Goal: Task Accomplishment & Management: Use online tool/utility

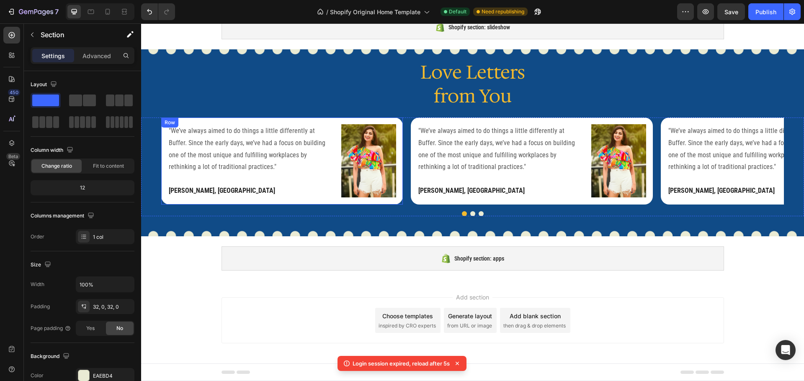
click at [307, 175] on div ""We’ve always aimed to do things a little differently at Buffer. Since the earl…" at bounding box center [250, 161] width 165 height 74
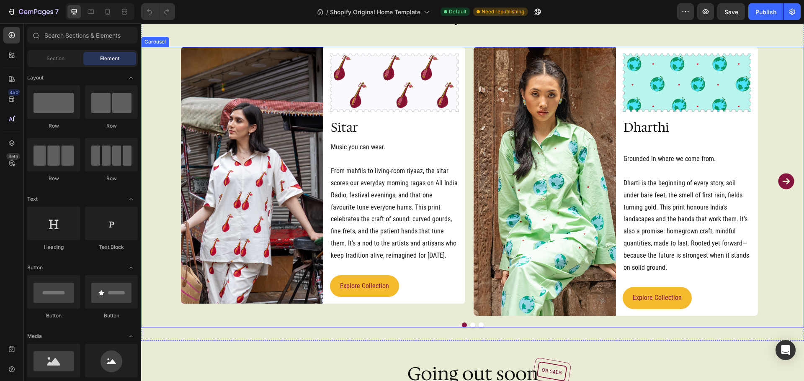
scroll to position [1689, 0]
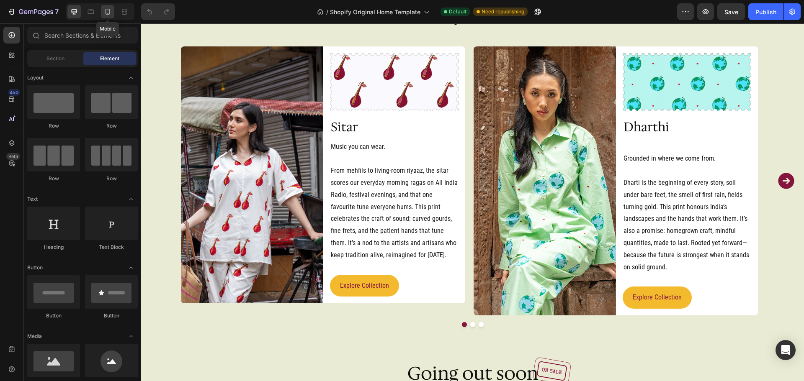
click at [107, 17] on div at bounding box center [107, 11] width 13 height 13
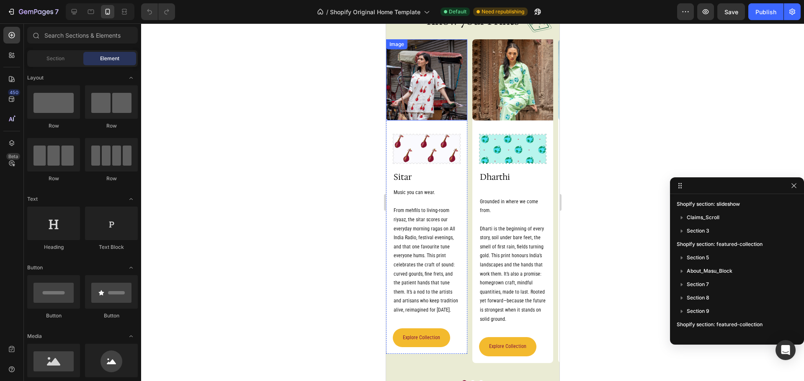
scroll to position [1283, 0]
click at [469, 116] on div "Image Image Row Sitar Heading Music you can wear. From mehfils to living-room r…" at bounding box center [472, 207] width 173 height 335
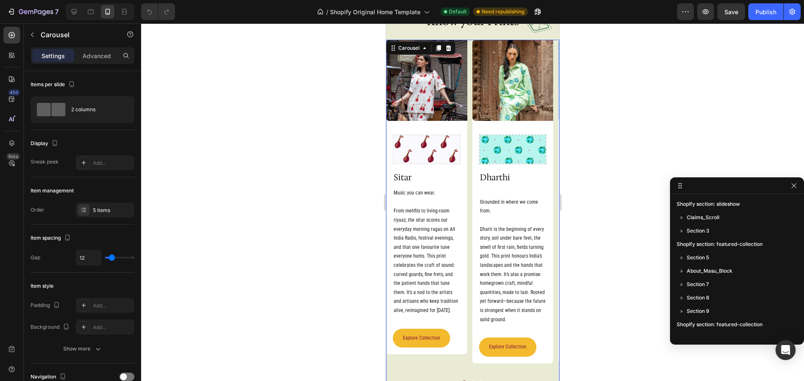
scroll to position [210, 0]
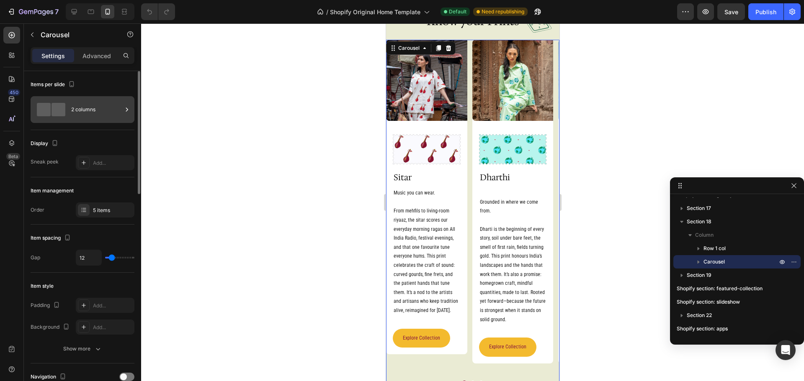
click at [91, 114] on div "2 columns" at bounding box center [96, 109] width 51 height 19
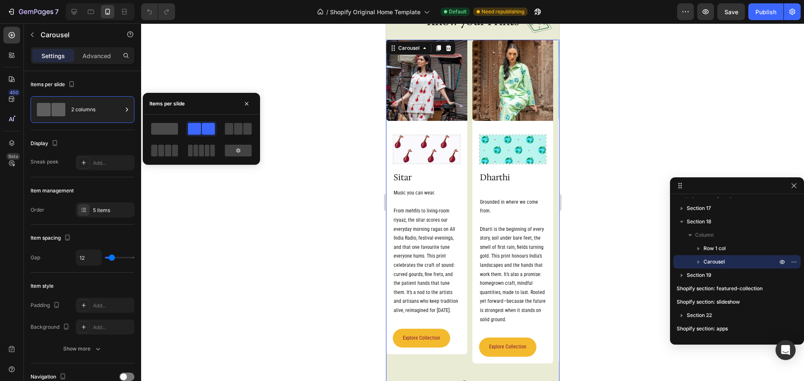
click at [164, 126] on span at bounding box center [164, 129] width 27 height 12
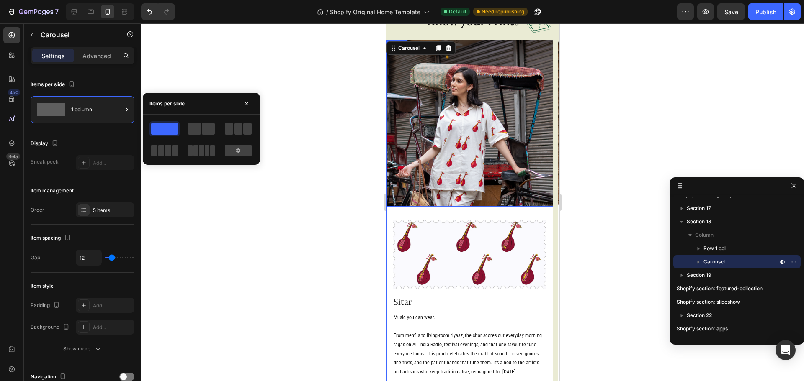
click at [468, 159] on img at bounding box center [469, 123] width 167 height 167
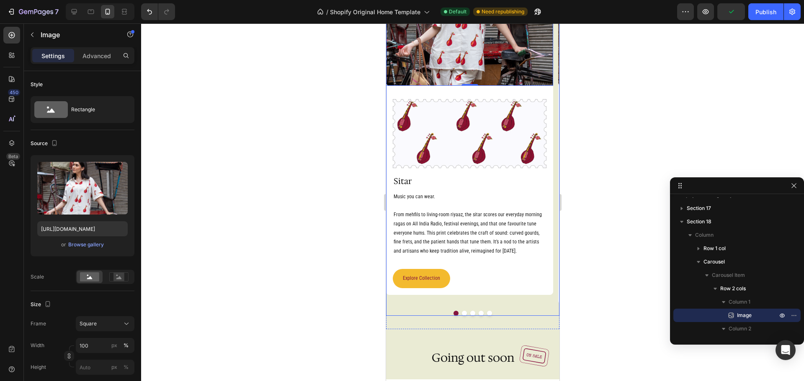
scroll to position [1405, 0]
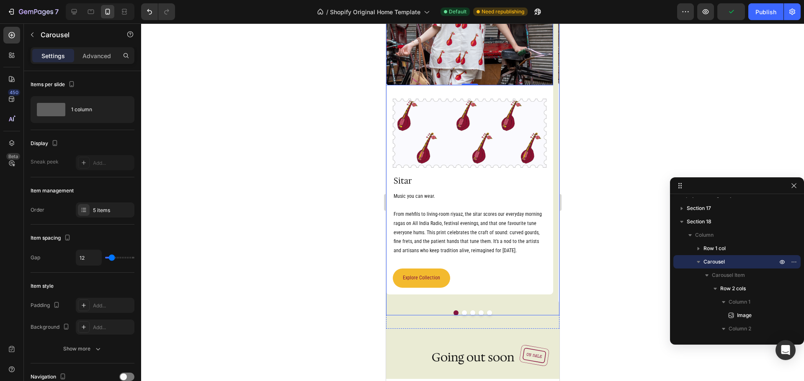
click at [498, 300] on div "Image 0 Image Row Sitar Heading Music you can wear. From mehfils to living-room…" at bounding box center [469, 111] width 167 height 386
click at [107, 167] on div at bounding box center [105, 162] width 59 height 15
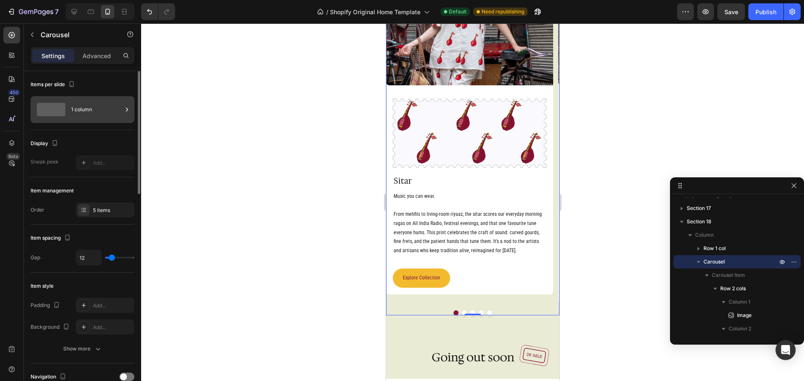
click at [72, 103] on div "1 column" at bounding box center [96, 109] width 51 height 19
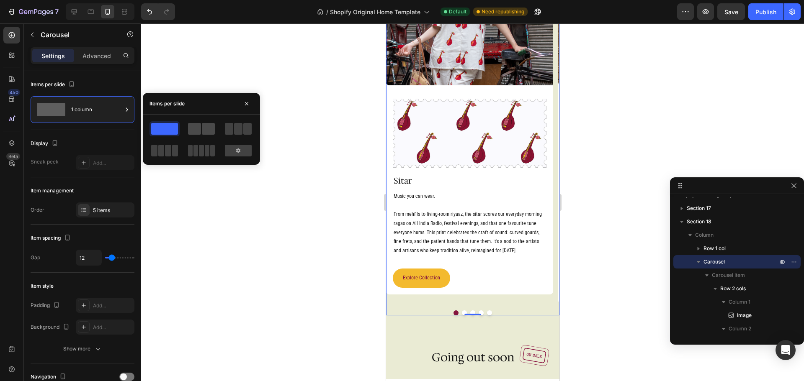
click at [191, 127] on span at bounding box center [194, 129] width 13 height 12
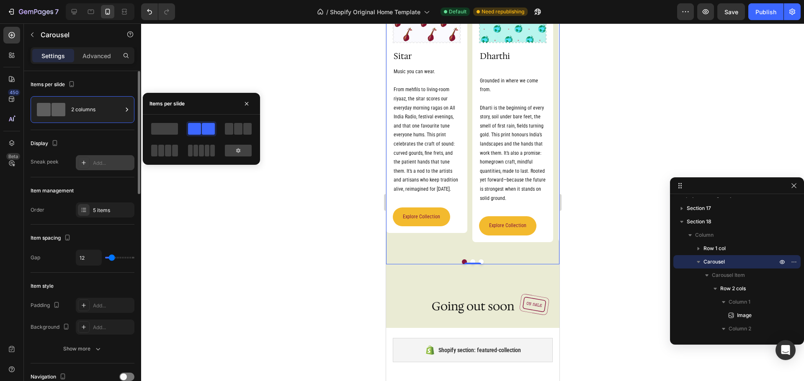
click at [84, 165] on icon at bounding box center [83, 163] width 7 height 7
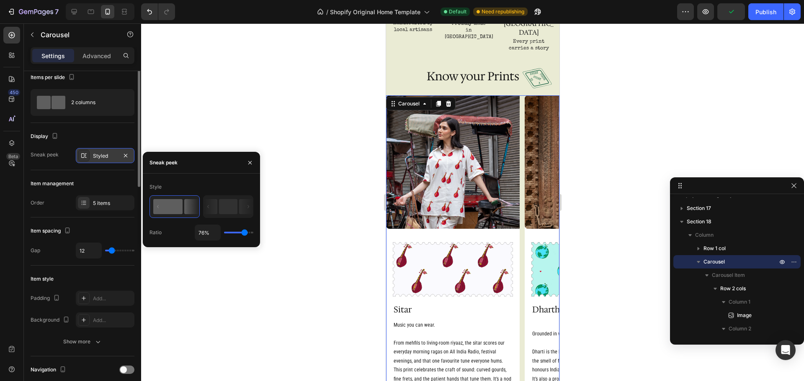
scroll to position [0, 0]
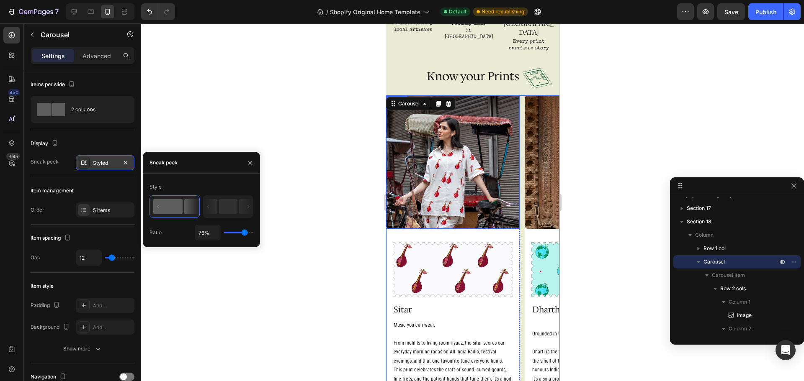
click at [469, 173] on img at bounding box center [453, 162] width 134 height 134
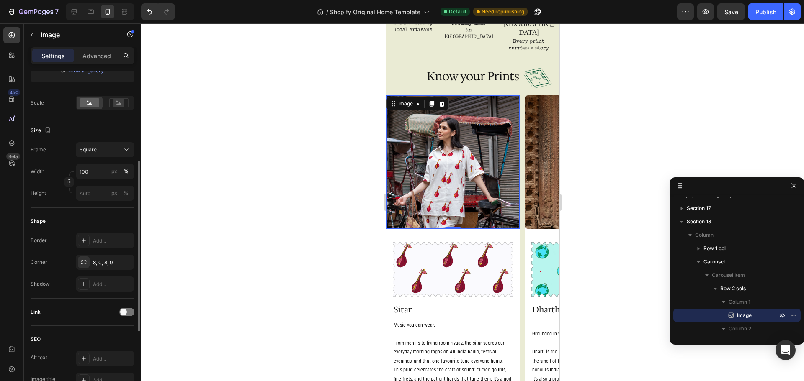
scroll to position [175, 0]
click at [124, 265] on icon "button" at bounding box center [125, 262] width 7 height 7
click at [539, 204] on img at bounding box center [591, 162] width 134 height 134
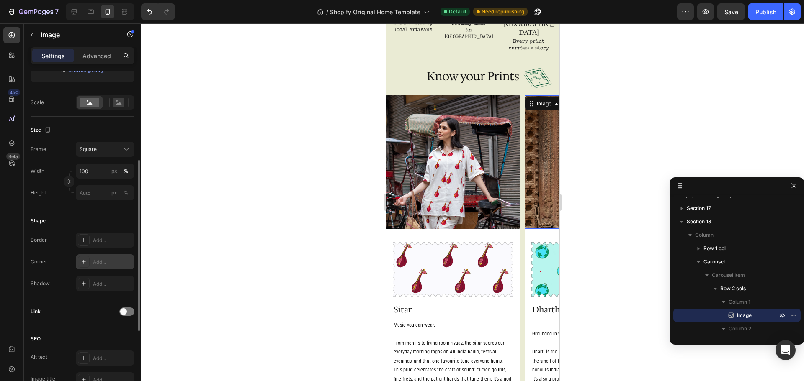
scroll to position [360, 0]
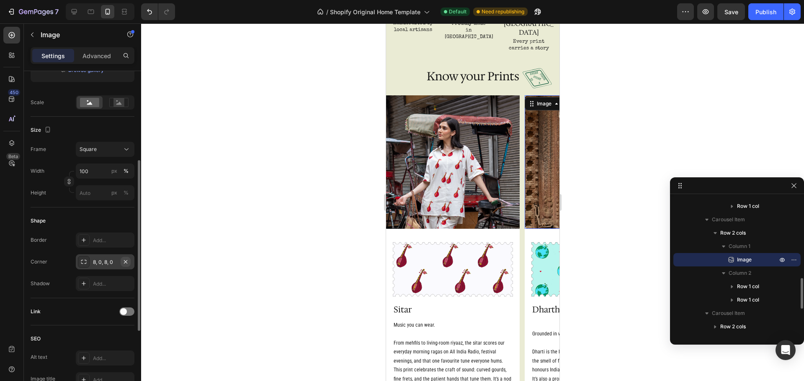
click at [126, 260] on icon "button" at bounding box center [125, 262] width 7 height 7
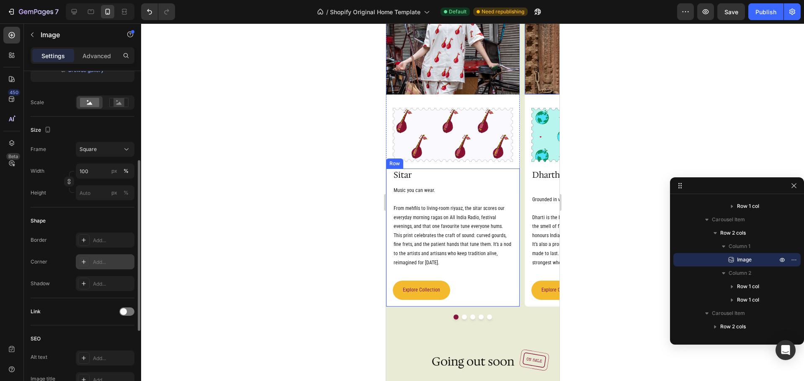
scroll to position [1363, 0]
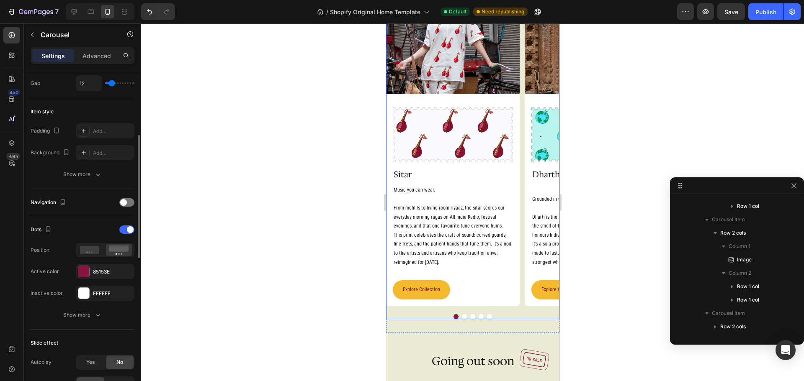
click at [461, 316] on button "Dot" at bounding box center [463, 316] width 5 height 5
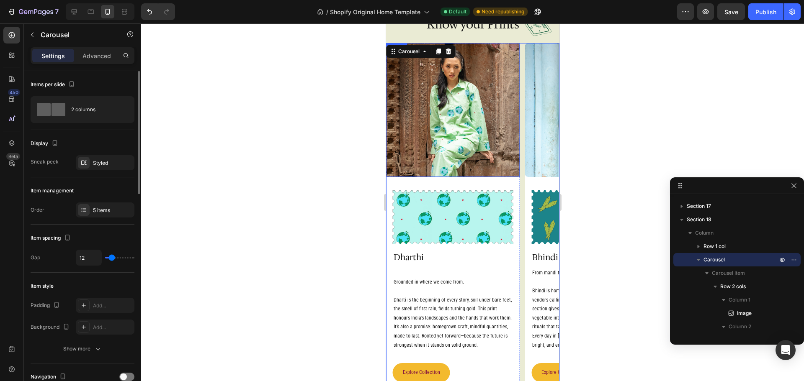
click at [458, 148] on img at bounding box center [453, 110] width 134 height 134
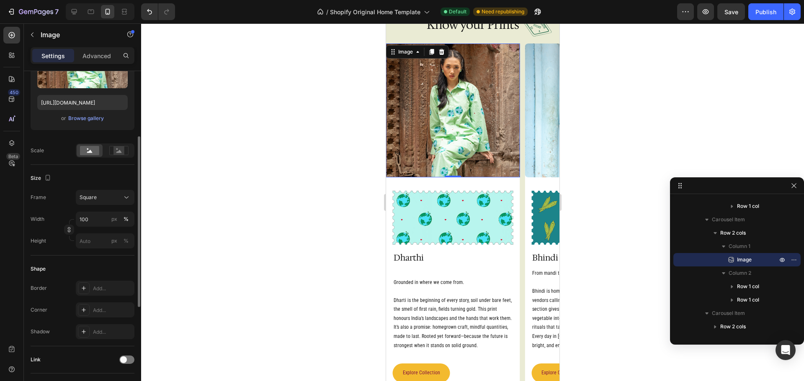
scroll to position [127, 0]
click at [485, 126] on img at bounding box center [453, 111] width 134 height 134
click at [530, 167] on img at bounding box center [591, 111] width 134 height 134
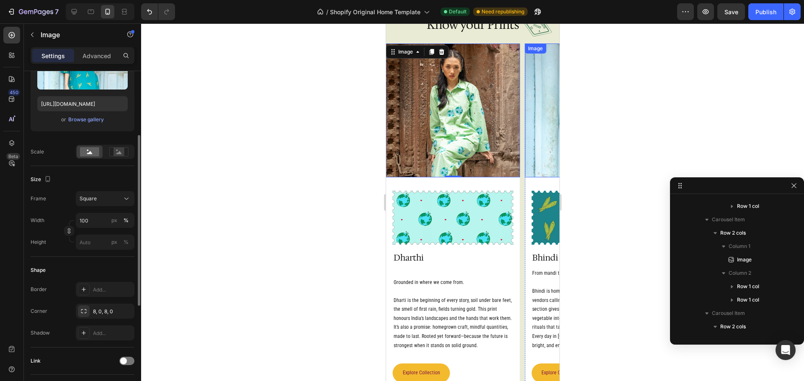
scroll to position [454, 0]
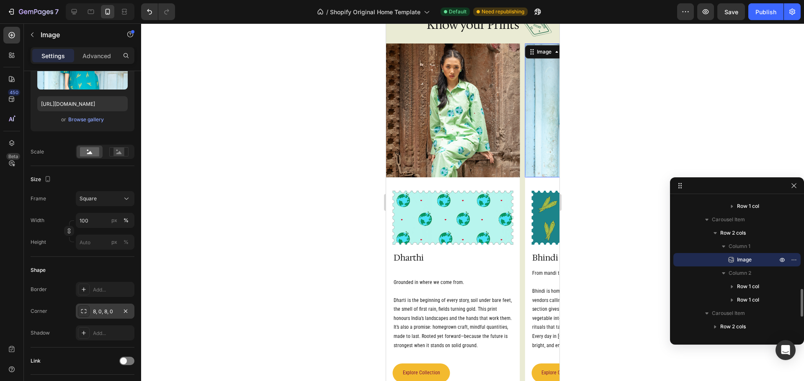
click at [131, 310] on div "8, 0, 8, 0" at bounding box center [105, 311] width 59 height 15
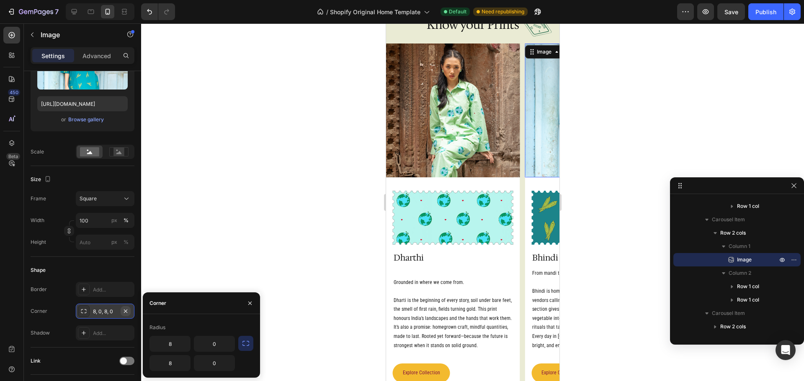
click at [126, 310] on icon "button" at bounding box center [125, 311] width 7 height 7
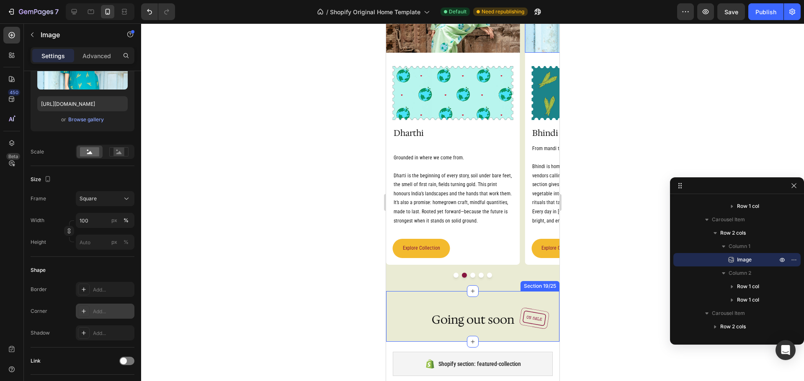
scroll to position [1405, 0]
click at [470, 273] on button "Dot" at bounding box center [472, 275] width 5 height 5
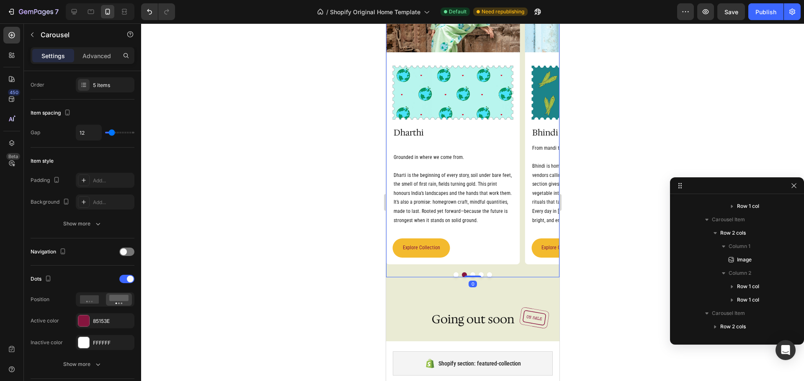
scroll to position [0, 0]
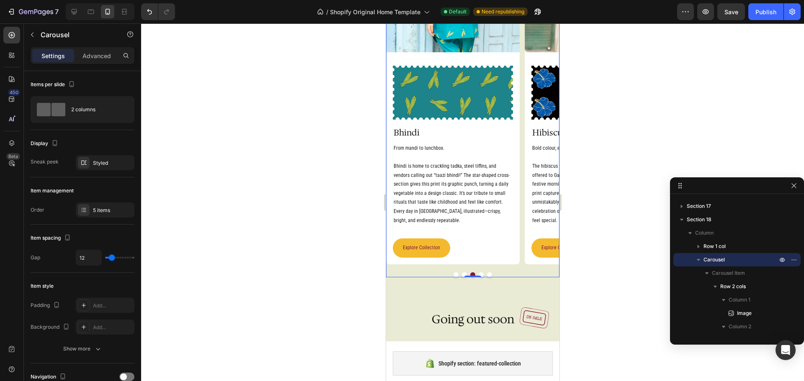
click at [479, 273] on button "Dot" at bounding box center [480, 275] width 5 height 5
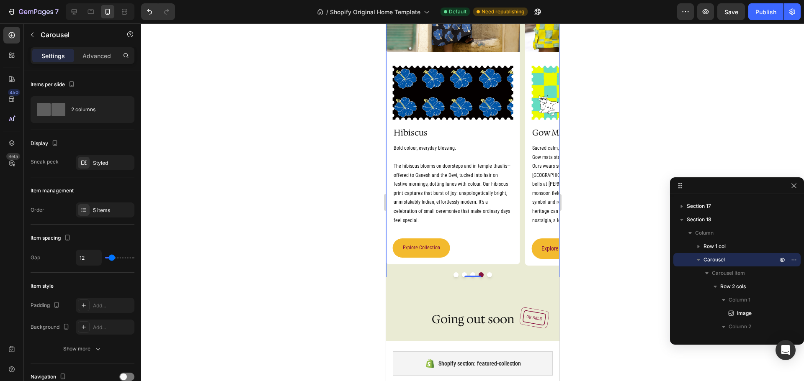
click at [487, 273] on button "Dot" at bounding box center [489, 275] width 5 height 5
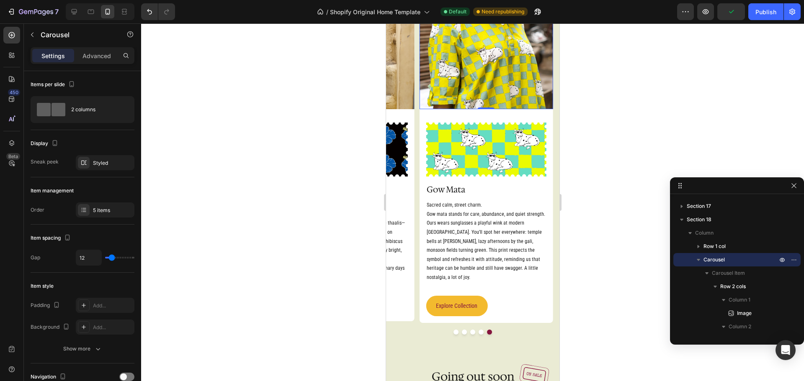
scroll to position [574, 0]
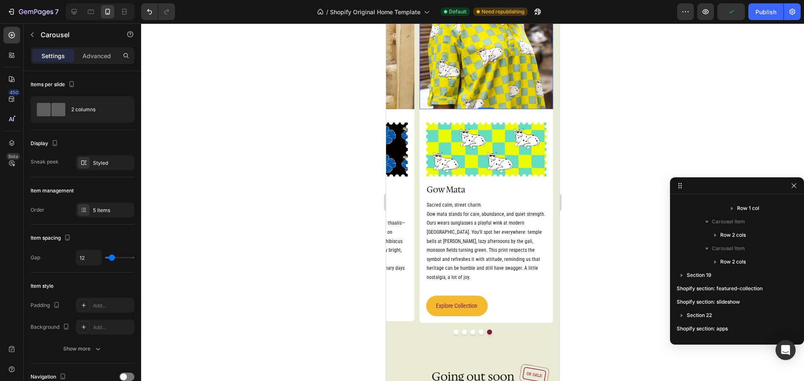
click at [468, 92] on img at bounding box center [486, 42] width 134 height 134
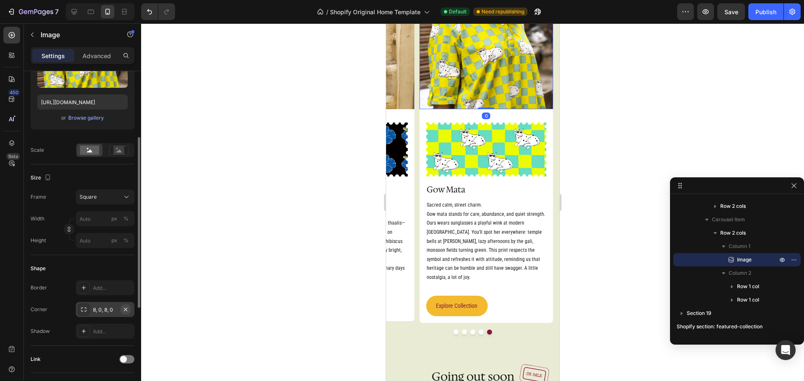
scroll to position [128, 0]
click at [126, 309] on icon "button" at bounding box center [125, 308] width 3 height 3
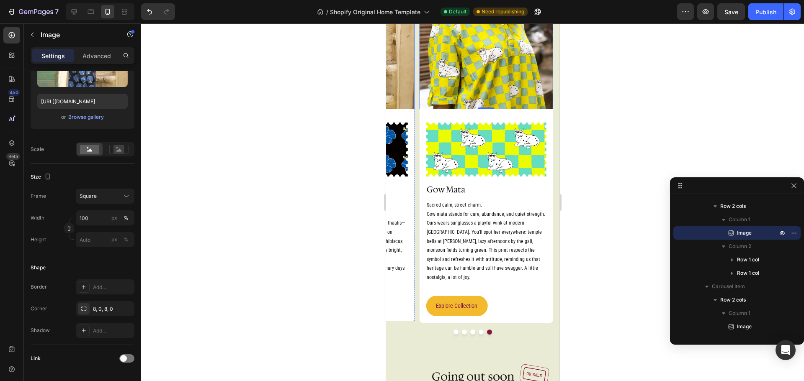
click at [398, 94] on img at bounding box center [347, 42] width 134 height 134
click at [124, 307] on icon "button" at bounding box center [125, 308] width 3 height 3
click at [470, 331] on button "Dot" at bounding box center [472, 332] width 5 height 5
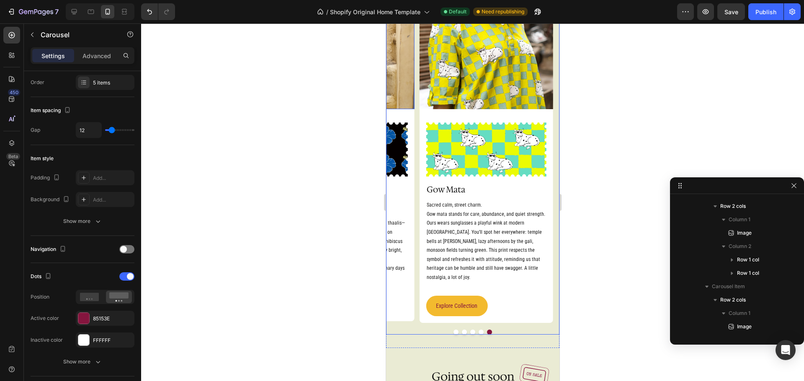
scroll to position [0, 0]
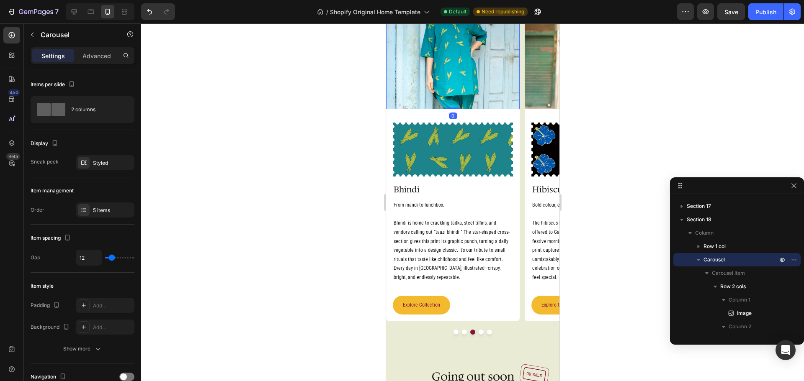
click at [486, 82] on img at bounding box center [453, 42] width 134 height 134
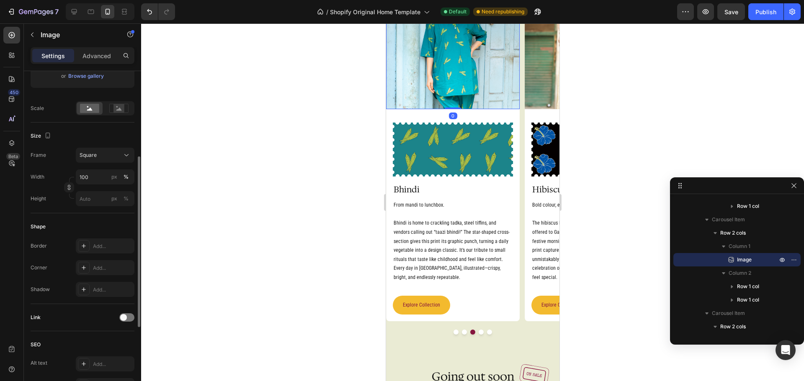
scroll to position [170, 0]
click at [462, 331] on button "Dot" at bounding box center [463, 332] width 5 height 5
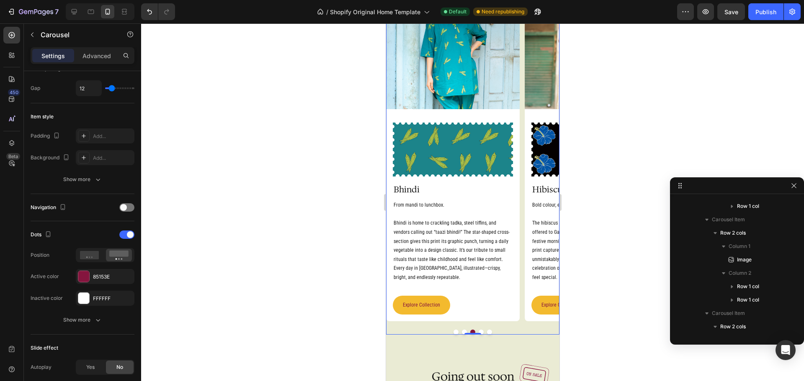
scroll to position [0, 0]
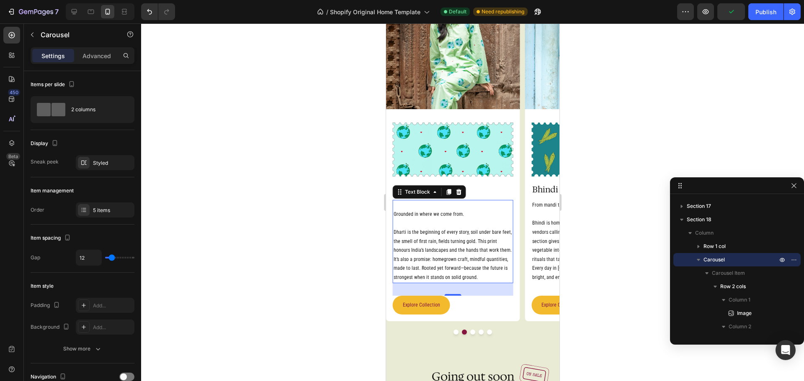
click at [430, 228] on p "Dharti is the beginning of every story, soil under bare feet, the smell of firs…" at bounding box center [452, 250] width 119 height 63
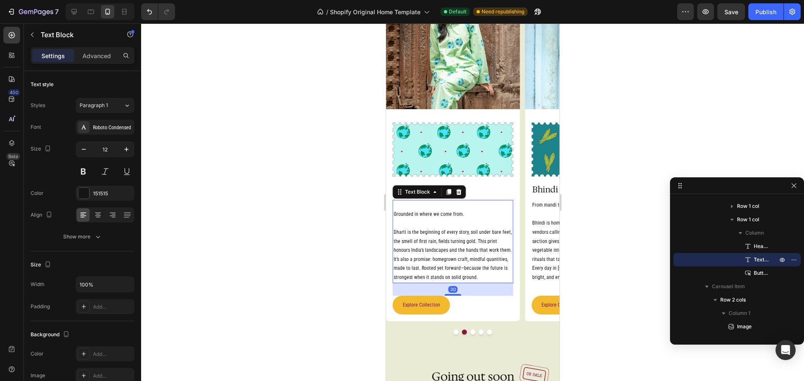
click at [412, 214] on p "Grounded in where we come from." at bounding box center [452, 214] width 119 height 9
click at [402, 209] on p "To enrich screen reader interactions, please activate Accessibility in Grammarl…" at bounding box center [452, 205] width 119 height 9
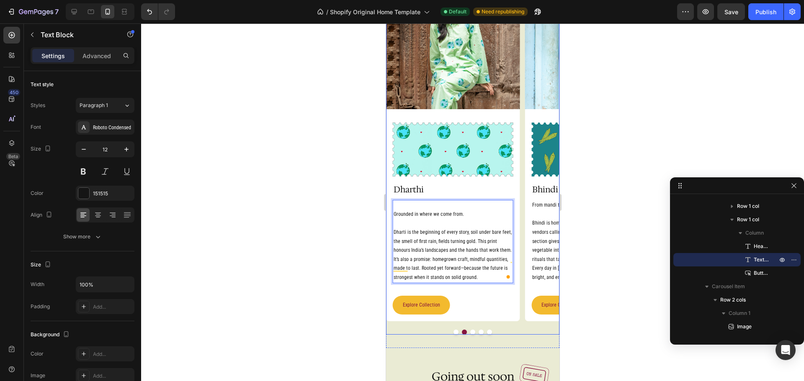
click at [453, 332] on button "Dot" at bounding box center [455, 332] width 5 height 5
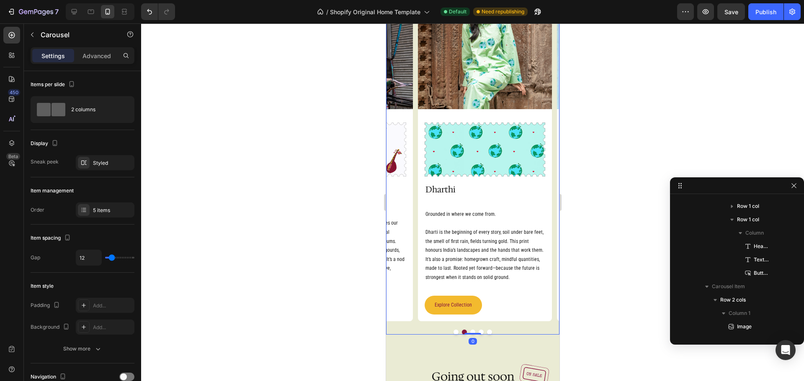
scroll to position [212, 0]
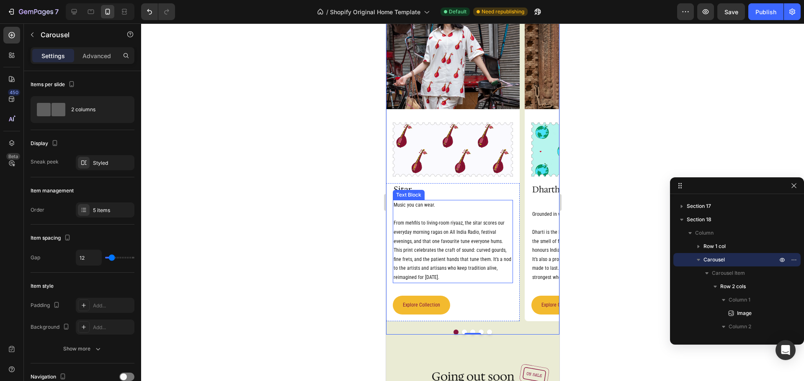
click at [415, 275] on p "From mehfils to living-room riyaaz, the sitar scores our everyday morning ragas…" at bounding box center [452, 250] width 119 height 63
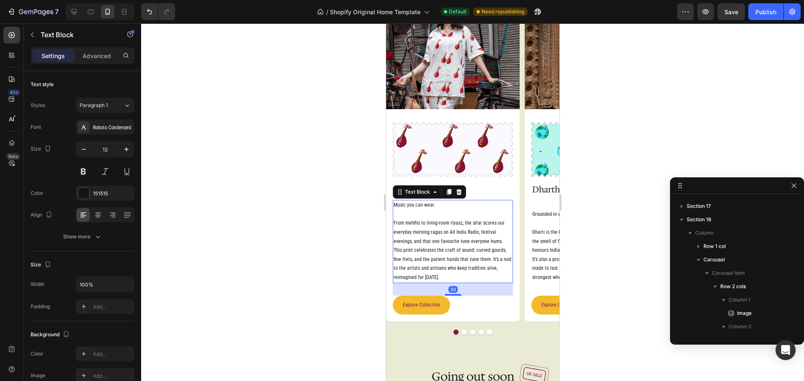
scroll to position [346, 0]
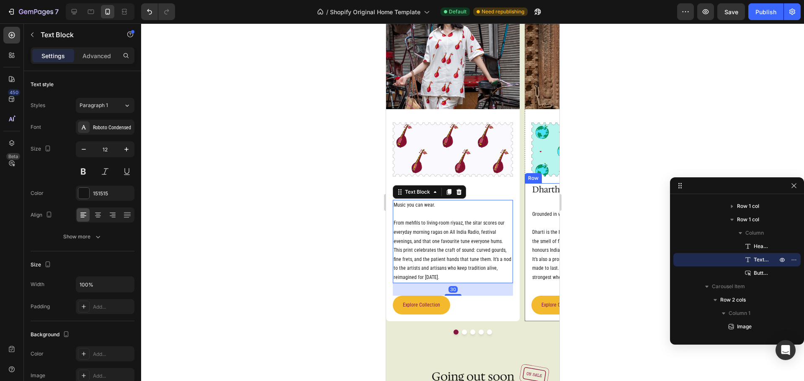
click at [535, 285] on div "Dharthi Heading Grounded in where we come from. Dharti is the beginning of ever…" at bounding box center [591, 248] width 120 height 131
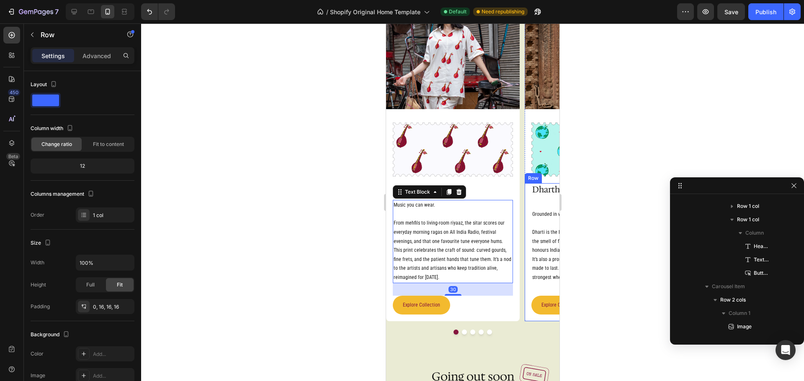
scroll to position [454, 0]
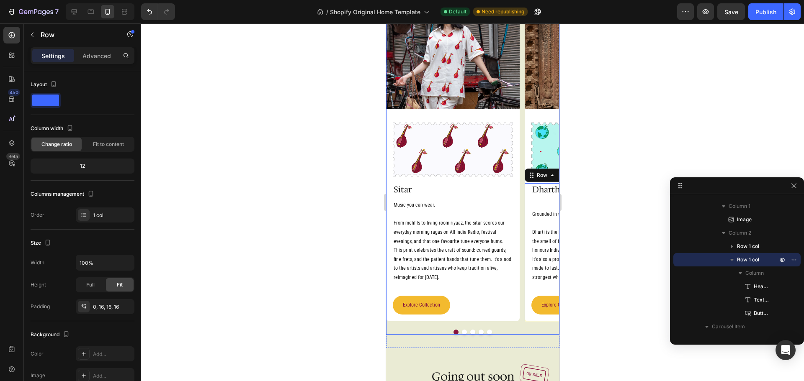
click at [461, 331] on button "Dot" at bounding box center [463, 332] width 5 height 5
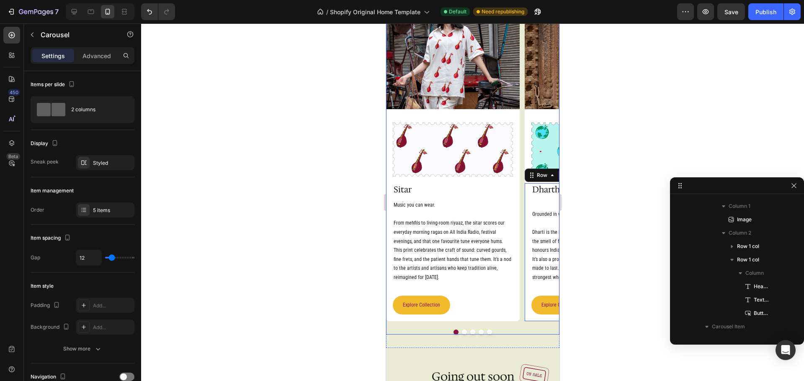
scroll to position [212, 0]
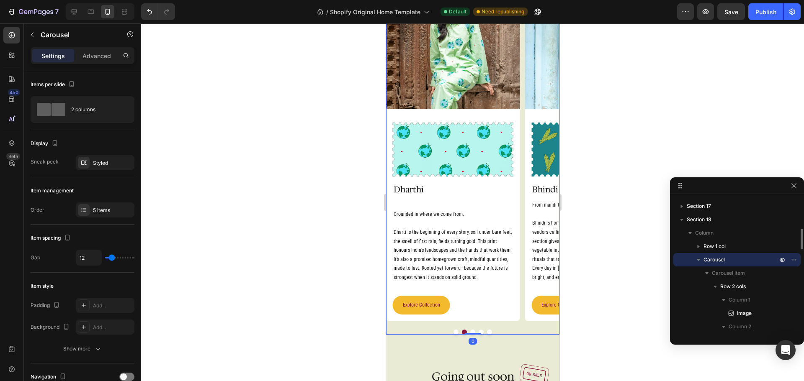
click at [470, 330] on button "Dot" at bounding box center [472, 332] width 5 height 5
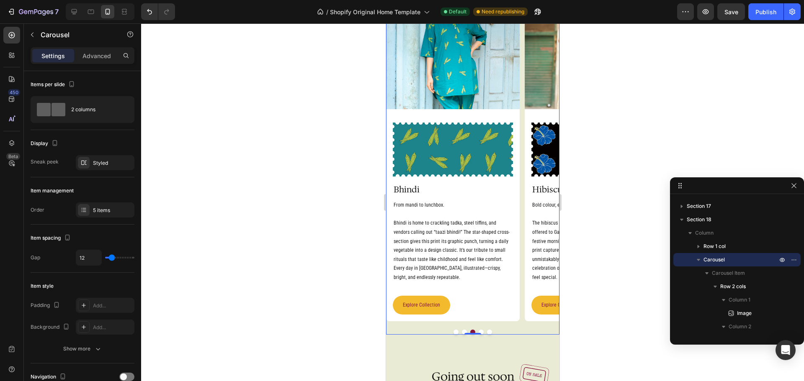
click at [522, 304] on div "Image Image Row Sitar Heading Music you can wear. From mehfils to living-room r…" at bounding box center [472, 149] width 173 height 348
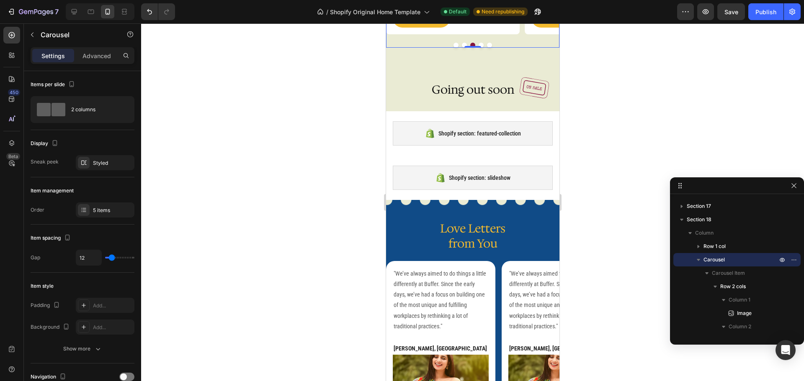
scroll to position [1626, 0]
click at [75, 11] on icon at bounding box center [74, 12] width 8 height 8
type input "20"
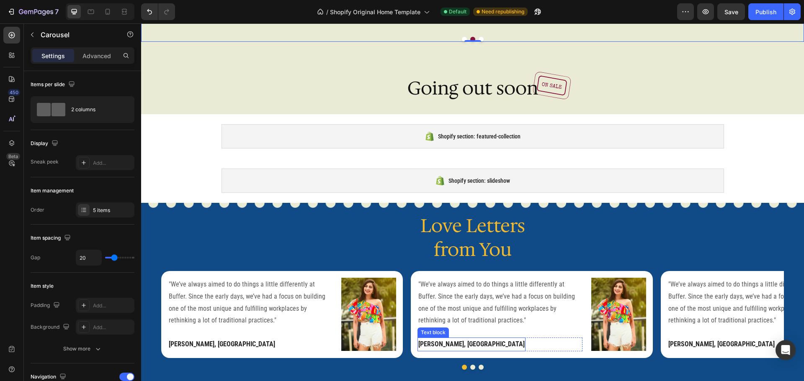
scroll to position [1911, 0]
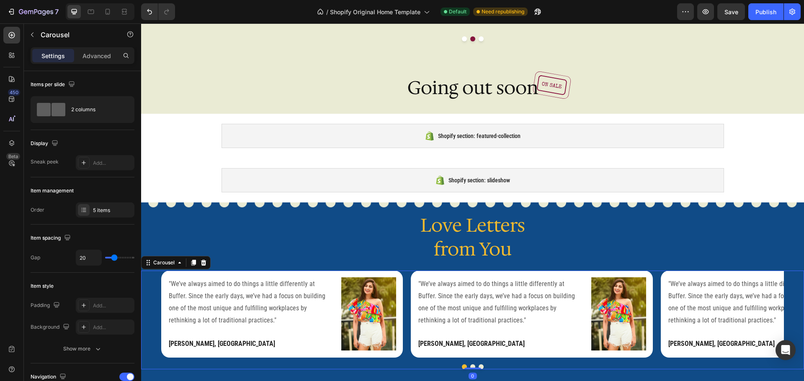
click at [404, 325] on div ""We’ve always aimed to do things a little differently at Buffer. Since the earl…" at bounding box center [472, 314] width 623 height 87
click at [10, 57] on icon at bounding box center [12, 55] width 8 height 8
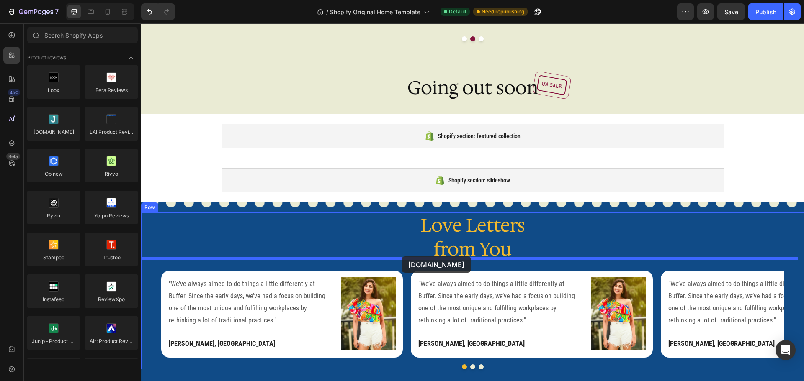
drag, startPoint x: 199, startPoint y: 156, endPoint x: 402, endPoint y: 257, distance: 226.0
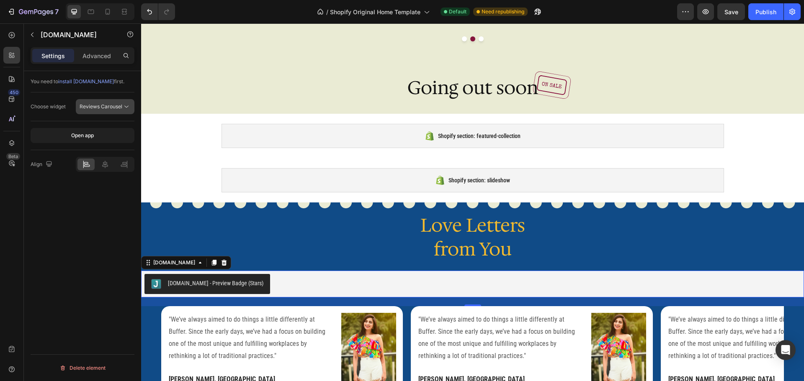
click at [110, 106] on span "Reviews Carousel" at bounding box center [101, 106] width 43 height 6
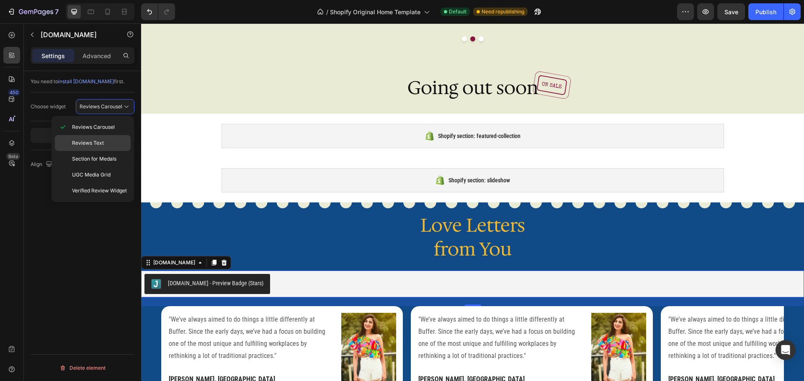
click at [100, 142] on span "Reviews Text" at bounding box center [88, 143] width 32 height 8
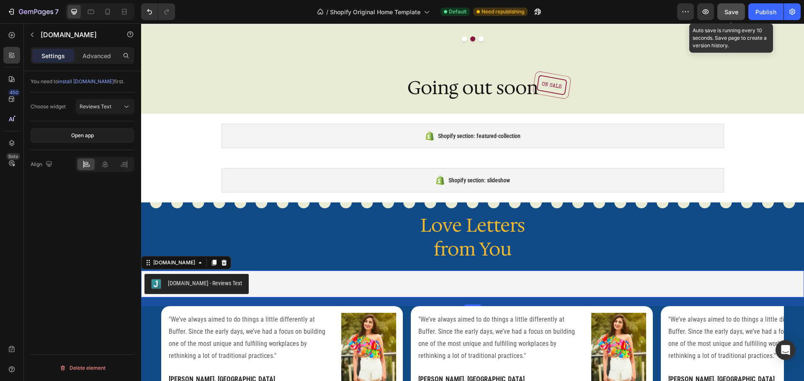
click at [728, 14] on span "Save" at bounding box center [731, 11] width 14 height 7
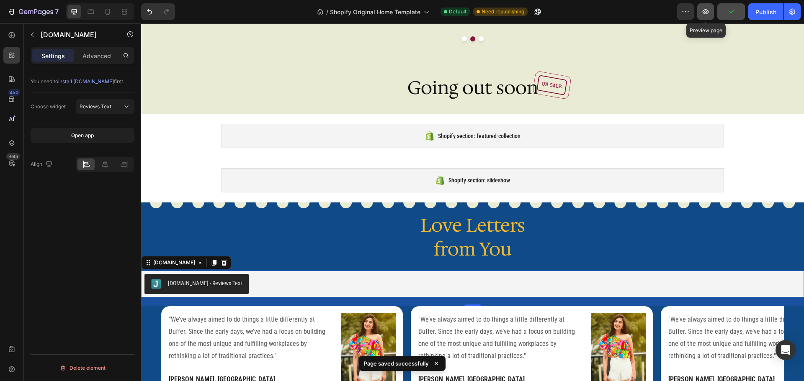
click at [707, 13] on icon "button" at bounding box center [705, 12] width 8 height 8
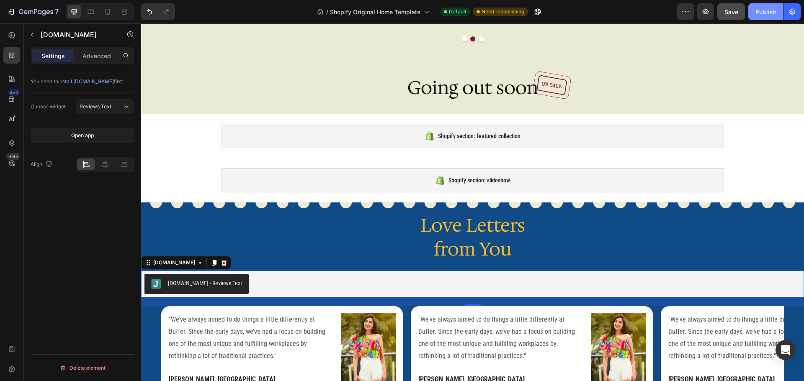
click at [760, 13] on div "Publish" at bounding box center [765, 12] width 21 height 9
click at [252, 278] on div "Judge.me - Reviews Text" at bounding box center [472, 284] width 656 height 20
click at [120, 111] on button "Reviews Text" at bounding box center [105, 106] width 59 height 15
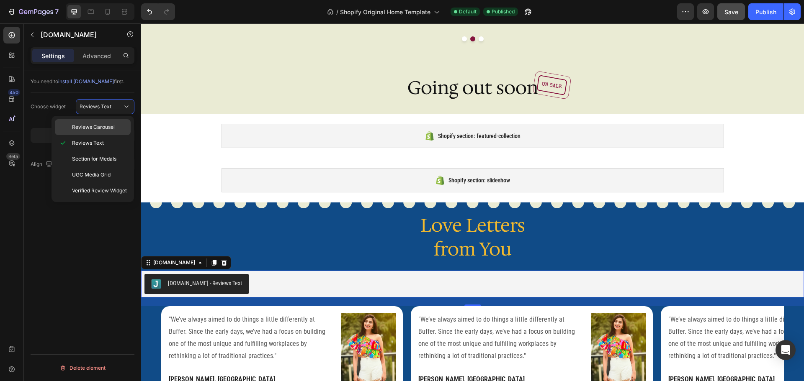
click at [118, 123] on div "Reviews Carousel" at bounding box center [93, 127] width 76 height 16
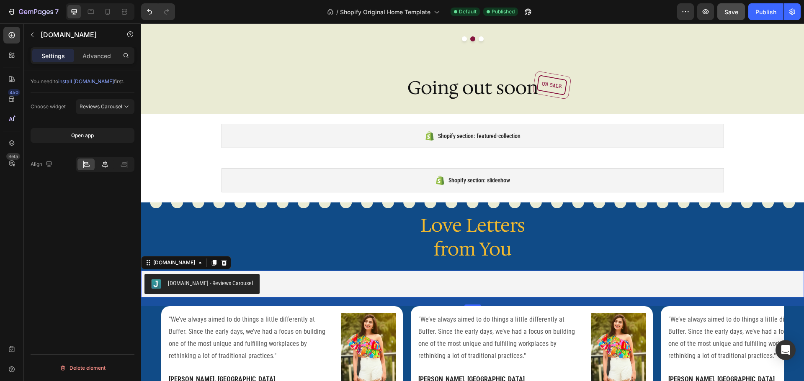
click at [109, 168] on div at bounding box center [104, 165] width 17 height 12
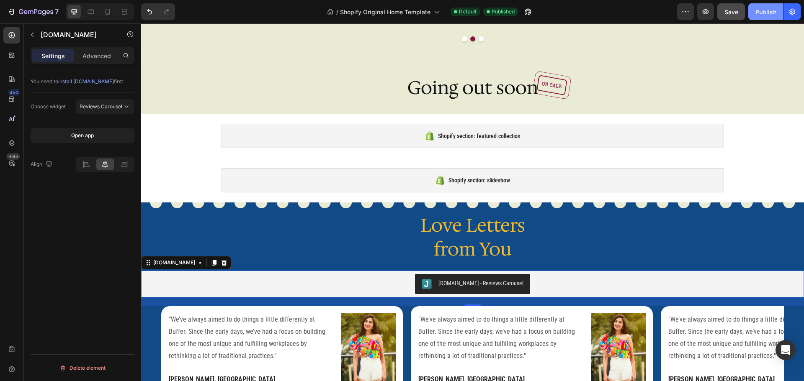
click at [760, 15] on div "Publish" at bounding box center [765, 12] width 21 height 9
click at [88, 136] on div "Open app" at bounding box center [82, 136] width 23 height 8
click at [222, 260] on icon at bounding box center [224, 263] width 5 height 6
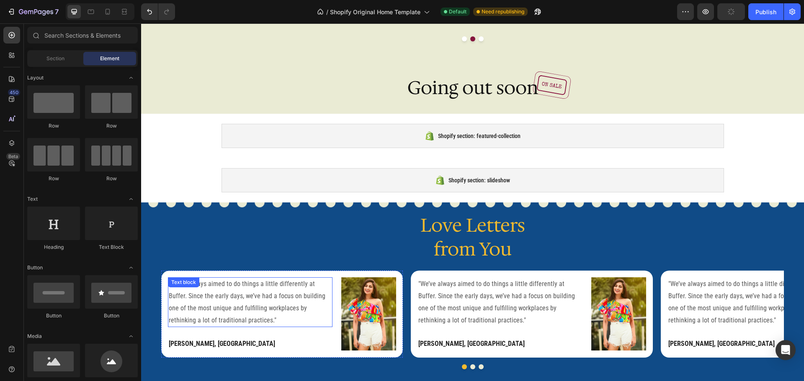
click at [221, 298] on p ""We’ve always aimed to do things a little differently at Buffer. Since the earl…" at bounding box center [250, 302] width 163 height 48
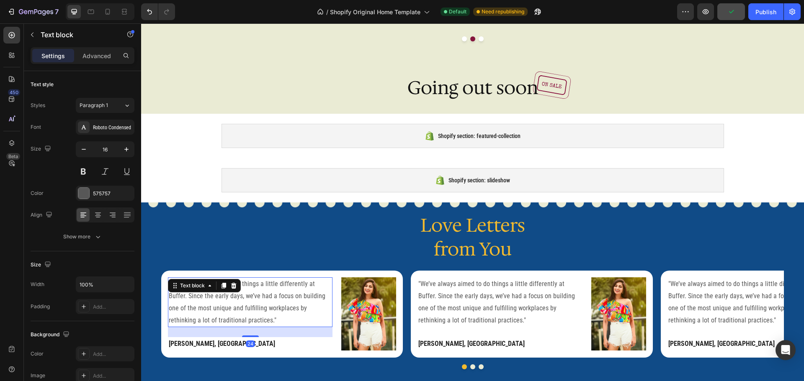
click at [221, 298] on p ""We’ve always aimed to do things a little differently at Buffer. Since the earl…" at bounding box center [250, 302] width 163 height 48
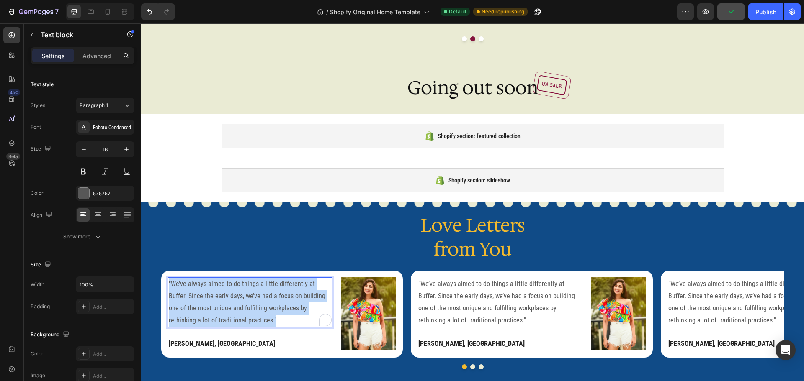
click at [221, 298] on p ""We’ve always aimed to do things a little differently at Buffer. Since the earl…" at bounding box center [250, 302] width 163 height 48
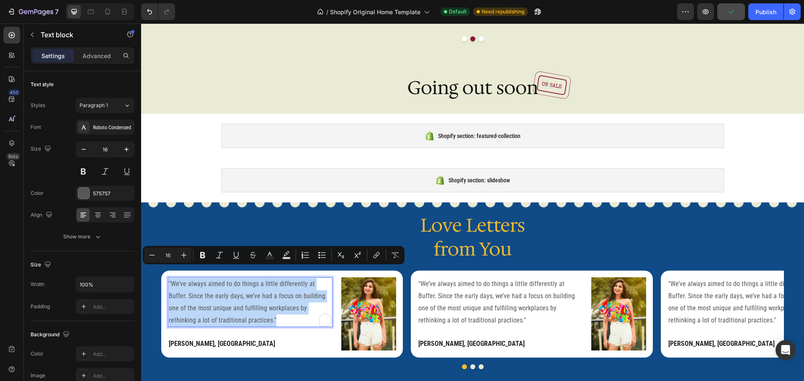
click at [221, 298] on p ""We’ve always aimed to do things a little differently at Buffer. Since the earl…" at bounding box center [250, 302] width 163 height 48
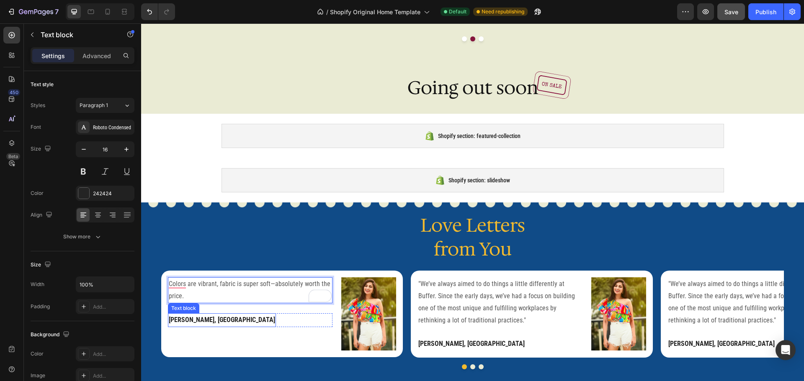
click at [211, 316] on strong "Shikha, Lucknow" at bounding box center [222, 320] width 106 height 8
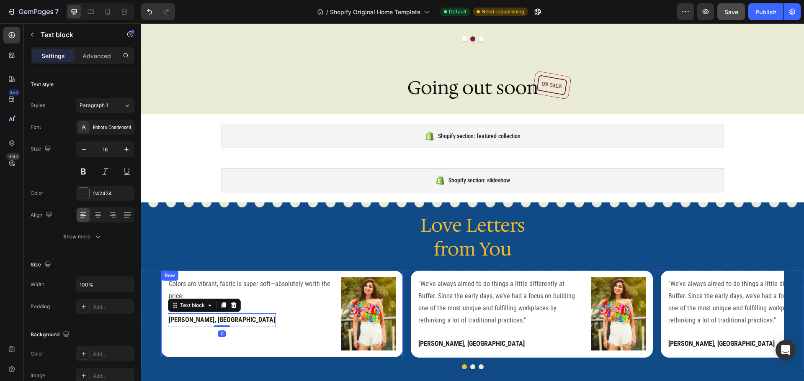
click at [283, 325] on div "Colors are vibrant, fabric is super soft—absolutely worth the price. Text block…" at bounding box center [250, 314] width 165 height 73
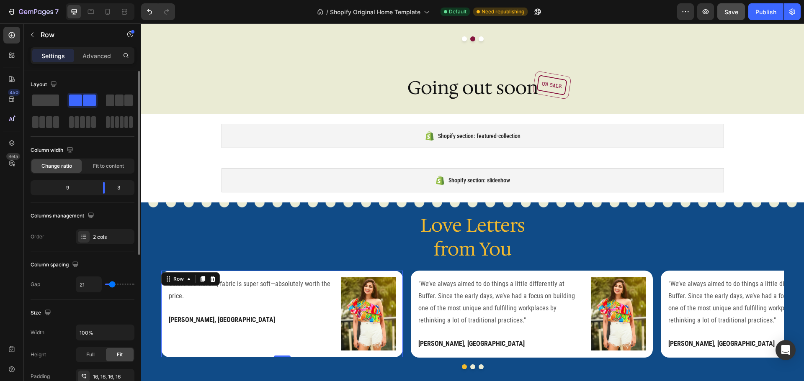
scroll to position [272, 0]
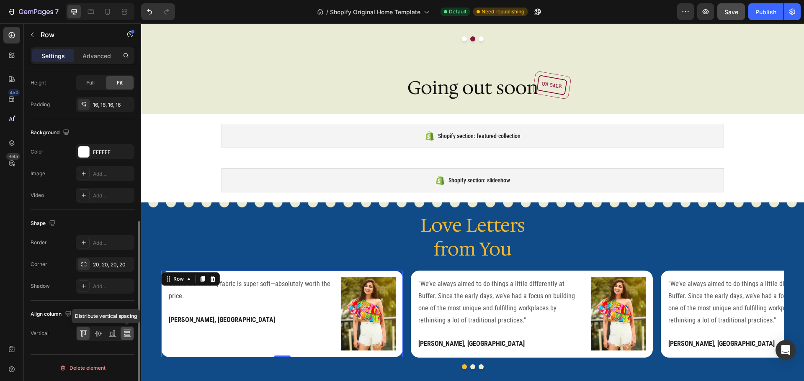
click at [128, 335] on icon at bounding box center [127, 334] width 8 height 8
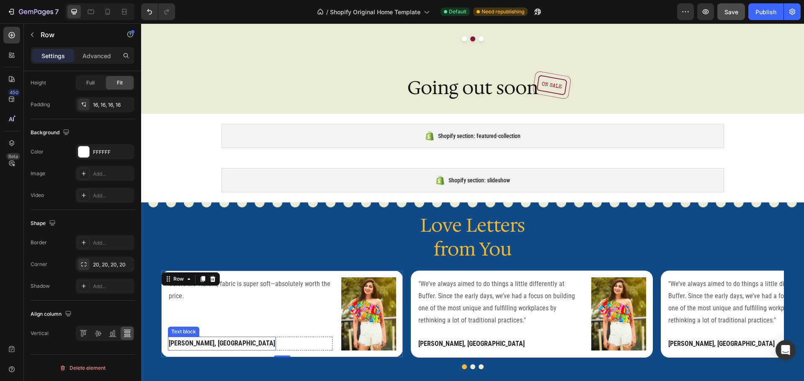
click at [204, 340] on strong "Shikha, Lucknow" at bounding box center [222, 344] width 106 height 8
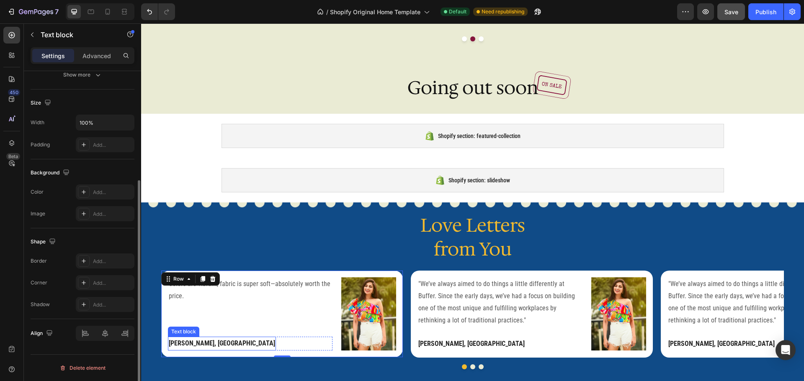
scroll to position [0, 0]
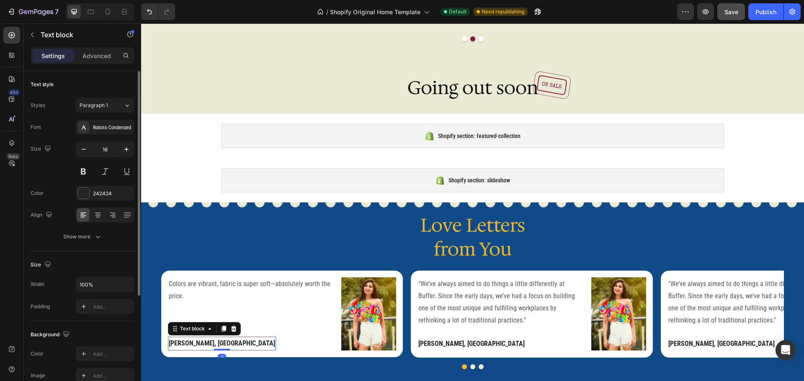
click at [204, 340] on strong "Shikha, Lucknow" at bounding box center [222, 344] width 106 height 8
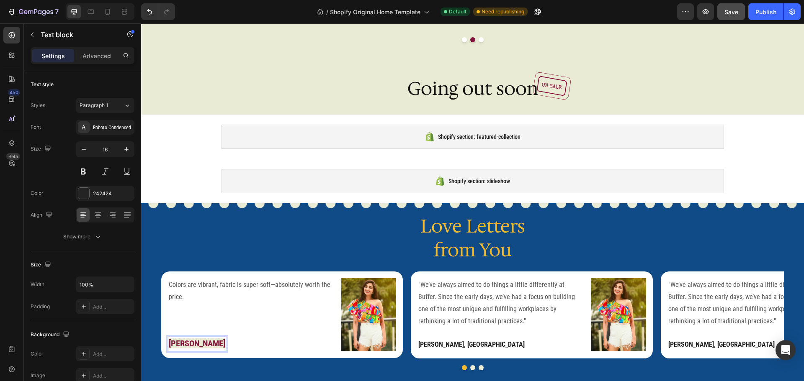
scroll to position [1911, 0]
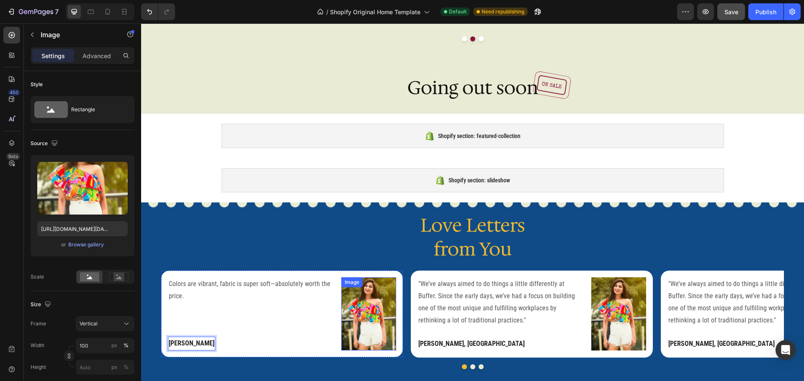
click at [366, 314] on img at bounding box center [368, 314] width 55 height 73
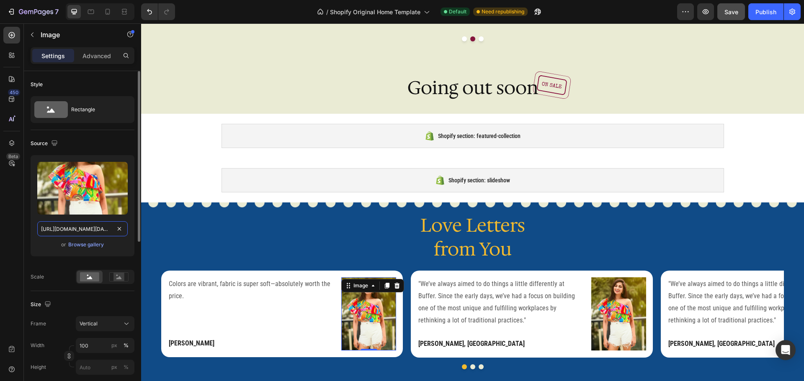
click at [80, 227] on input "https://cdn.shopify.com/s/files/1/0424/9586/9084/files/WhatsApp_Image_2025-07-2…" at bounding box center [82, 229] width 90 height 15
paste input "1_e00ba086-536a-4e5f-b4a8-7bf31c2342c9_200x200.png?v=1707809792"
type input "https://cdn.shopify.com/s/files/1/0424/9586/9084/files/1_e00ba086-536a-4e5f-b4a…"
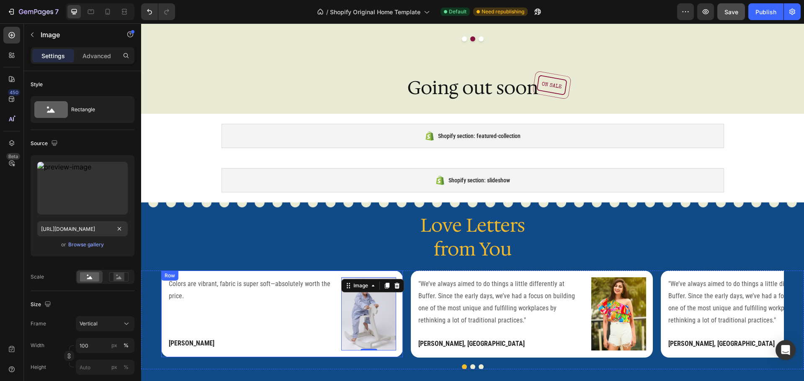
click at [284, 307] on div "Colors are vibrant, fabric is super soft—absolutely worth the price. Text block…" at bounding box center [250, 314] width 165 height 73
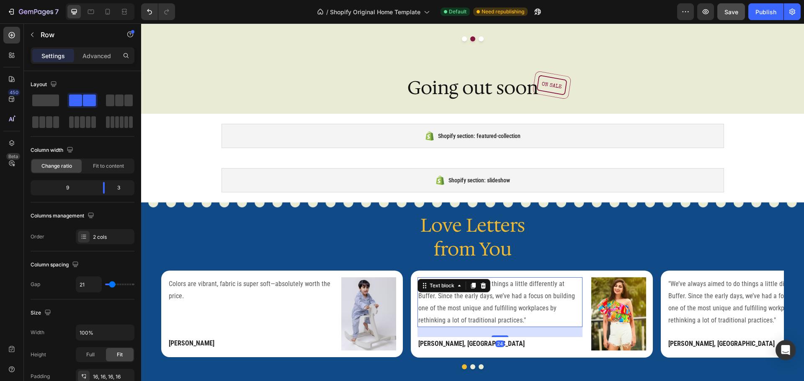
click at [472, 287] on p ""We’ve always aimed to do things a little differently at Buffer. Since the earl…" at bounding box center [499, 302] width 163 height 48
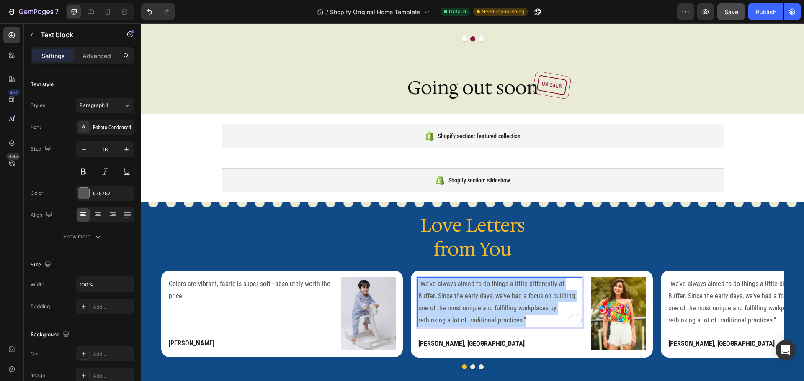
click at [472, 287] on p ""We’ve always aimed to do things a little differently at Buffer. Since the earl…" at bounding box center [499, 302] width 163 height 48
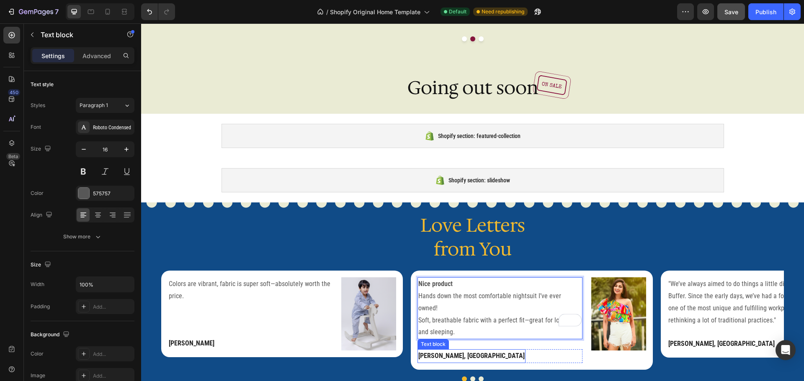
click at [446, 352] on strong "Shikha, Lucknow" at bounding box center [471, 356] width 106 height 8
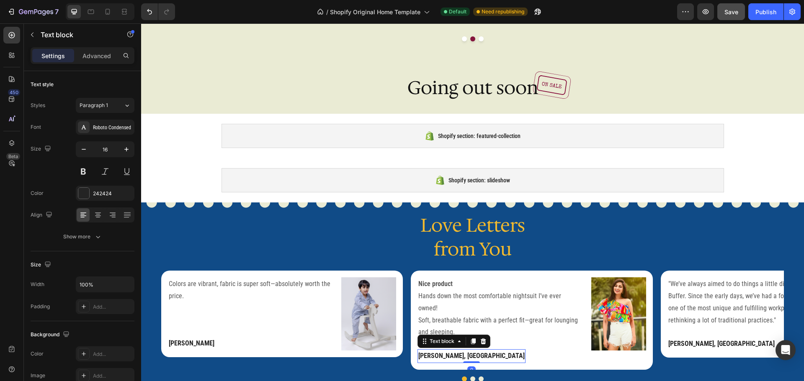
click at [446, 352] on strong "Shikha, Lucknow" at bounding box center [471, 356] width 106 height 8
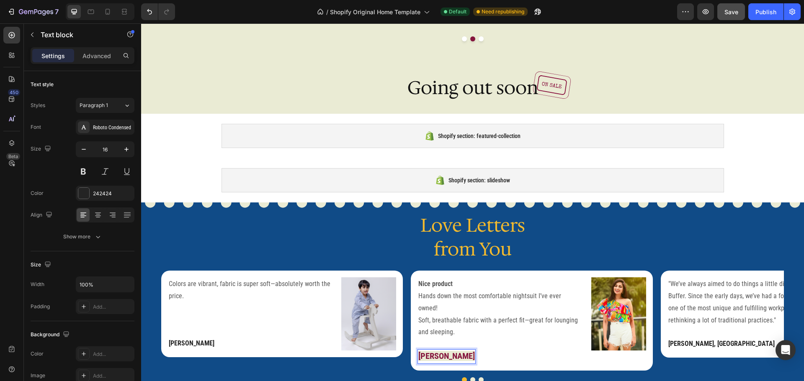
click at [452, 351] on strong "[PERSON_NAME]" at bounding box center [446, 356] width 57 height 10
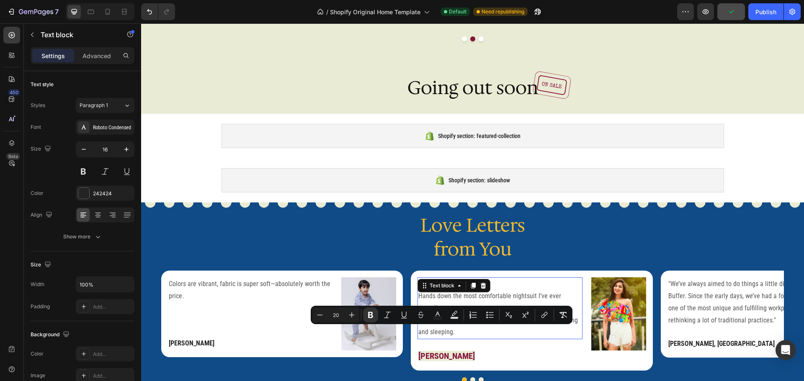
click at [456, 278] on div "Nice product Hands down the most comfortable nightsuit I’ve ever owned! Soft, b…" at bounding box center [500, 309] width 165 height 62
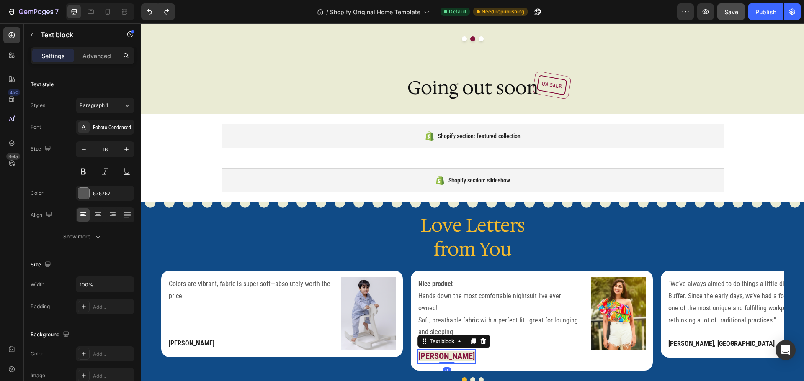
click at [456, 351] on strong "[PERSON_NAME]" at bounding box center [446, 356] width 57 height 10
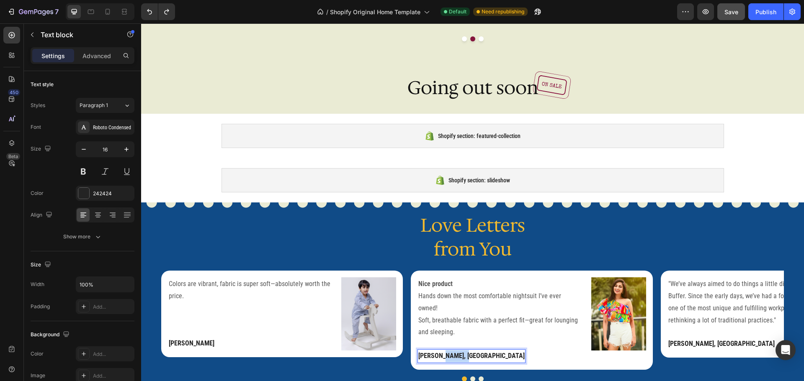
click at [457, 352] on strong "Shikha, Lucknow" at bounding box center [471, 356] width 106 height 8
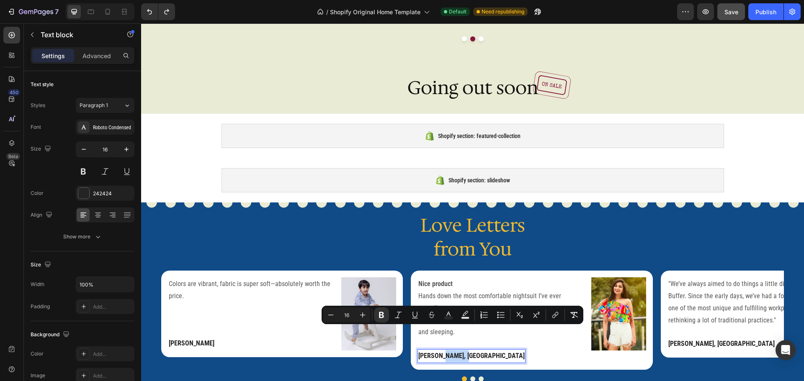
click at [457, 352] on strong "Shikha, Lucknow" at bounding box center [471, 356] width 106 height 8
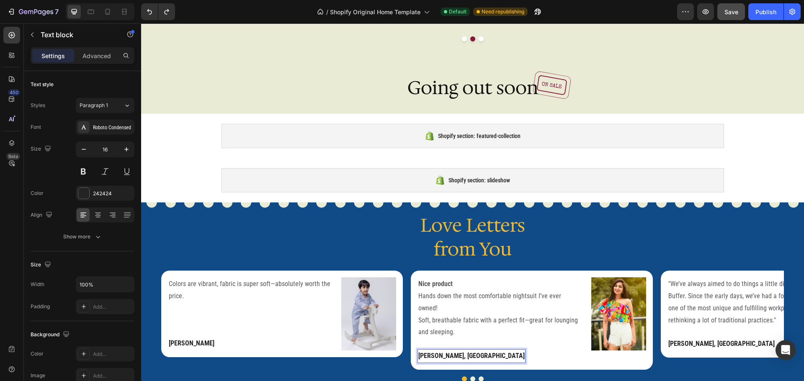
click at [457, 352] on strong "Shikha, Lucknow" at bounding box center [471, 356] width 106 height 8
click at [614, 308] on img at bounding box center [618, 314] width 55 height 73
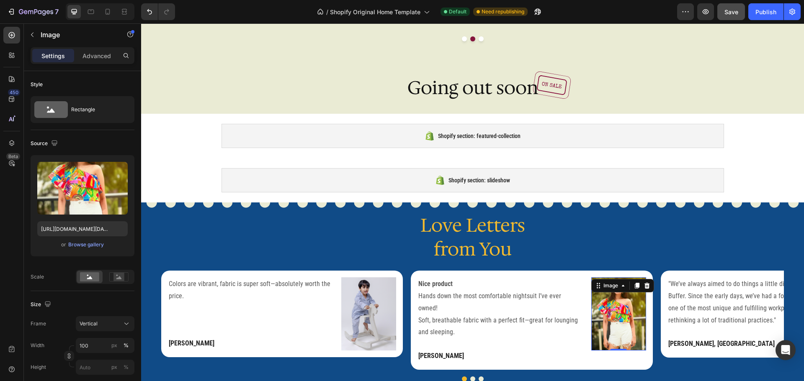
click at [623, 308] on img at bounding box center [618, 314] width 55 height 73
click at [70, 230] on input "https://cdn.shopify.com/s/files/1/0424/9586/9084/files/WhatsApp_Image_2025-07-2…" at bounding box center [82, 229] width 90 height 15
paste input "4_0bbb1d9c-deb1-47e9-aff5-82f675c15cb0_200x200.png?v=1707811331"
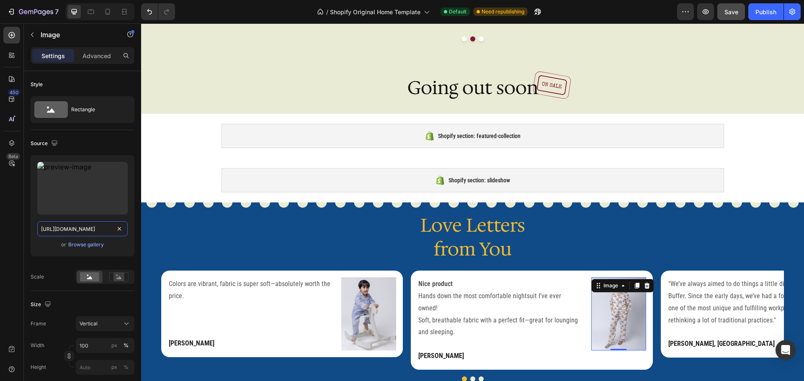
type input "https://cdn.shopify.com/s/files/1/0424/9586/9084/files/4_0bbb1d9c-deb1-47e9-aff…"
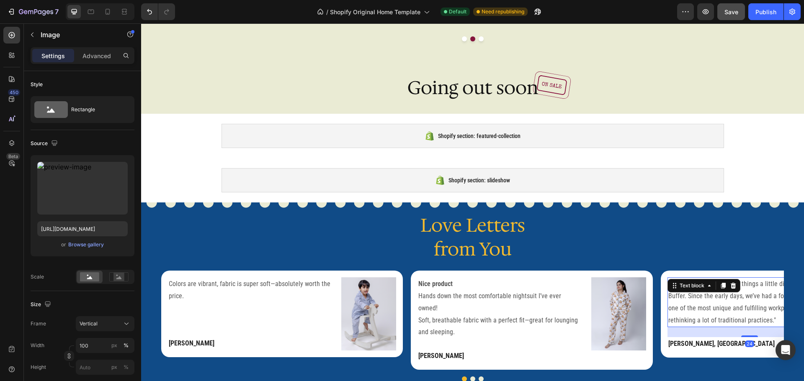
click at [706, 283] on p ""We’ve always aimed to do things a little differently at Buffer. Since the earl…" at bounding box center [749, 302] width 163 height 48
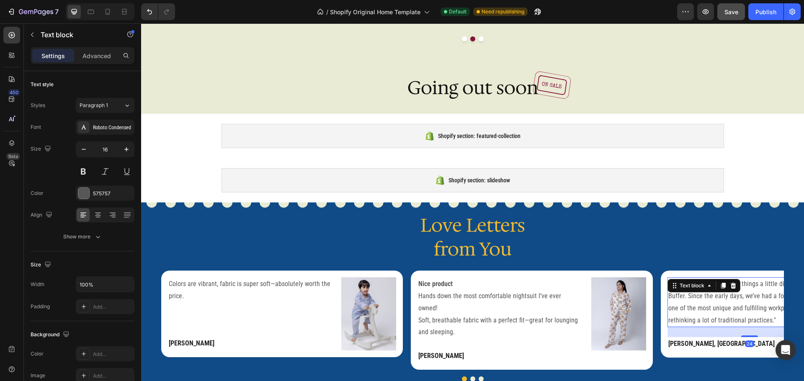
click at [706, 283] on p ""We’ve always aimed to do things a little differently at Buffer. Since the earl…" at bounding box center [749, 302] width 163 height 48
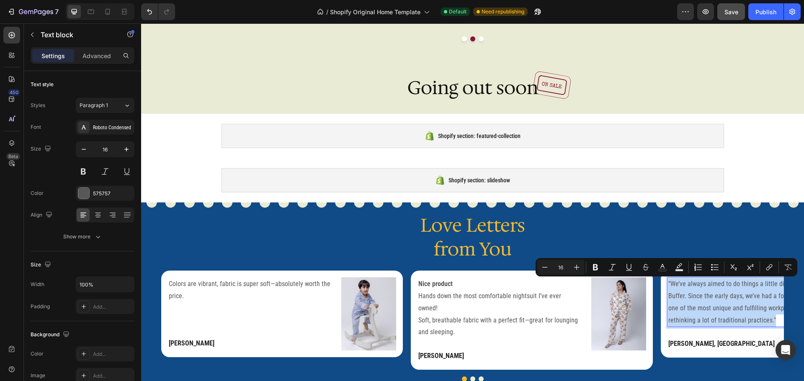
click at [706, 283] on p ""We’ve always aimed to do things a little differently at Buffer. Since the earl…" at bounding box center [749, 302] width 163 height 48
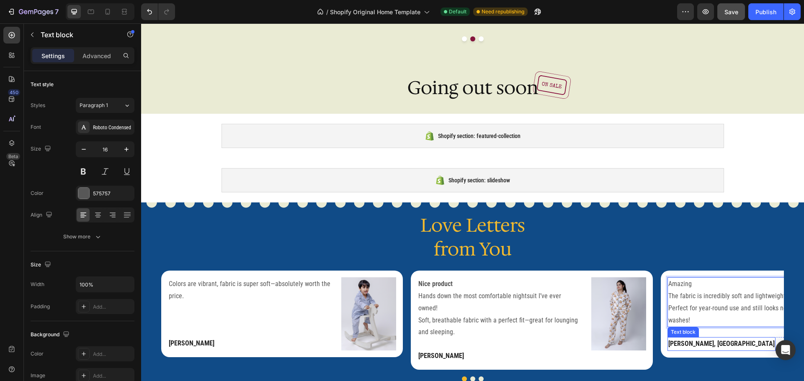
click at [692, 340] on strong "Shikha, Lucknow" at bounding box center [721, 344] width 106 height 8
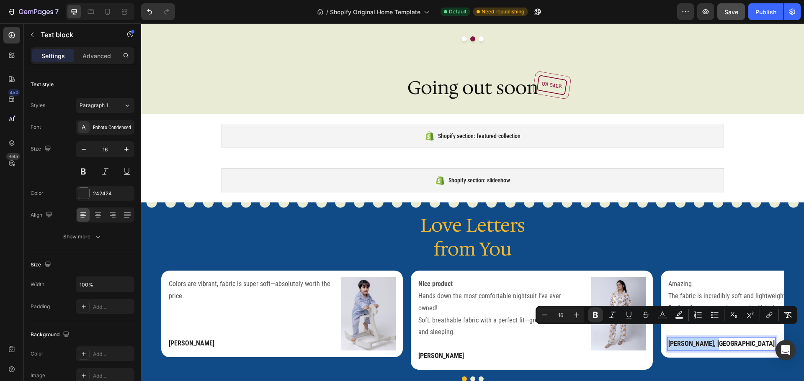
click at [692, 340] on strong "Shikha, Lucknow" at bounding box center [721, 344] width 106 height 8
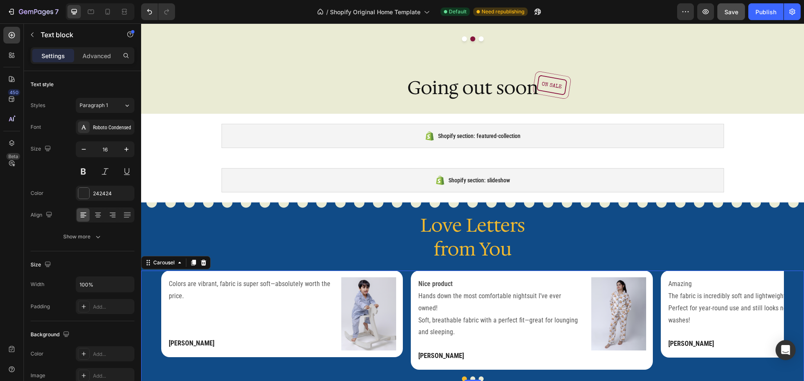
click at [470, 377] on button "Dot" at bounding box center [472, 379] width 5 height 5
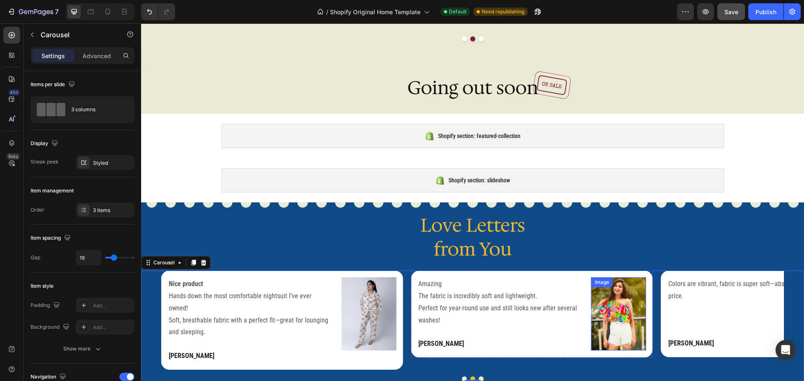
click at [621, 301] on img at bounding box center [618, 314] width 55 height 73
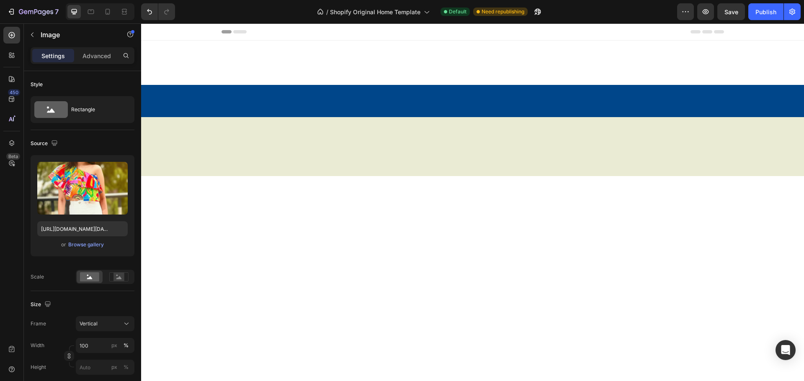
scroll to position [1911, 0]
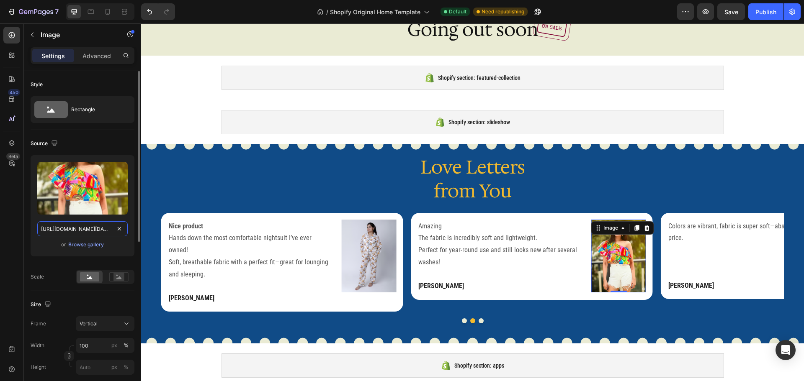
click at [110, 228] on input "https://cdn.shopify.com/s/files/1/0424/9586/9084/files/WhatsApp_Image_2025-07-2…" at bounding box center [82, 229] width 90 height 15
paste input "1_7d693baa-8a25-4678-894d-ae98896d7c5e_200x200.png?v=1707811372"
type input "https://cdn.shopify.com/s/files/1/0424/9586/9084/files/1_7d693baa-8a25-4678-894…"
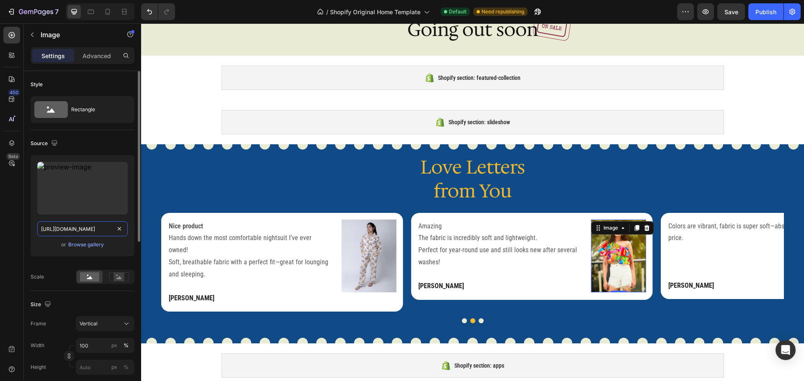
scroll to position [0, 244]
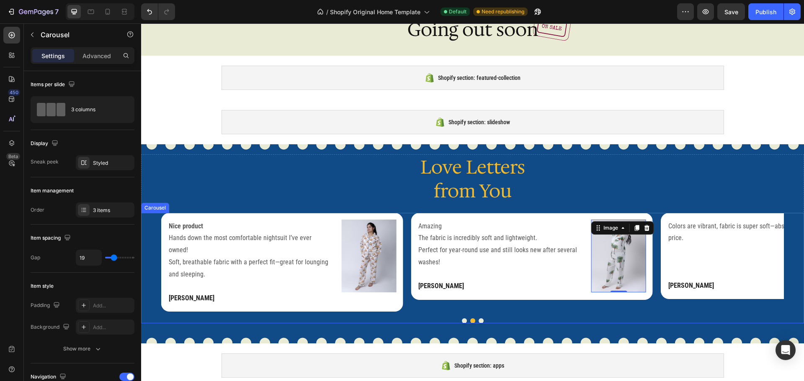
click at [479, 324] on button "Dot" at bounding box center [481, 321] width 5 height 5
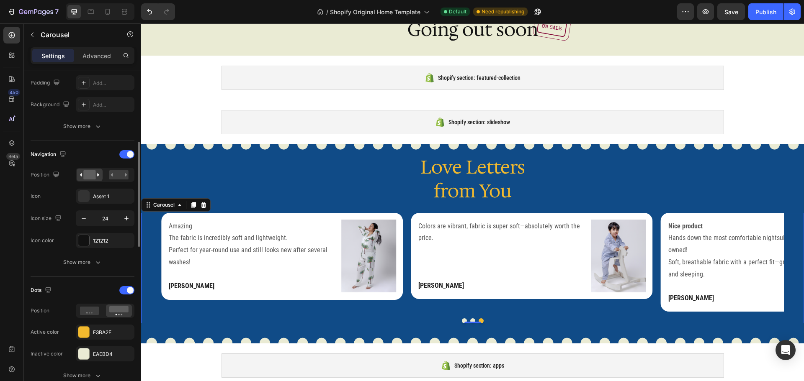
scroll to position [223, 0]
click at [108, 11] on icon at bounding box center [107, 12] width 8 height 8
type input "15"
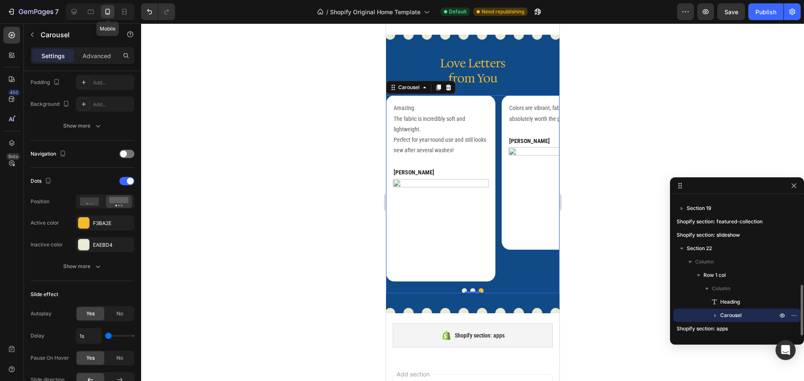
scroll to position [1833, 0]
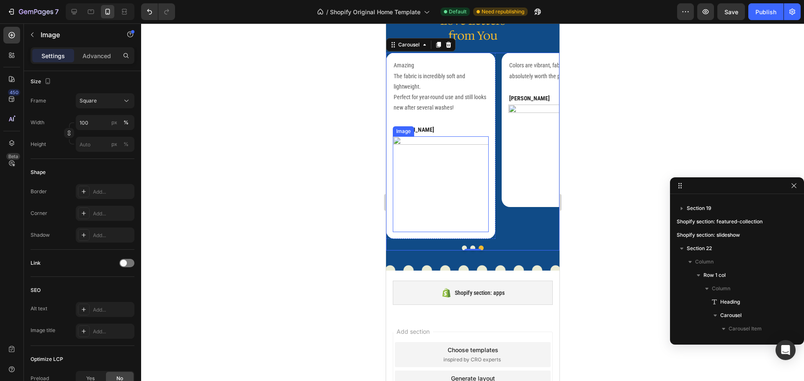
click at [442, 142] on img at bounding box center [440, 185] width 96 height 96
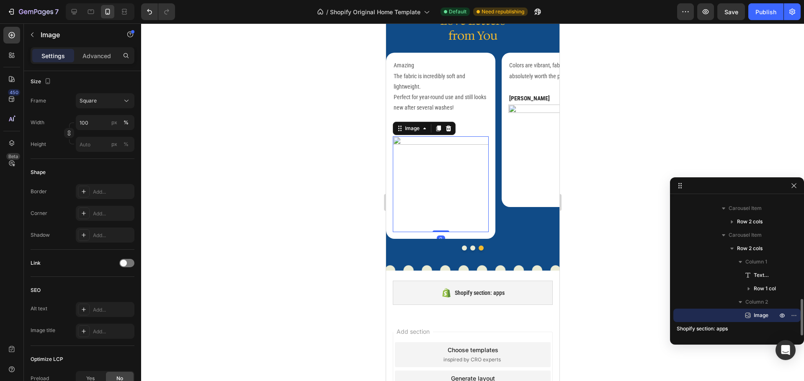
scroll to position [0, 0]
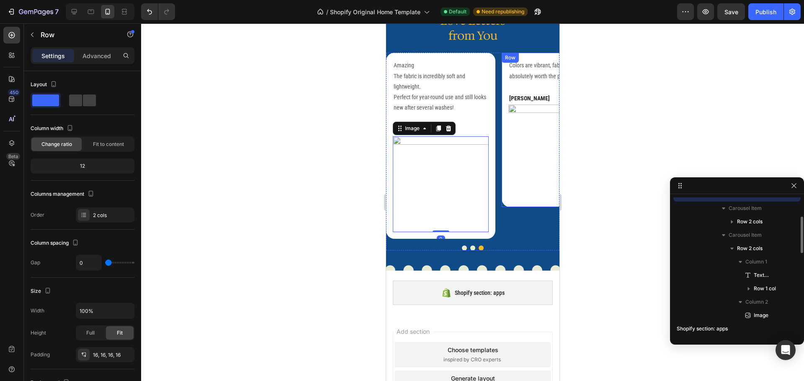
click at [506, 137] on div "Colors are vibrant, fabric is super soft—absolutely worth the price. Text block…" at bounding box center [555, 130] width 109 height 155
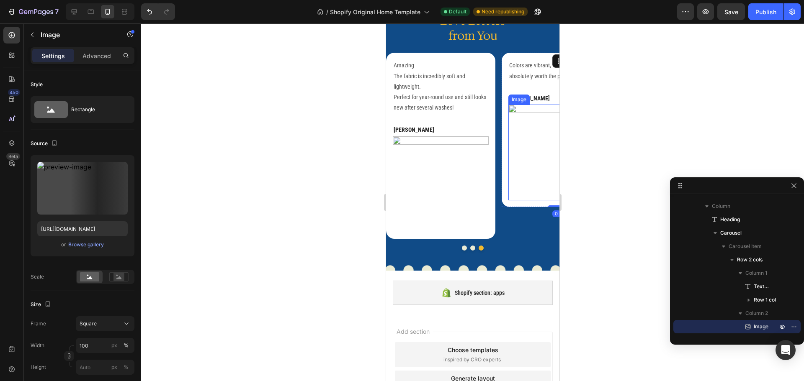
click at [521, 114] on img at bounding box center [556, 153] width 96 height 96
click at [795, 327] on icon "button" at bounding box center [795, 327] width 1 height 1
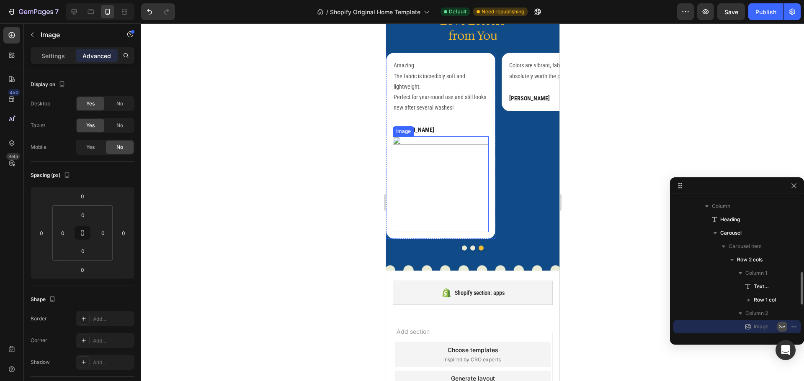
click at [442, 141] on img at bounding box center [440, 185] width 96 height 96
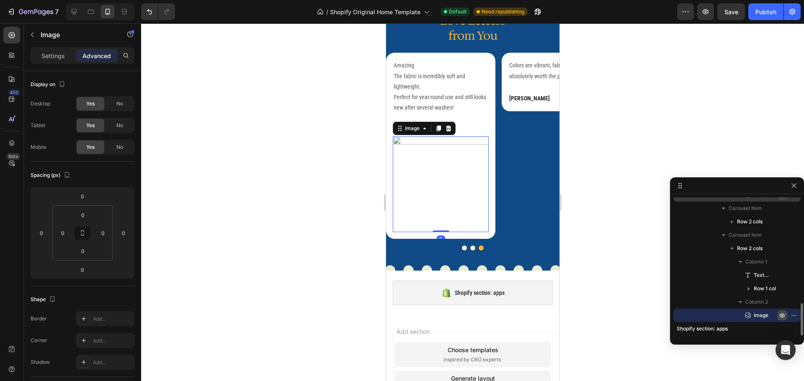
click at [783, 318] on icon "button" at bounding box center [782, 315] width 7 height 7
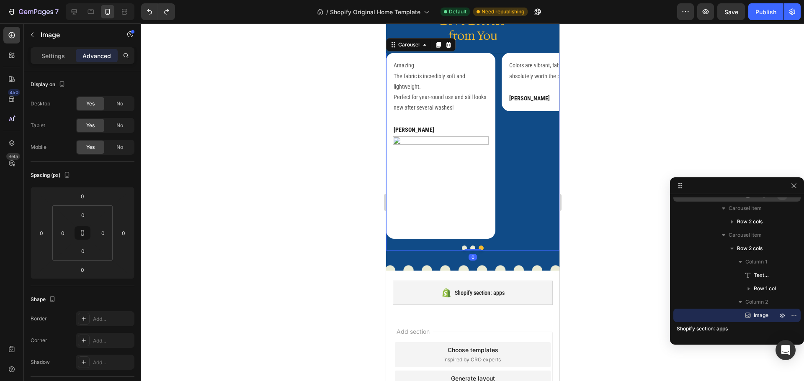
click at [524, 151] on div "Colors are vibrant, fabric is super soft—absolutely worth the price. Text block…" at bounding box center [555, 146] width 109 height 186
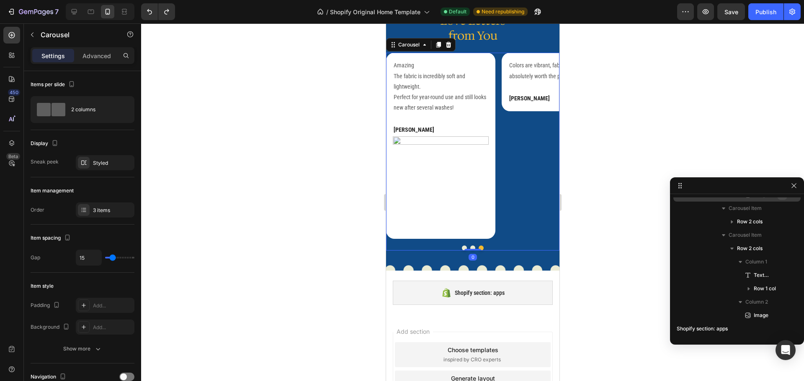
scroll to position [293, 0]
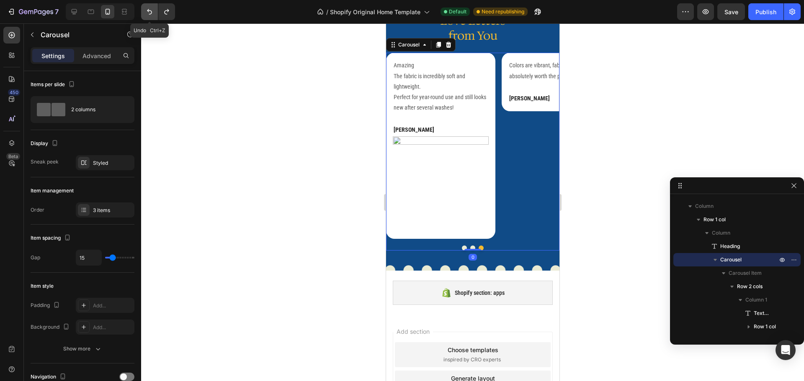
click at [152, 11] on icon "Undo/Redo" at bounding box center [149, 12] width 8 height 8
click at [160, 11] on button "Undo/Redo" at bounding box center [166, 11] width 17 height 17
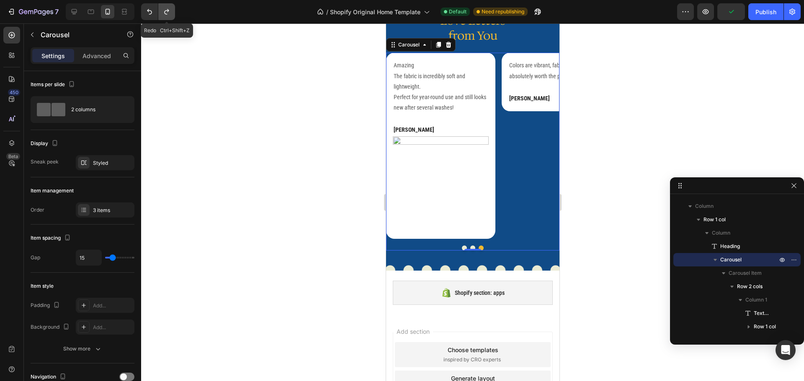
click at [160, 11] on button "Undo/Redo" at bounding box center [166, 11] width 17 height 17
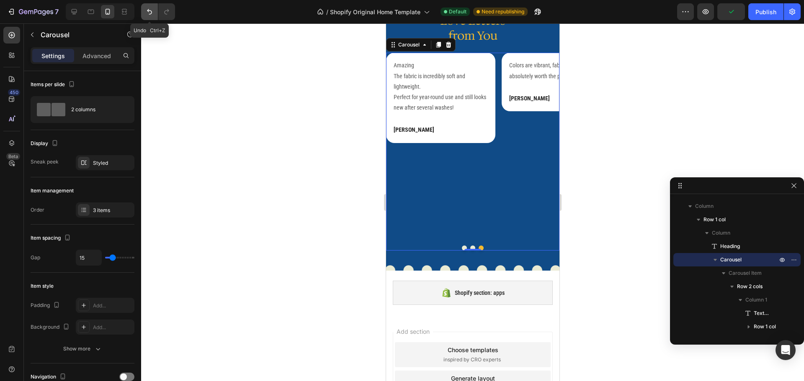
click at [147, 13] on icon "Undo/Redo" at bounding box center [149, 12] width 8 height 8
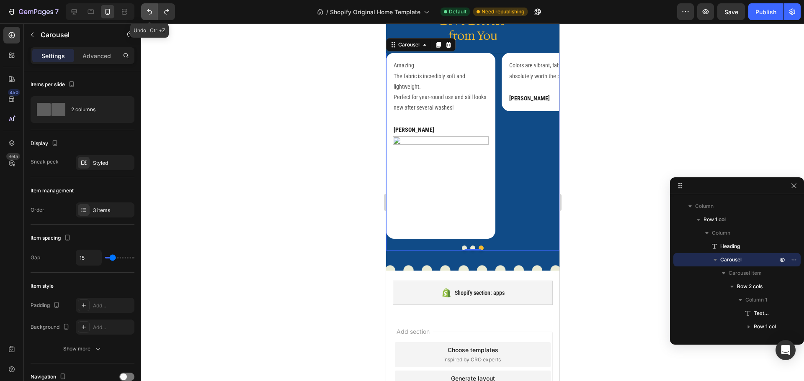
click at [147, 13] on icon "Undo/Redo" at bounding box center [149, 12] width 8 height 8
click at [77, 10] on icon at bounding box center [74, 11] width 5 height 5
type input "19"
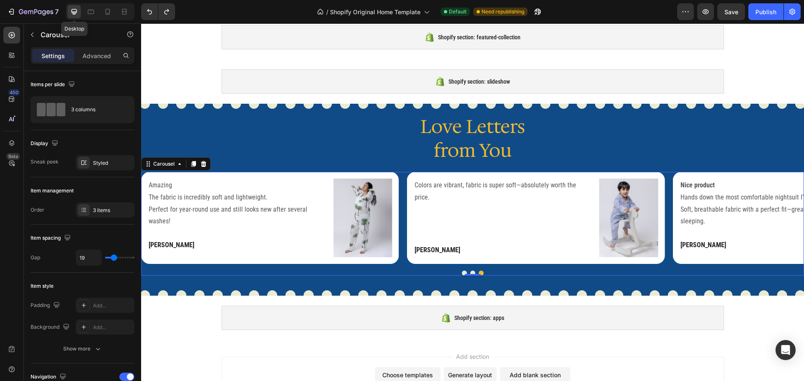
scroll to position [1888, 0]
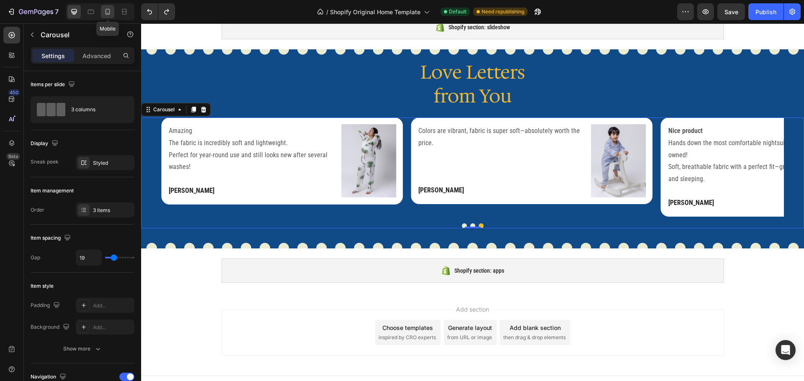
click at [108, 12] on icon at bounding box center [107, 12] width 8 height 8
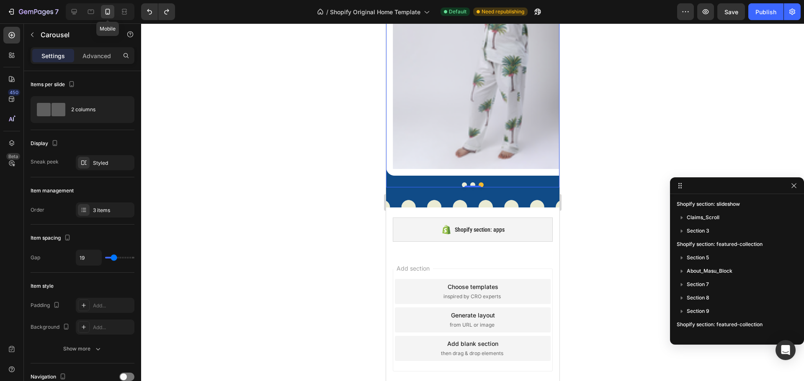
type input "15"
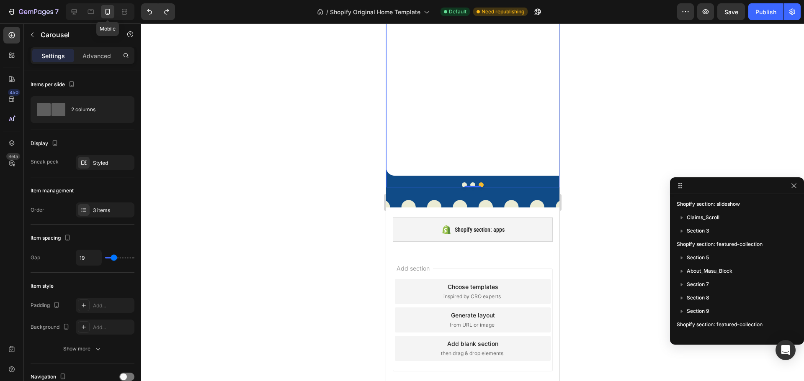
type input "15"
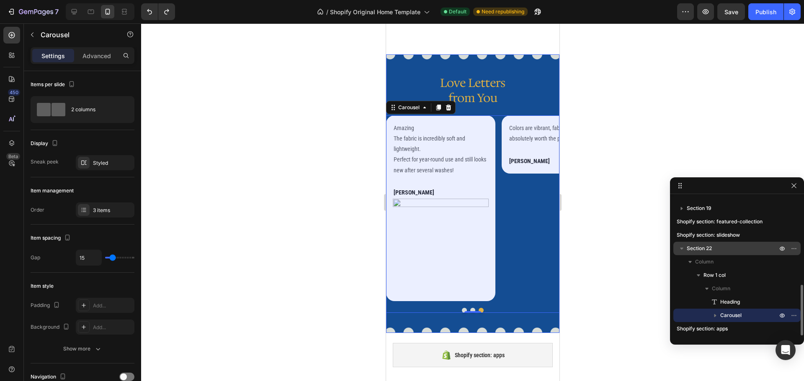
scroll to position [1701, 0]
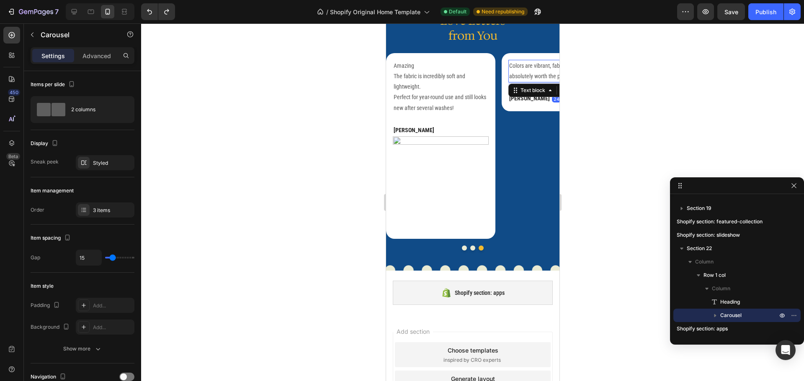
click at [543, 82] on p "Colors are vibrant, fabric is super soft—absolutely worth the price." at bounding box center [556, 71] width 94 height 21
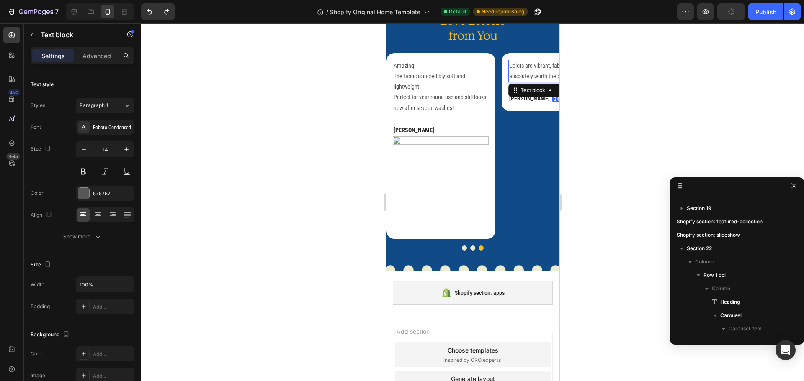
scroll to position [346, 0]
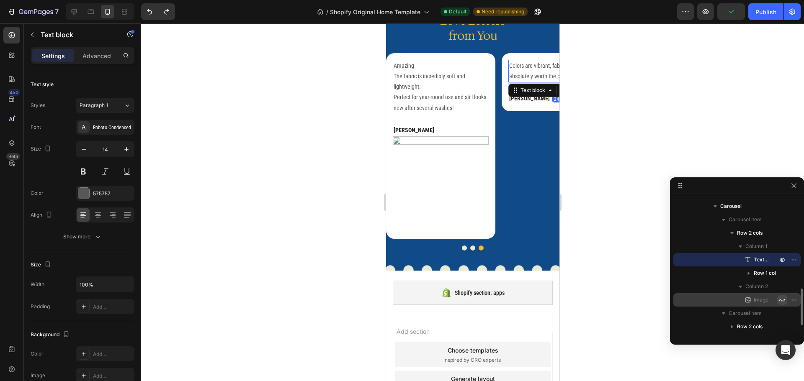
click at [784, 297] on icon "button" at bounding box center [782, 300] width 7 height 7
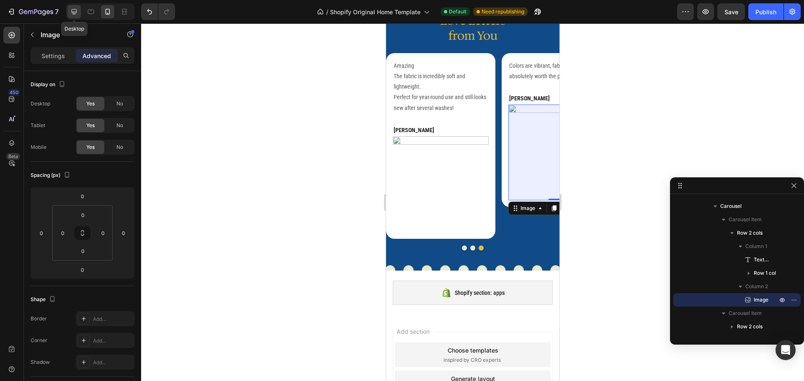
click at [71, 10] on icon at bounding box center [74, 12] width 8 height 8
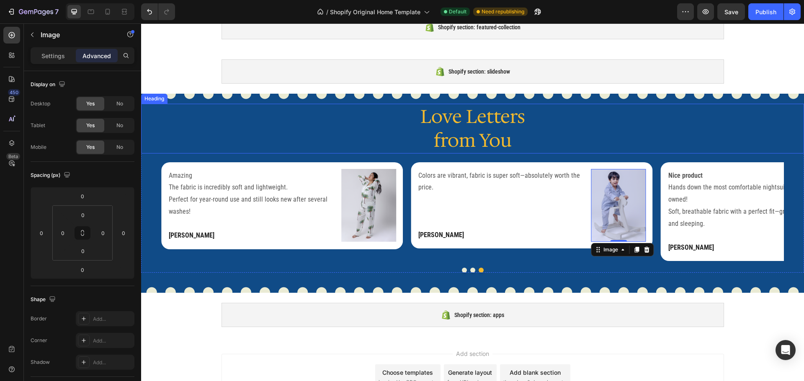
scroll to position [1958, 0]
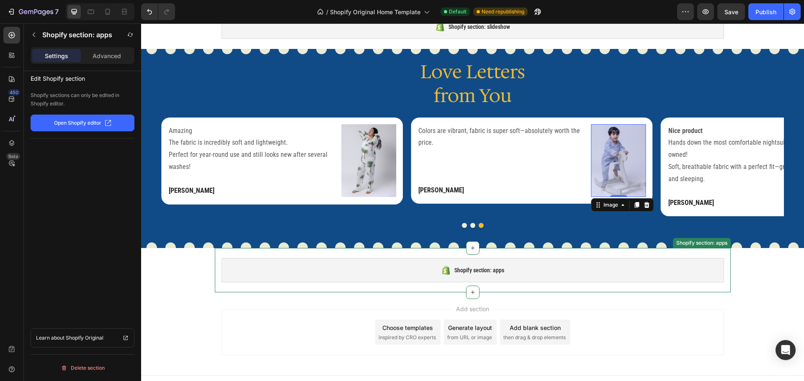
click at [289, 258] on div "Shopify section: apps" at bounding box center [473, 270] width 503 height 24
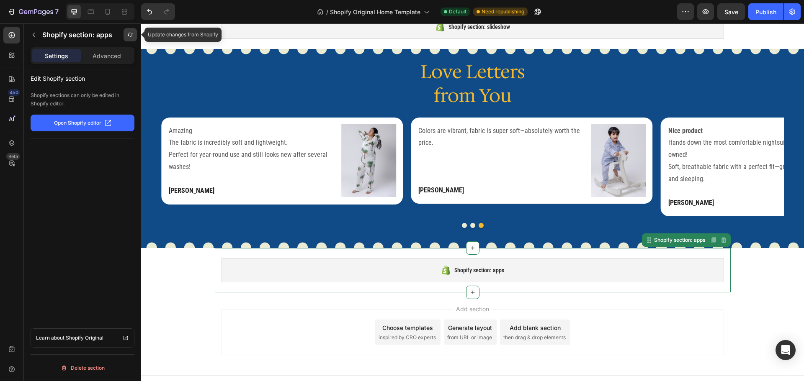
click at [131, 30] on button "button" at bounding box center [130, 34] width 13 height 13
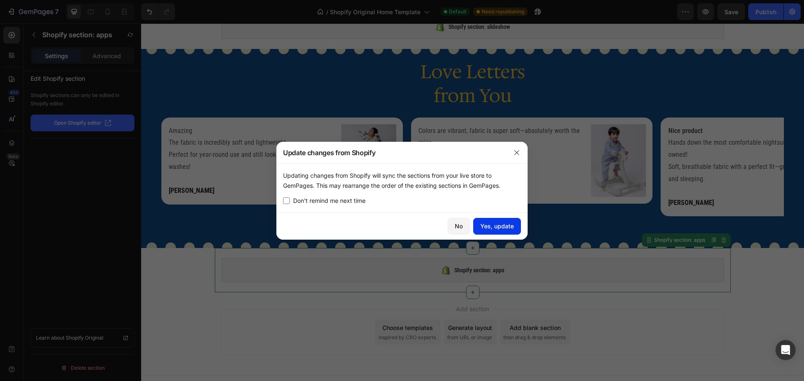
click at [488, 224] on div "Yes, update" at bounding box center [497, 226] width 34 height 9
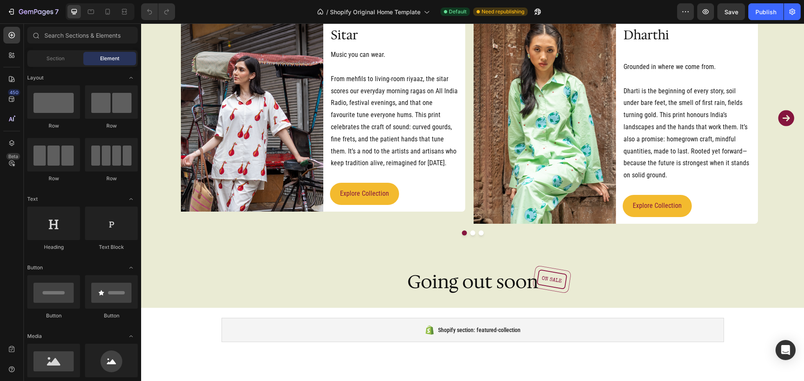
scroll to position [1761, 0]
click at [771, 12] on div "Publish" at bounding box center [765, 12] width 21 height 9
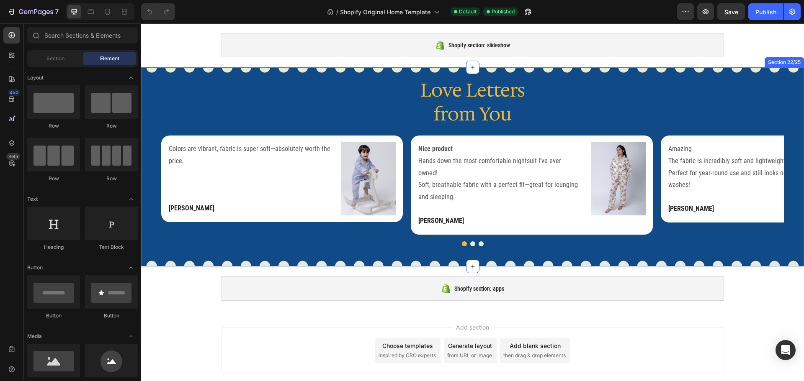
scroll to position [2138, 0]
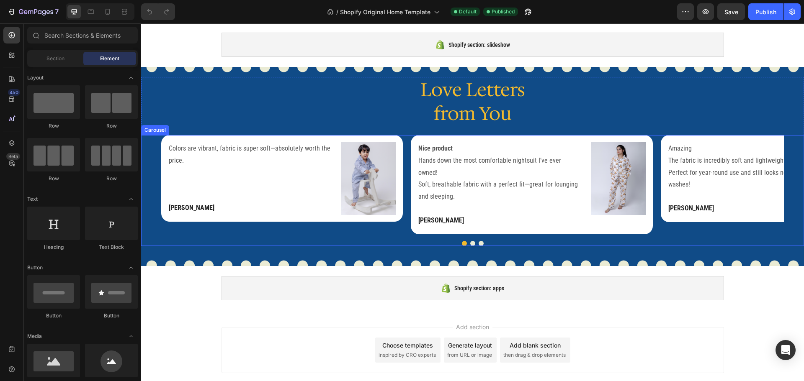
click at [406, 222] on div "Colors are vibrant, fabric is super soft—absolutely worth the price. Text block…" at bounding box center [472, 184] width 623 height 99
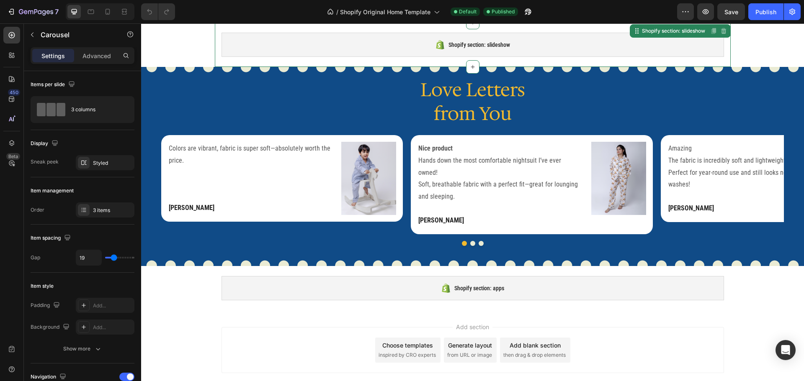
click at [439, 59] on div "Shopify section: slideshow Shopify section: slideshow Disabled. Please edit in …" at bounding box center [473, 45] width 516 height 44
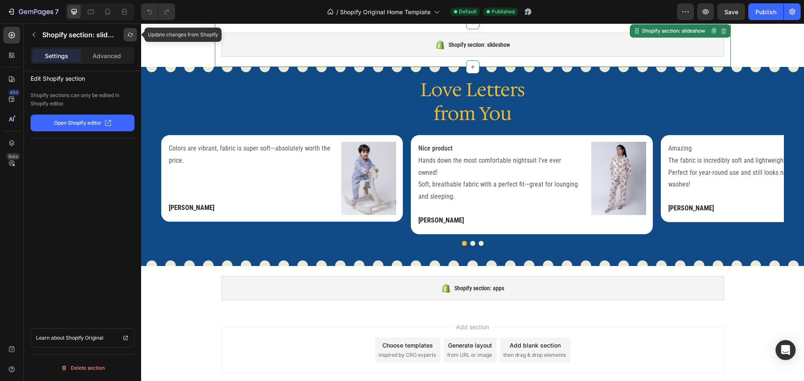
click at [131, 37] on icon "button" at bounding box center [130, 34] width 7 height 7
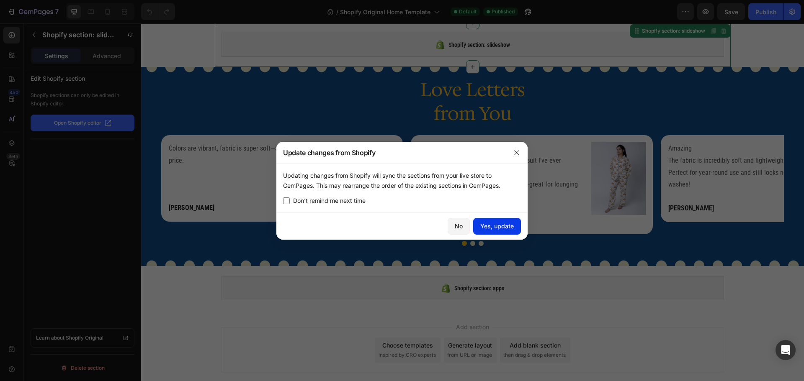
click at [504, 228] on div "Yes, update" at bounding box center [497, 226] width 34 height 9
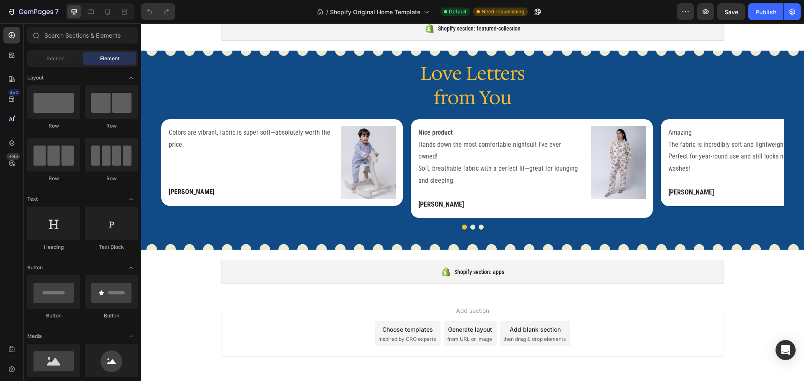
scroll to position [1830, 0]
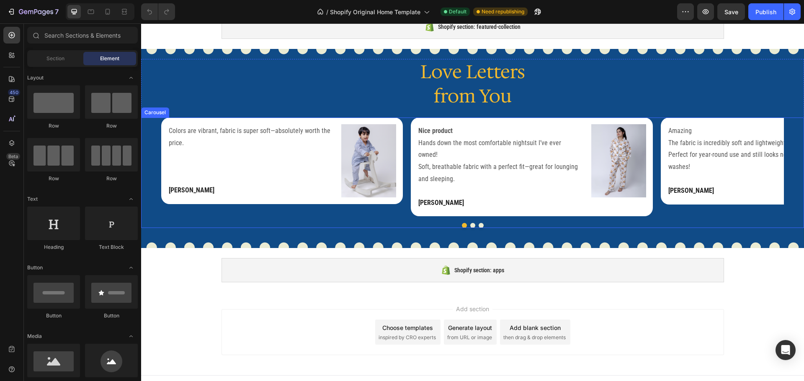
click at [547, 223] on div at bounding box center [472, 225] width 663 height 5
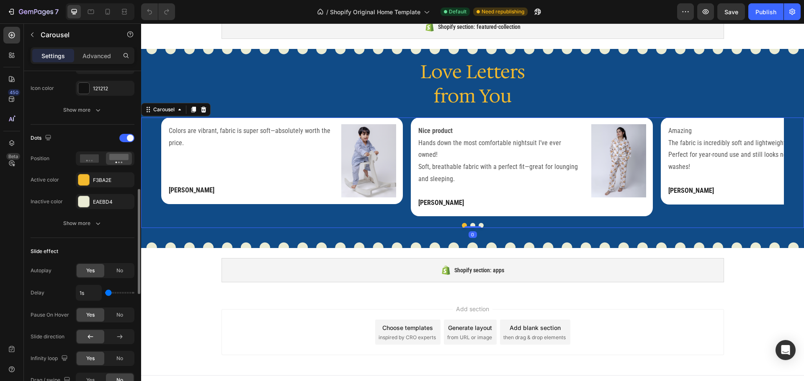
scroll to position [725, 0]
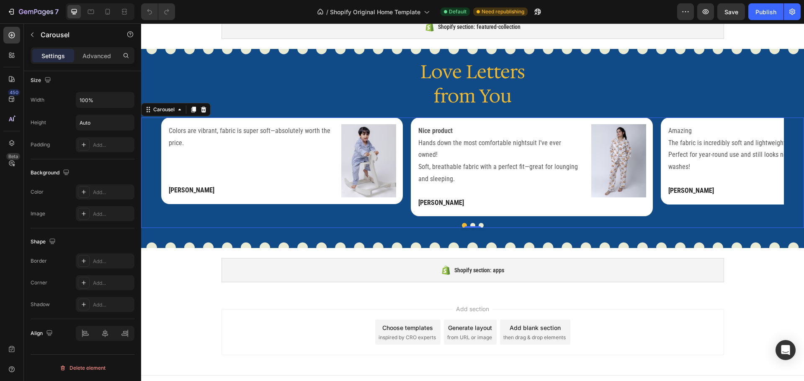
click at [408, 198] on div "Colors are vibrant, fabric is super soft—absolutely worth the price. Text block…" at bounding box center [472, 167] width 623 height 99
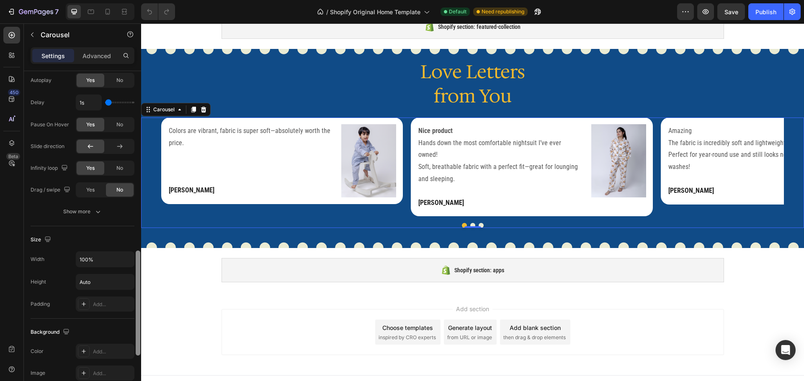
scroll to position [565, 0]
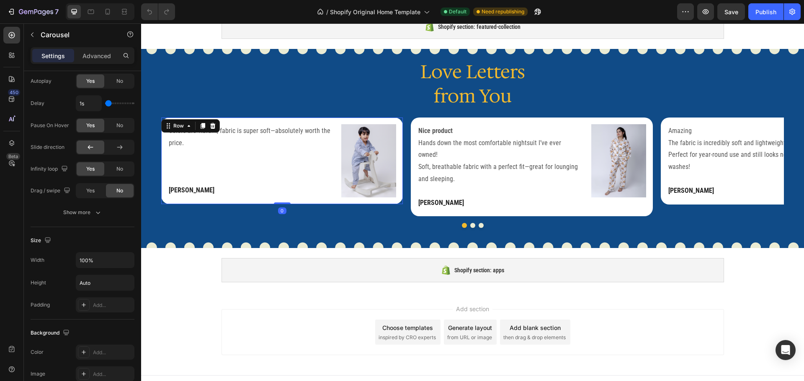
click at [173, 162] on div "Colors are vibrant, fabric is super soft—absolutely worth the price. Text block…" at bounding box center [250, 160] width 165 height 73
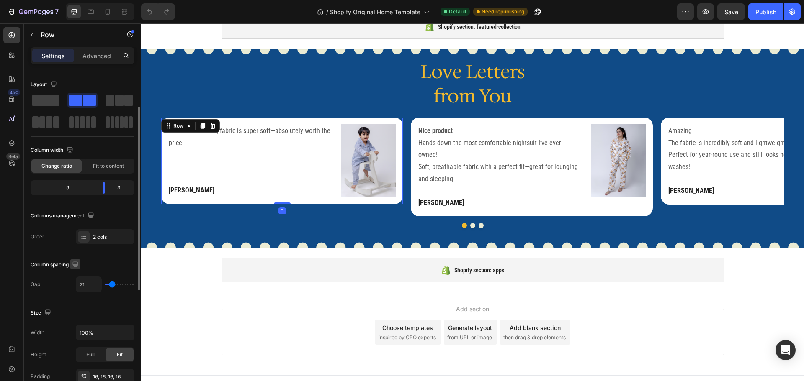
scroll to position [272, 0]
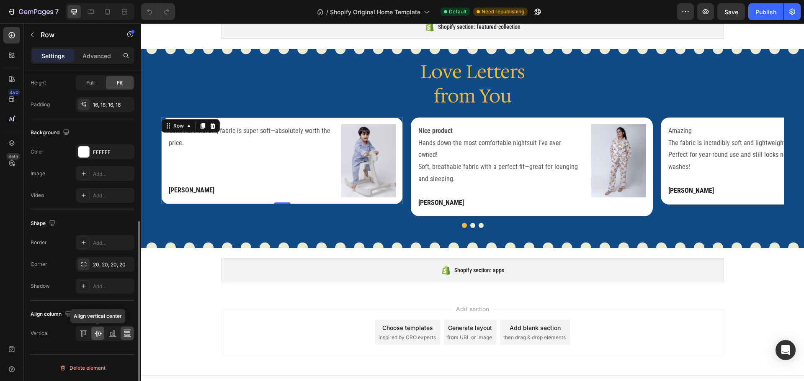
click at [98, 336] on icon at bounding box center [98, 334] width 8 height 8
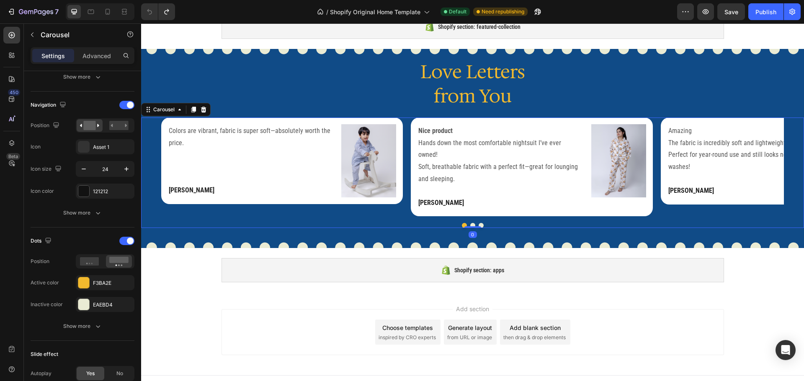
click at [406, 164] on div "Colors are vibrant, fabric is super soft—absolutely worth the price. Text block…" at bounding box center [472, 167] width 623 height 99
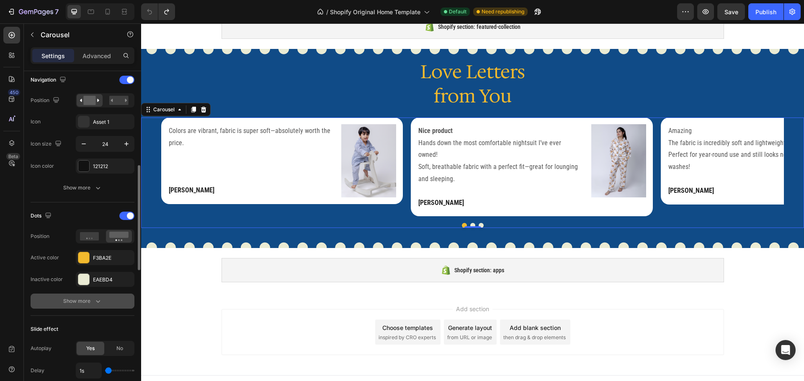
scroll to position [298, 0]
click at [82, 302] on div "Show more" at bounding box center [82, 301] width 39 height 8
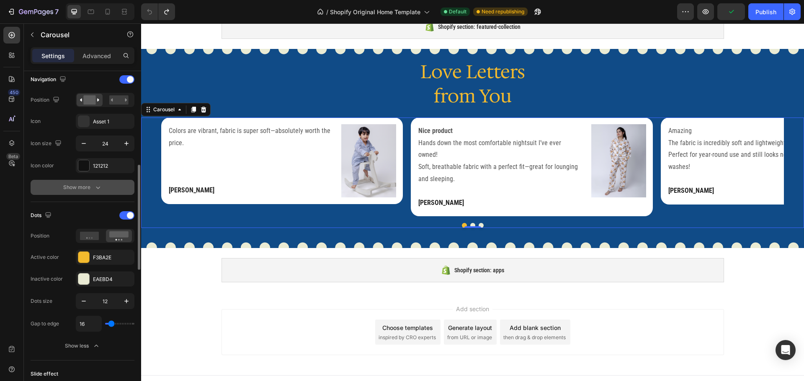
click at [65, 188] on div "Show more" at bounding box center [82, 187] width 39 height 8
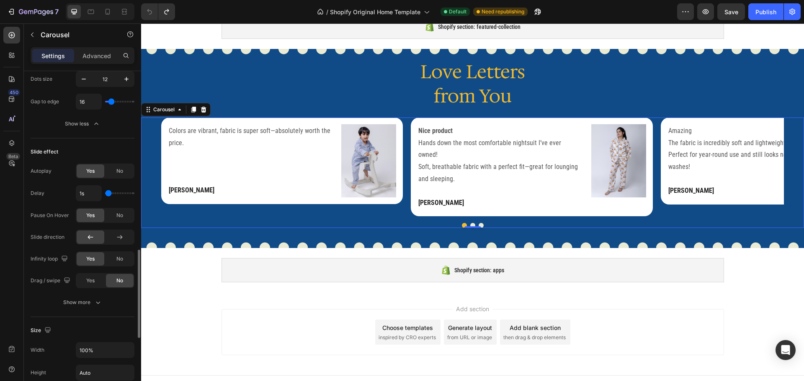
scroll to position [674, 0]
click at [74, 305] on div "Show more" at bounding box center [82, 302] width 39 height 8
type input "350ms"
type input "350"
type input "300ms"
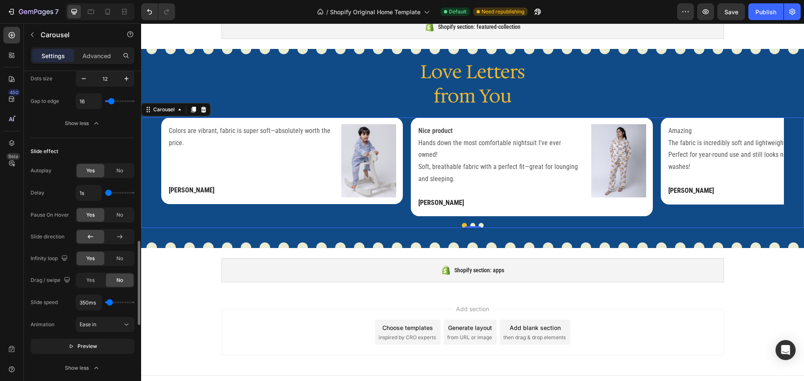
type input "300"
type input "100ms"
type input "100"
click at [108, 303] on input "range" at bounding box center [119, 303] width 29 height 2
click at [81, 350] on span "Preview" at bounding box center [87, 347] width 20 height 8
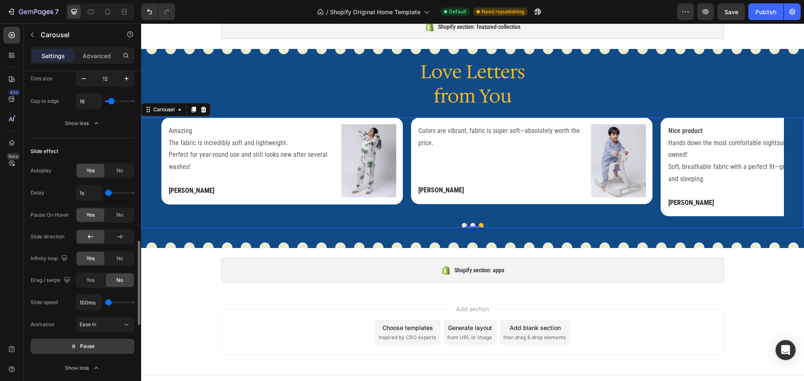
type input "900ms"
type input "900"
type input "1000ms"
type input "1000"
type input "1200ms"
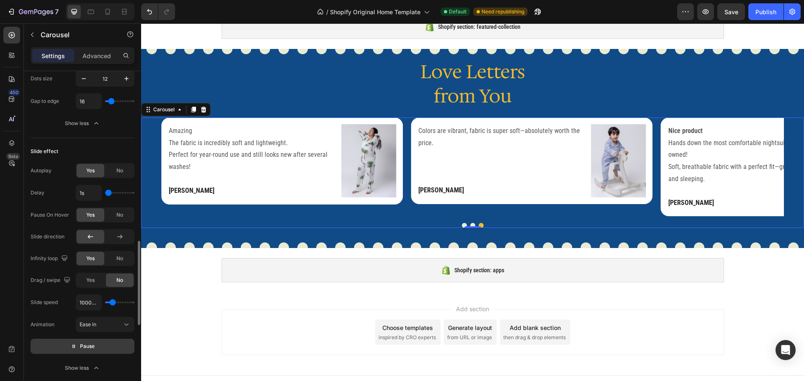
type input "1200"
type input "1300ms"
type input "1300"
type input "1550ms"
type input "1550"
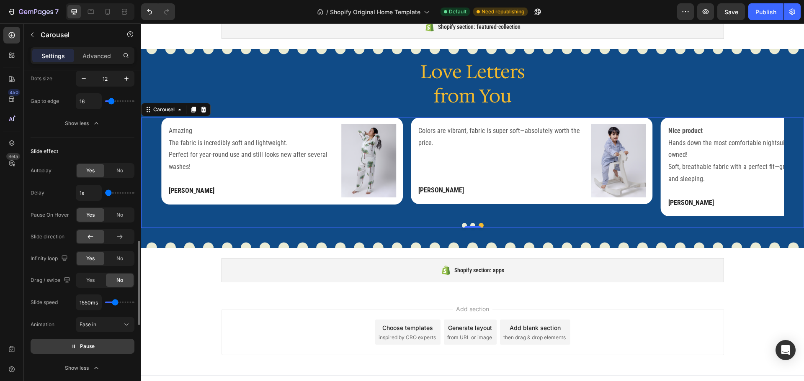
type input "1650ms"
type input "1650"
type input "1750ms"
type input "1750"
type input "1450ms"
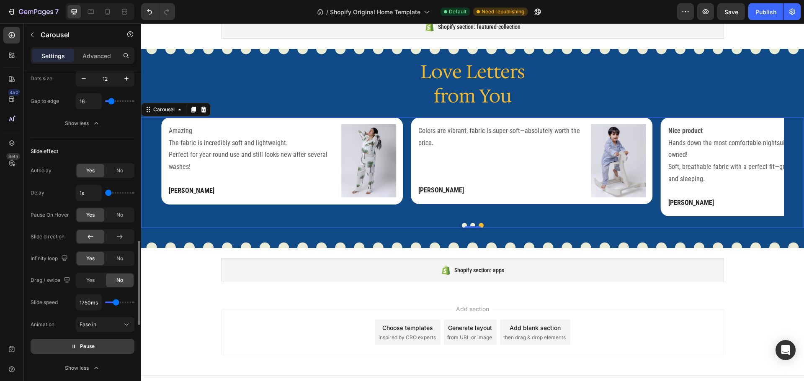
type input "1450"
type input "1100ms"
type input "1100"
type input "1000ms"
type input "1000"
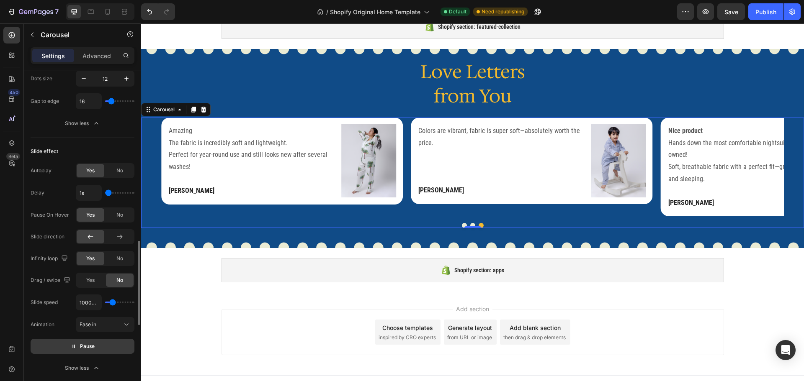
type input "850ms"
type input "850"
type input "750ms"
drag, startPoint x: 106, startPoint y: 303, endPoint x: 111, endPoint y: 303, distance: 5.0
type input "750"
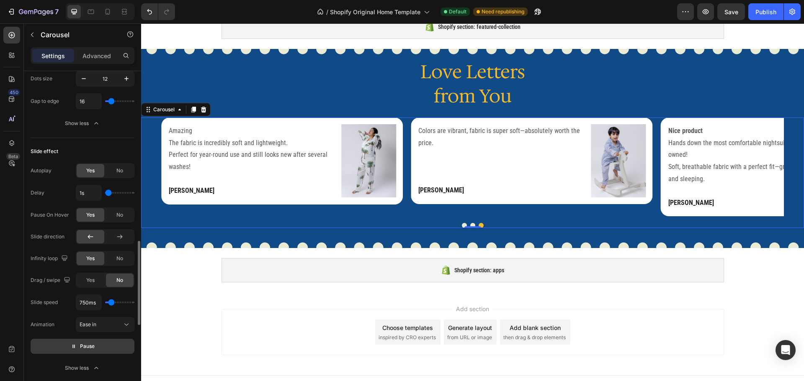
click at [111, 303] on input "range" at bounding box center [119, 303] width 29 height 2
click at [104, 345] on button "Pause" at bounding box center [83, 346] width 104 height 15
click at [104, 345] on button "Preview" at bounding box center [83, 346] width 104 height 15
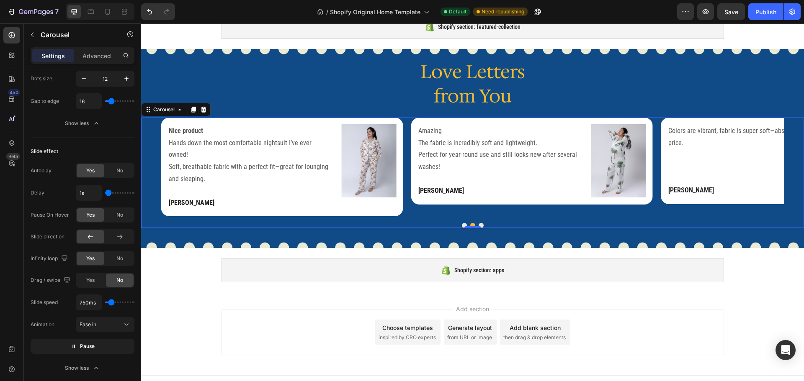
type input "1100ms"
type input "1100"
type input "1200ms"
type input "1200"
click at [113, 303] on input "range" at bounding box center [119, 303] width 29 height 2
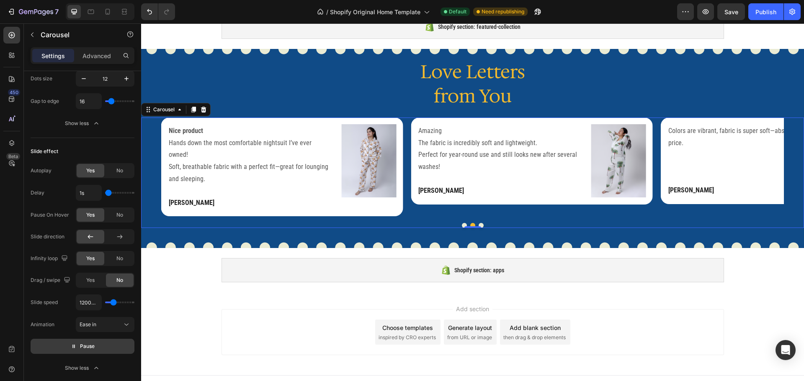
click at [98, 346] on button "Pause" at bounding box center [83, 346] width 104 height 15
click at [98, 346] on button "Preview" at bounding box center [83, 346] width 104 height 15
type input "1550ms"
type input "1550"
type input "1750ms"
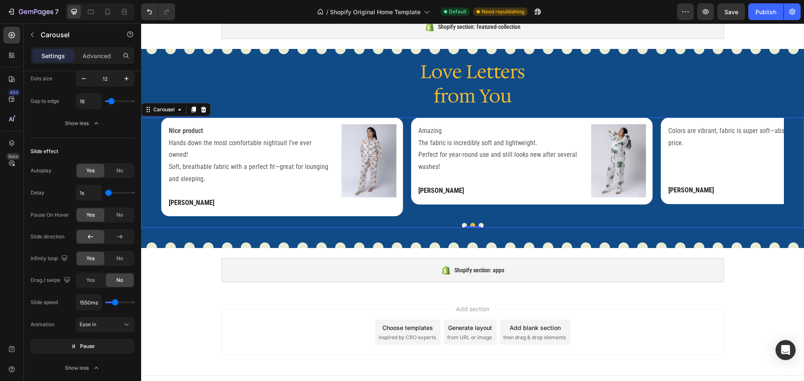
type input "1750"
type input "1800ms"
type input "1800"
type input "2000ms"
type input "2000"
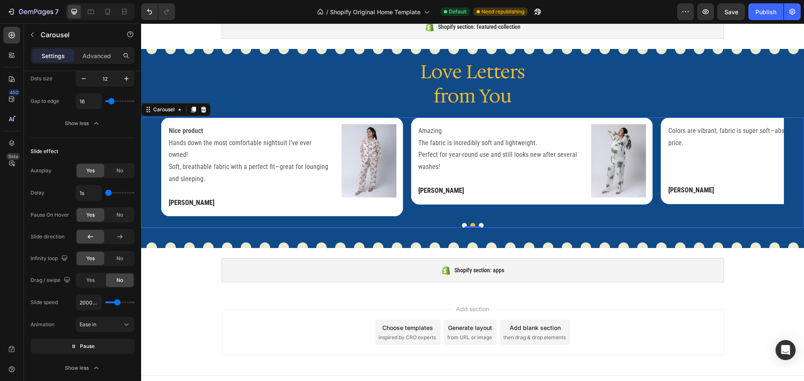
type input "2100ms"
type input "2100"
type input "2200ms"
type input "2200"
type input "2300ms"
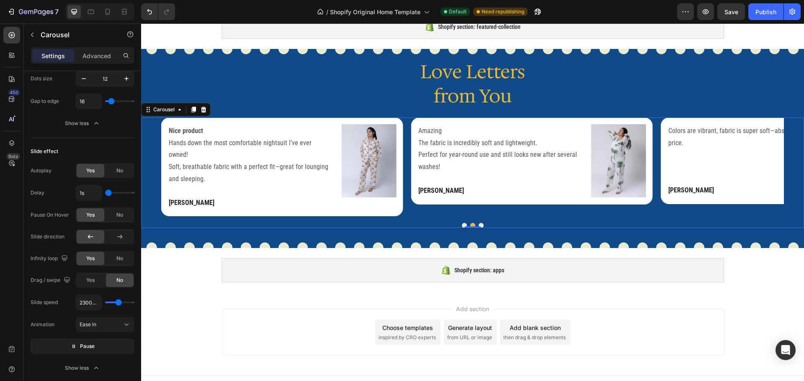
drag, startPoint x: 113, startPoint y: 304, endPoint x: 119, endPoint y: 304, distance: 5.0
type input "2300"
click at [119, 304] on input "range" at bounding box center [119, 303] width 29 height 2
click at [107, 343] on button "Pause" at bounding box center [83, 346] width 104 height 15
click at [107, 345] on button "Preview" at bounding box center [83, 346] width 104 height 15
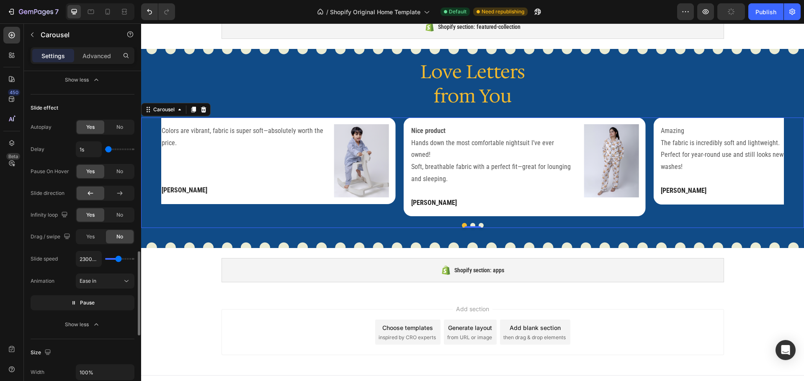
scroll to position [717, 0]
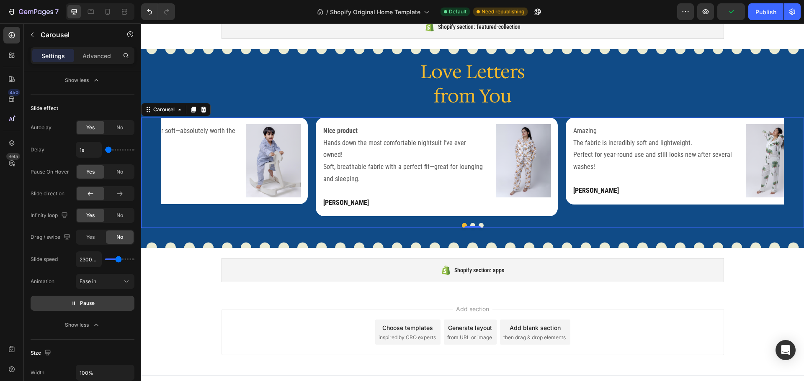
click at [104, 306] on button "Pause" at bounding box center [83, 303] width 104 height 15
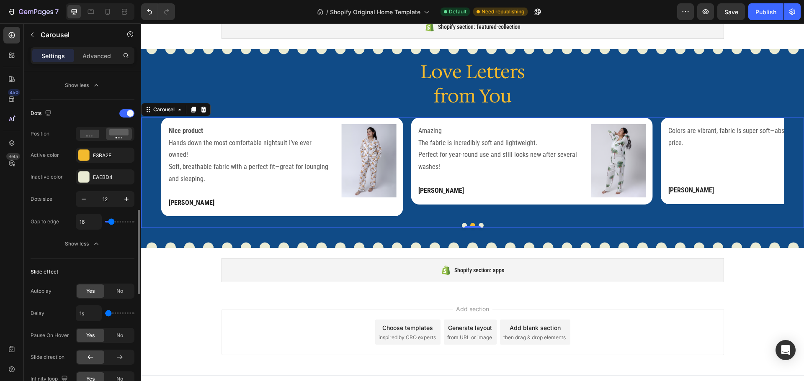
scroll to position [553, 0]
type input "1.2s"
type input "1.2"
type input "1.3s"
type input "1.3"
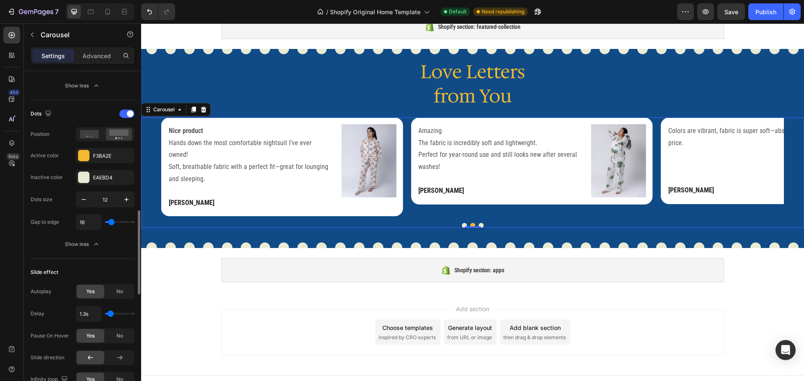
type input "1.4s"
type input "1.4"
type input "1.5s"
type input "1.5"
type input "1.6s"
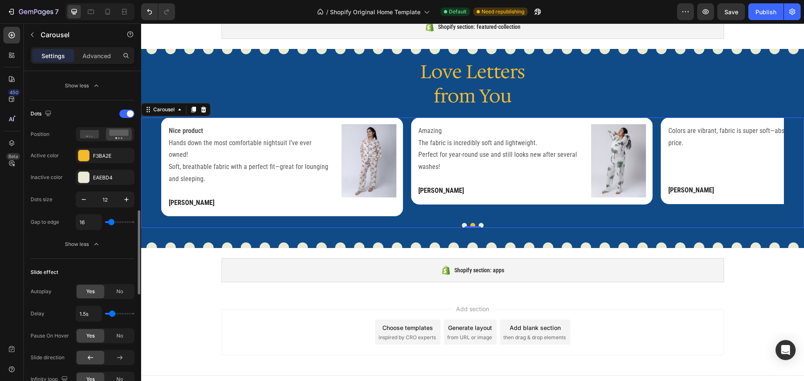
type input "1.6"
type input "1.7s"
type input "1.7"
type input "1.8s"
type input "1.8"
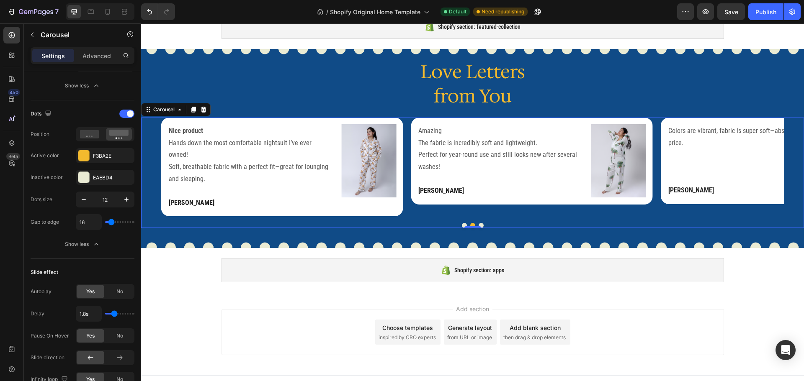
type input "1.9s"
type input "1.9"
type input "2s"
type input "2"
type input "2.1s"
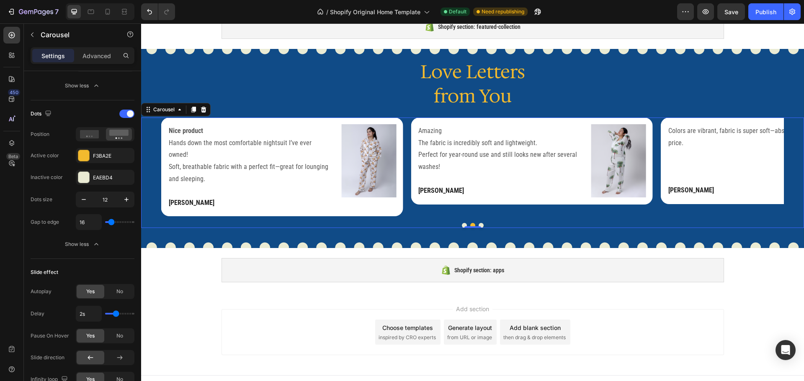
type input "2.1"
type input "2.2s"
type input "2.2"
type input "2.3s"
type input "2.3"
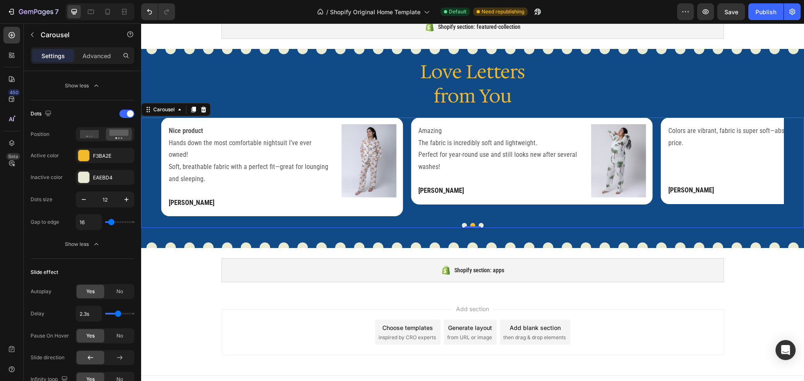
type input "2.4s"
type input "2.4"
type input "2.5s"
type input "2.5"
type input "2.6s"
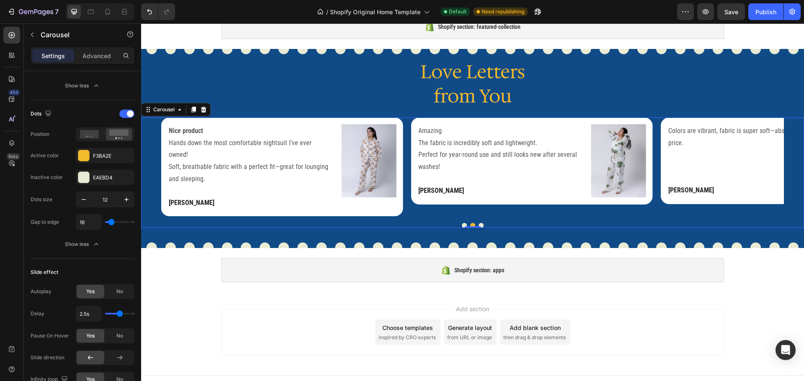
type input "2.6"
type input "2.5s"
drag, startPoint x: 110, startPoint y: 315, endPoint x: 120, endPoint y: 315, distance: 10.1
type input "2.5"
click at [120, 315] on input "range" at bounding box center [119, 314] width 29 height 2
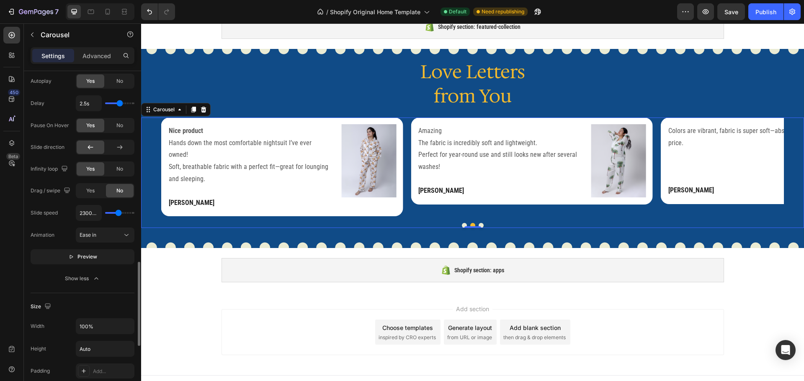
scroll to position [764, 0]
type input "550ms"
type input "550"
type input "650ms"
type input "650"
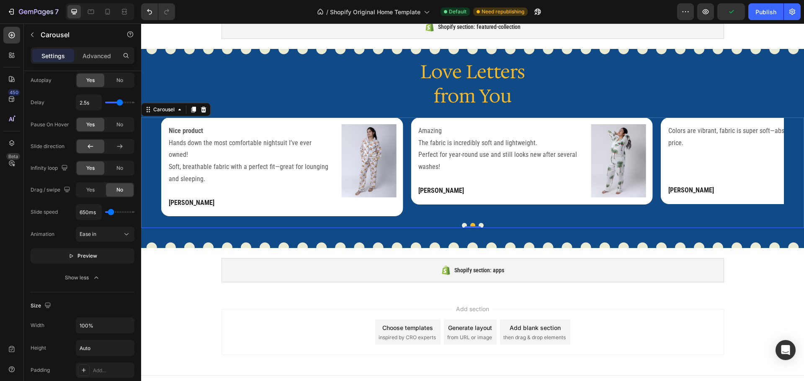
type input "750ms"
type input "750"
type input "900ms"
type input "900"
click at [112, 212] on input "range" at bounding box center [119, 212] width 29 height 2
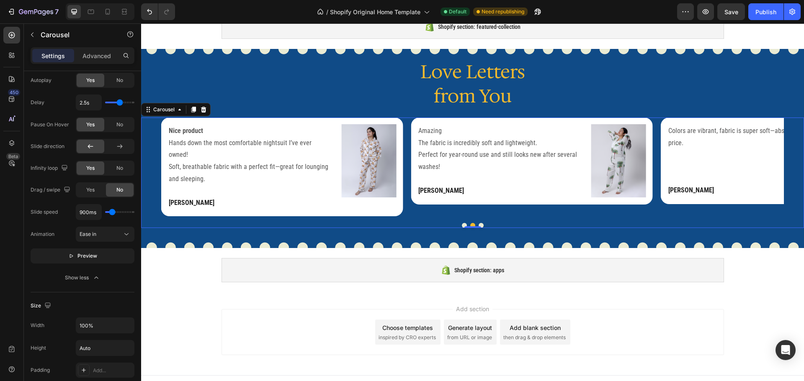
click at [93, 255] on span "Preview" at bounding box center [87, 256] width 20 height 8
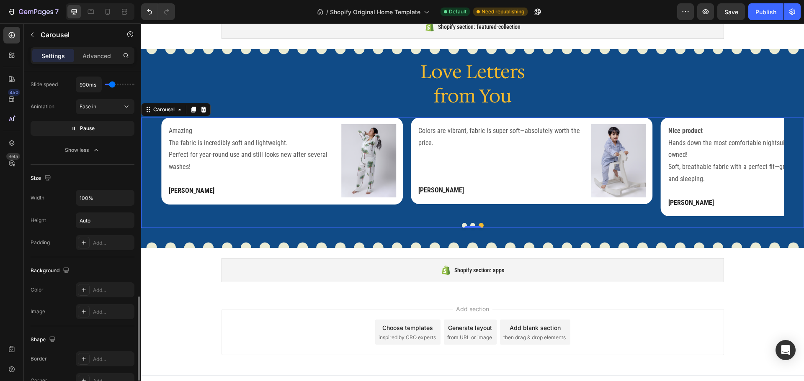
scroll to position [892, 0]
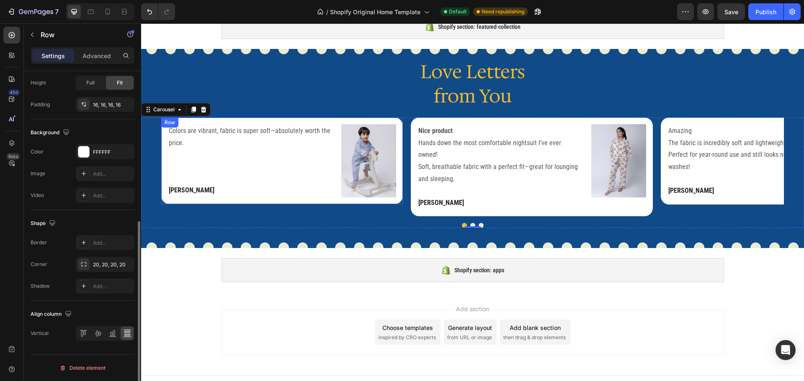
click at [329, 199] on div "Colors are vibrant, fabric is super soft—absolutely worth the price. Text block…" at bounding box center [282, 161] width 242 height 87
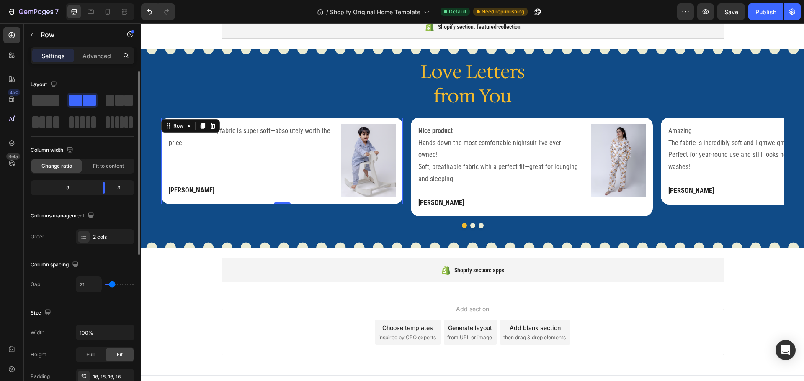
click at [325, 174] on div "Colors are vibrant, fabric is super soft—absolutely worth the price. Text block…" at bounding box center [250, 160] width 165 height 73
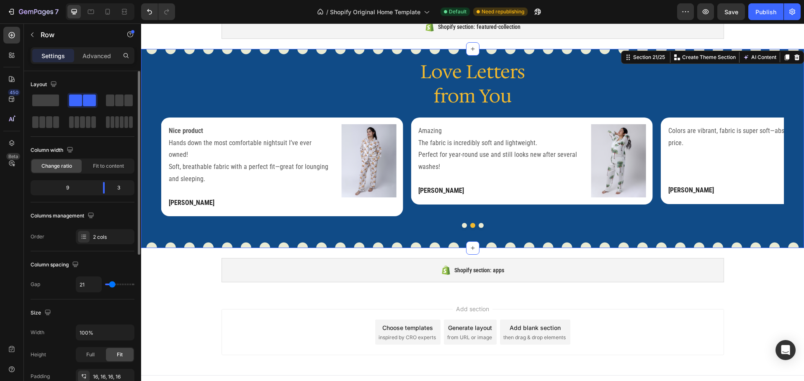
click at [384, 55] on div "Love Letters from You Heading Colors are vibrant, fabric is super soft—absolute…" at bounding box center [472, 148] width 663 height 199
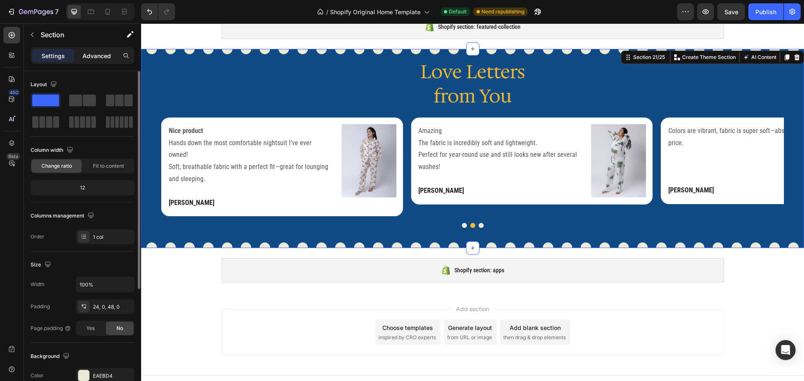
click at [99, 56] on p "Advanced" at bounding box center [96, 56] width 28 height 9
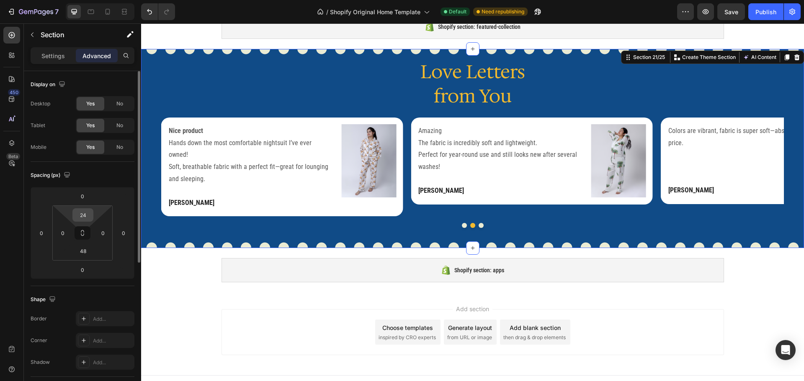
click at [89, 213] on input "24" at bounding box center [83, 215] width 17 height 13
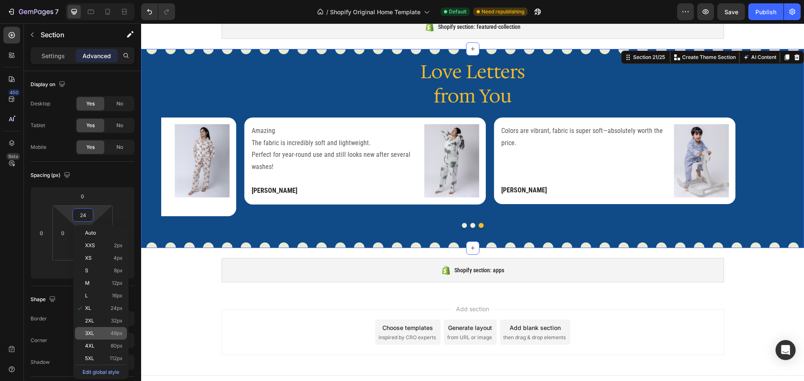
click at [105, 328] on div "3XL 48px" at bounding box center [101, 333] width 52 height 13
type input "48"
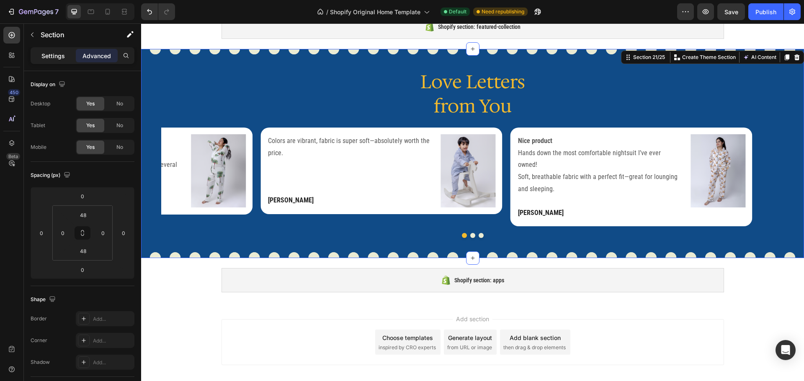
click at [56, 56] on p "Settings" at bounding box center [52, 56] width 23 height 9
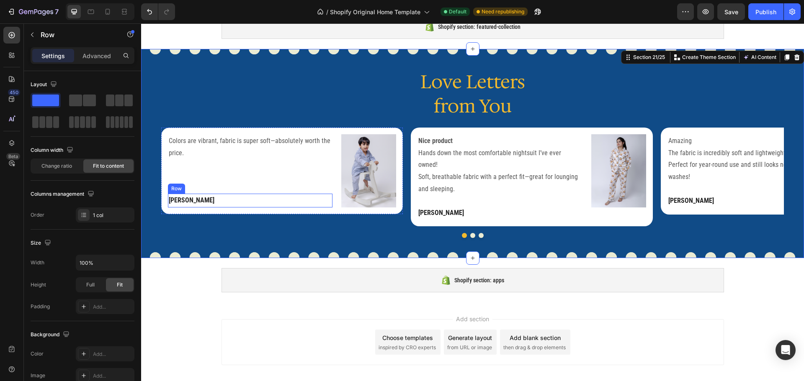
click at [312, 194] on div "[PERSON_NAME] Text block Row" at bounding box center [250, 201] width 165 height 14
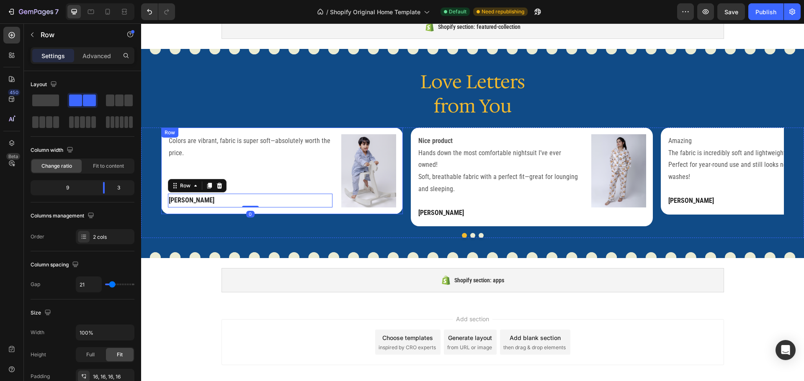
click at [334, 184] on div "Colors are vibrant, fabric is super soft—absolutely worth the price. Text block…" at bounding box center [282, 171] width 242 height 87
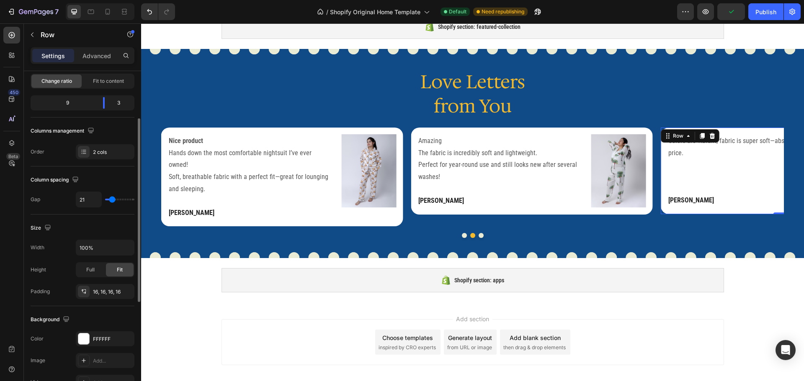
scroll to position [85, 0]
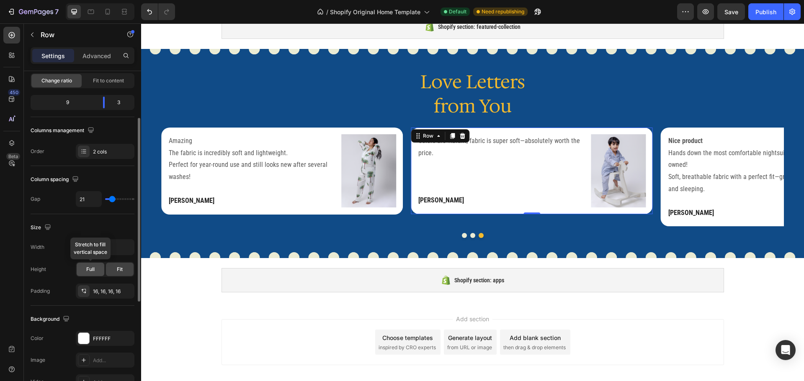
click at [93, 267] on span "Full" at bounding box center [90, 270] width 8 height 8
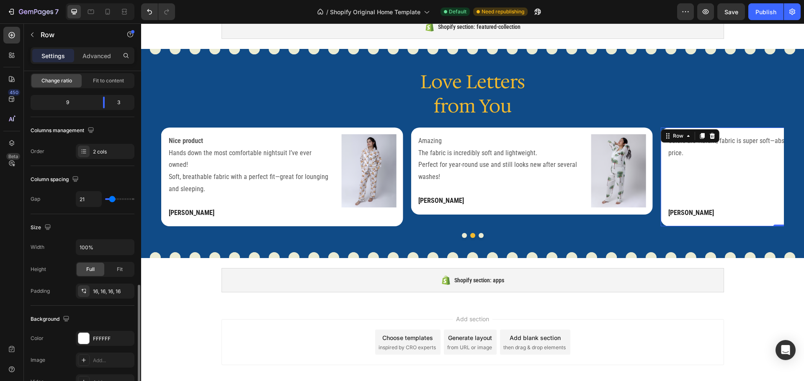
scroll to position [272, 0]
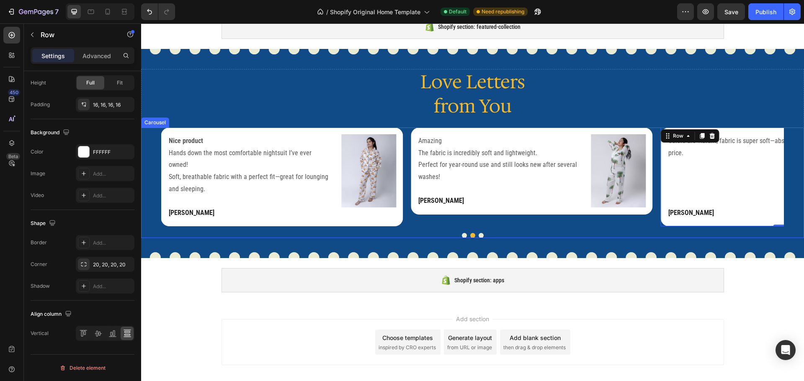
click at [357, 233] on div at bounding box center [472, 235] width 663 height 5
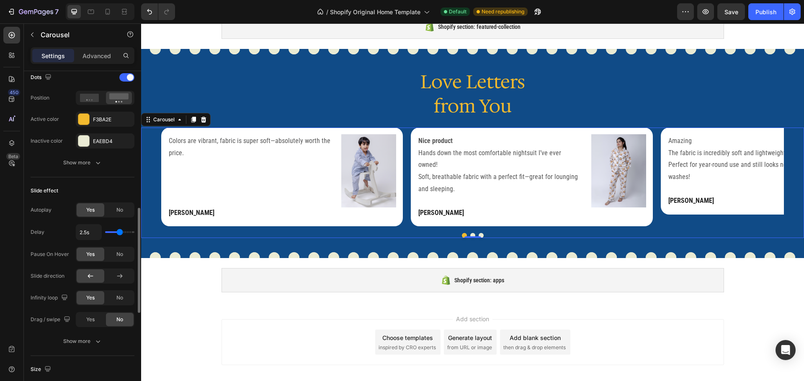
scroll to position [436, 0]
click at [78, 338] on button "Show more" at bounding box center [83, 342] width 104 height 15
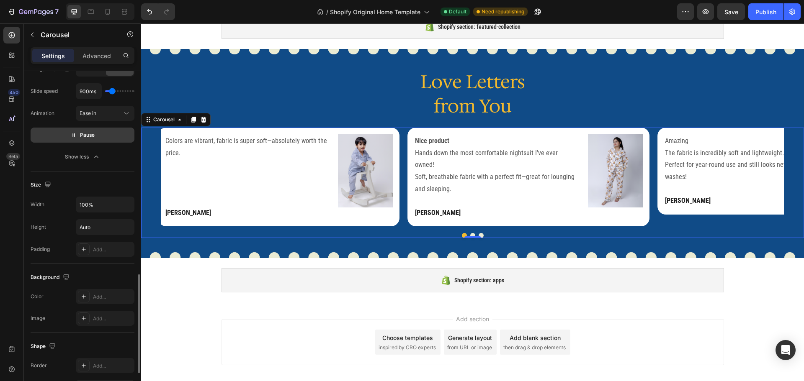
scroll to position [687, 0]
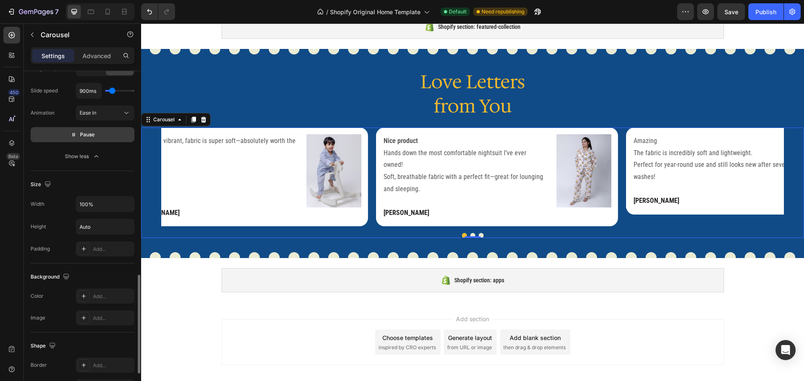
click at [93, 131] on span "Pause" at bounding box center [87, 135] width 15 height 8
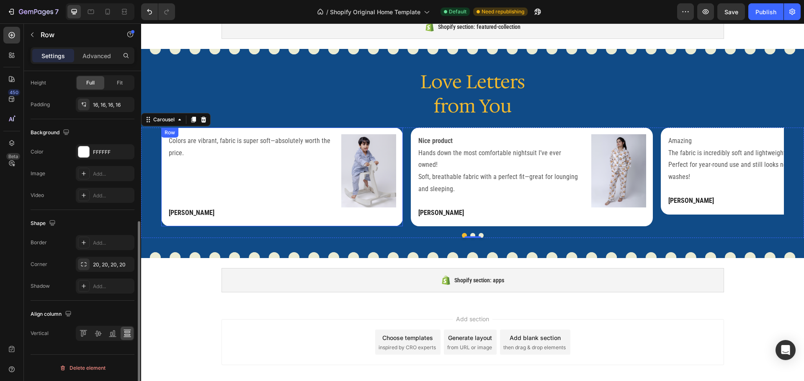
click at [312, 188] on div "Colors are vibrant, fabric is super soft—absolutely worth the price. Text block…" at bounding box center [250, 177] width 165 height 86
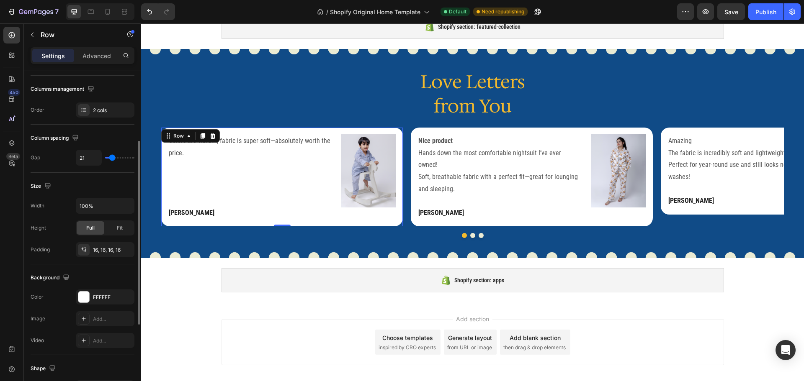
scroll to position [1830, 0]
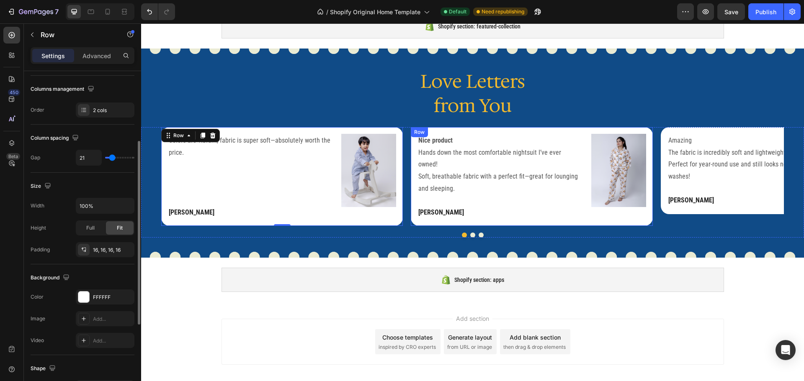
click at [522, 189] on div "Nice product Hands down the most comfortable nightsuit I’ve ever owned! Soft, b…" at bounding box center [500, 177] width 165 height 86
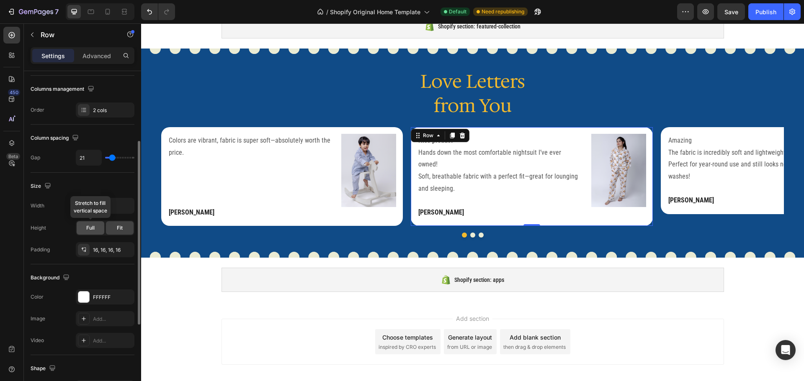
click at [101, 228] on div "Full" at bounding box center [91, 228] width 28 height 13
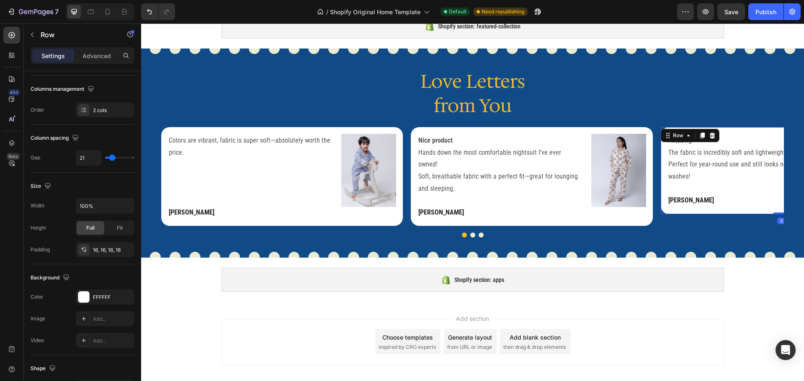
click at [740, 209] on div "Amazing The fabric is incredibly soft and lightweight. Perfect for year-round u…" at bounding box center [782, 170] width 242 height 87
click at [88, 227] on span "Full" at bounding box center [90, 228] width 8 height 8
click at [767, 12] on div "Publish" at bounding box center [765, 12] width 21 height 9
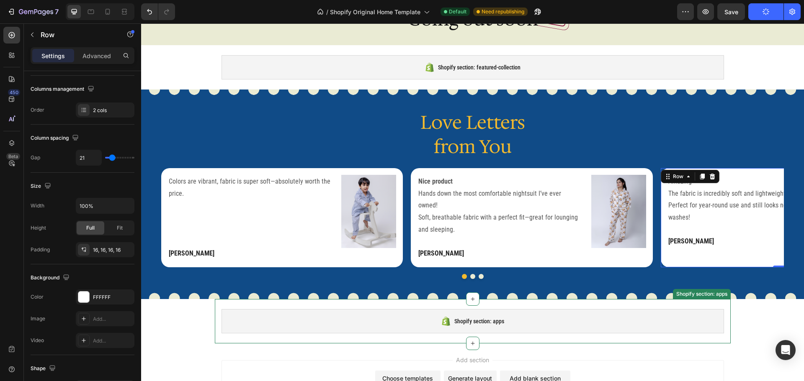
scroll to position [1789, 0]
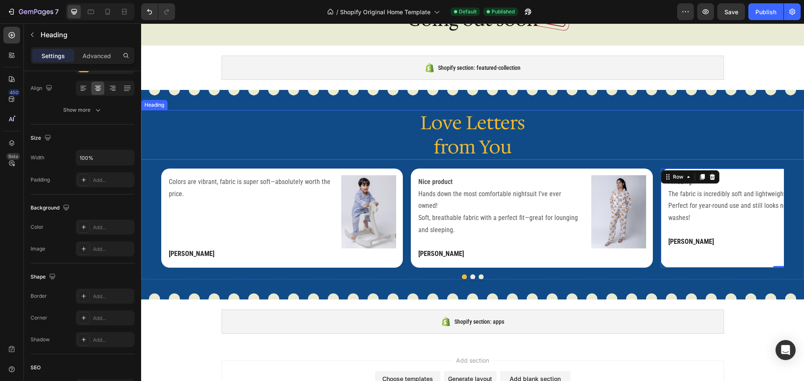
click at [474, 121] on h2 "Love Letters from You" at bounding box center [472, 134] width 663 height 49
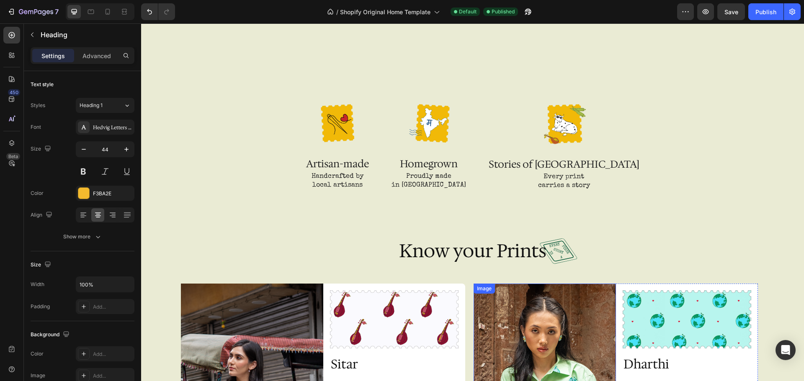
scroll to position [1490, 0]
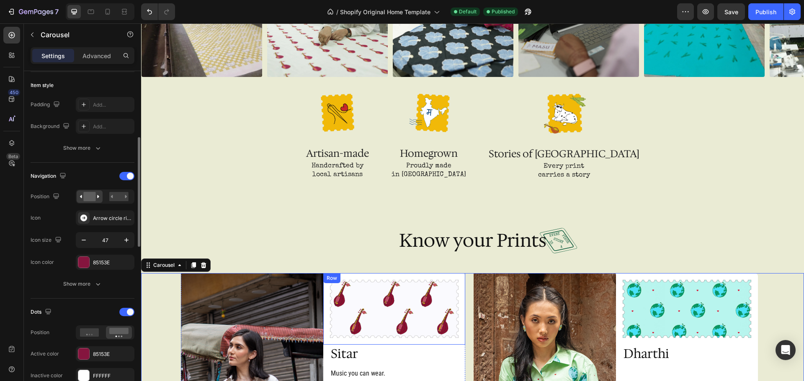
scroll to position [1501, 0]
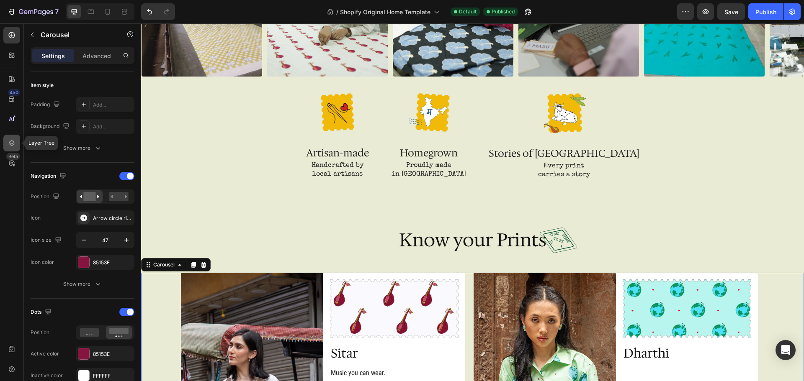
click at [15, 139] on icon at bounding box center [12, 143] width 8 height 8
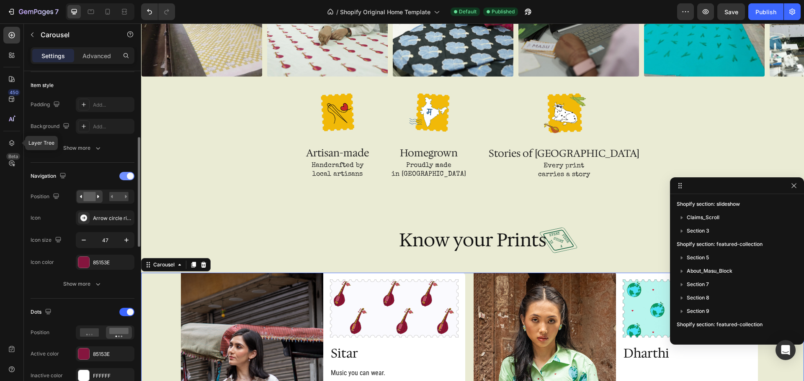
scroll to position [197, 0]
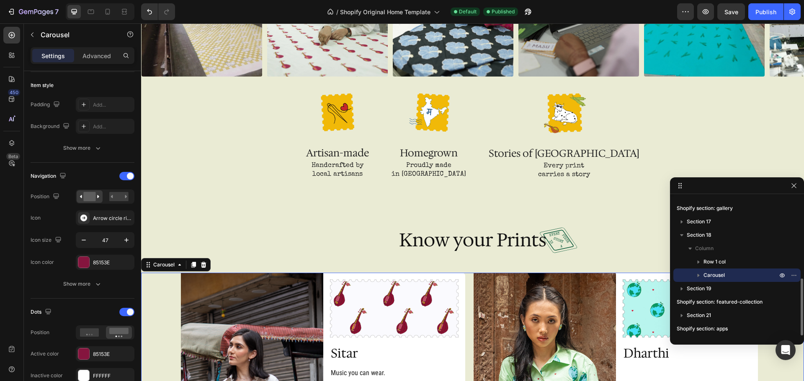
click at [698, 273] on icon "button" at bounding box center [698, 275] width 8 height 8
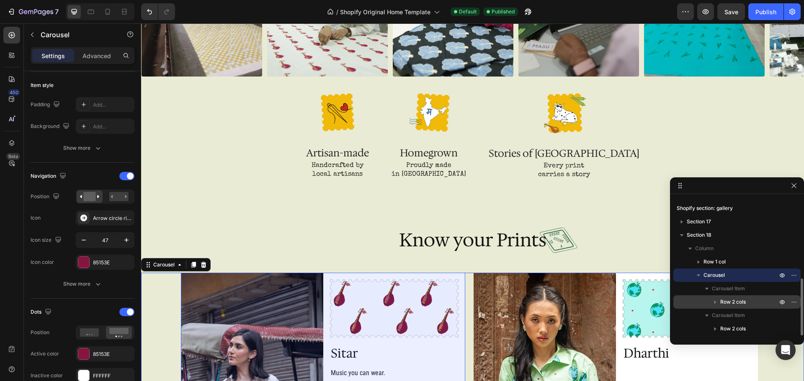
click at [728, 303] on span "Row 2 cols" at bounding box center [733, 302] width 26 height 8
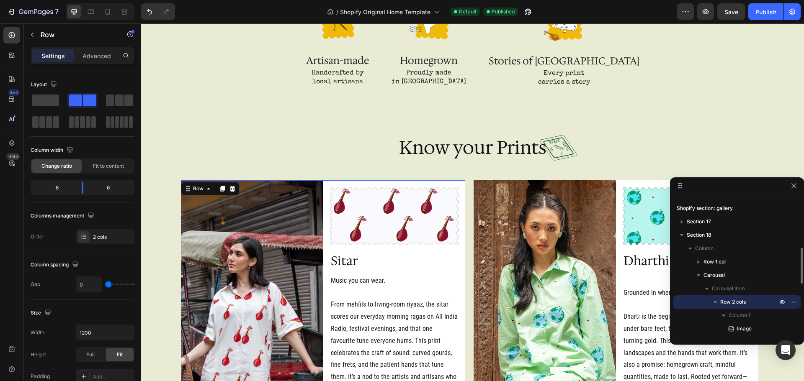
scroll to position [1722, 0]
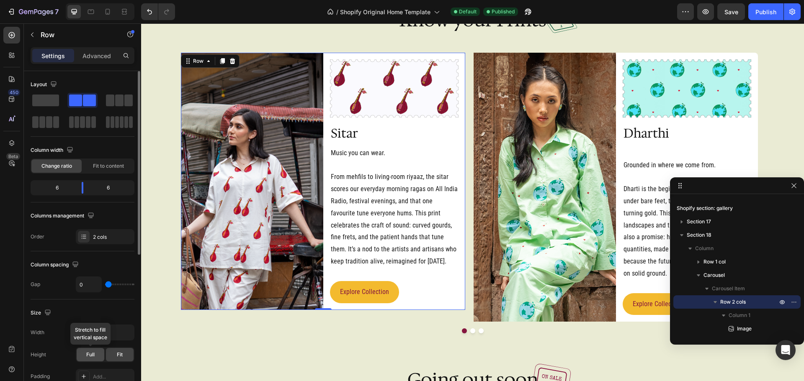
click at [91, 354] on span "Full" at bounding box center [90, 355] width 8 height 8
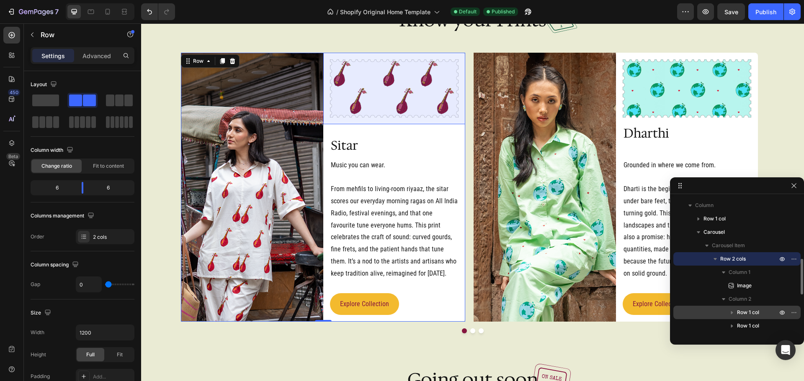
scroll to position [240, 0]
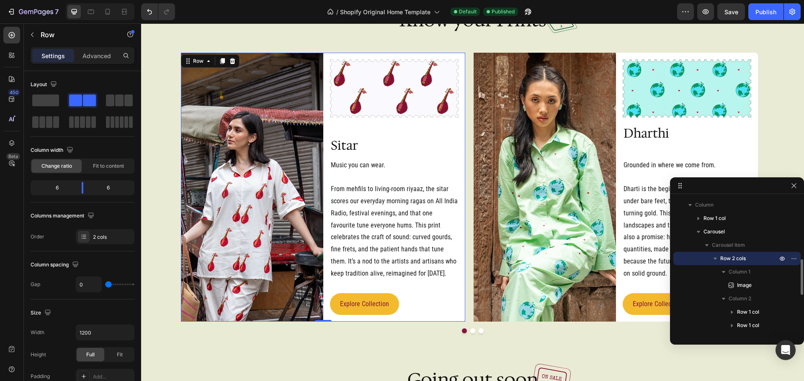
click at [716, 259] on icon "button" at bounding box center [715, 259] width 3 height 2
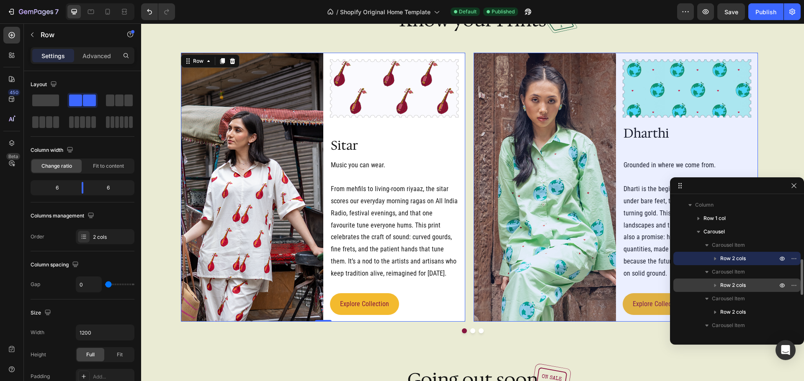
click at [729, 286] on span "Row 2 cols" at bounding box center [733, 285] width 26 height 8
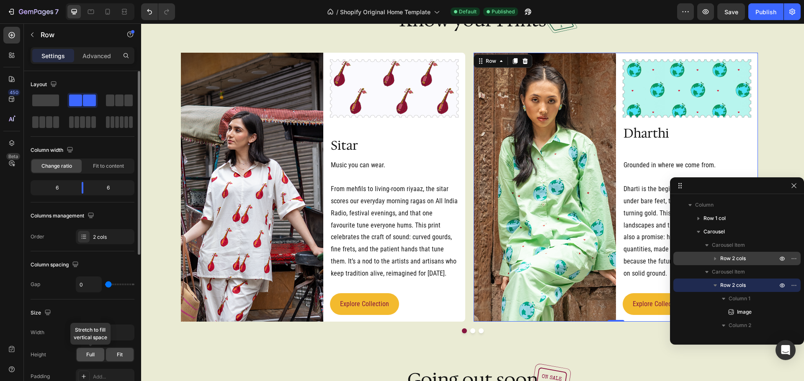
click at [91, 356] on span "Full" at bounding box center [90, 355] width 8 height 8
click at [718, 286] on icon "button" at bounding box center [715, 285] width 8 height 8
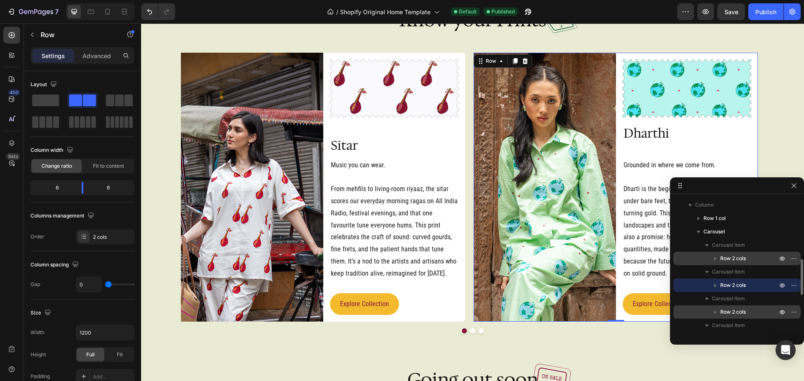
drag, startPoint x: 725, startPoint y: 309, endPoint x: 405, endPoint y: 308, distance: 320.4
click at [725, 309] on span "Row 2 cols" at bounding box center [733, 312] width 26 height 8
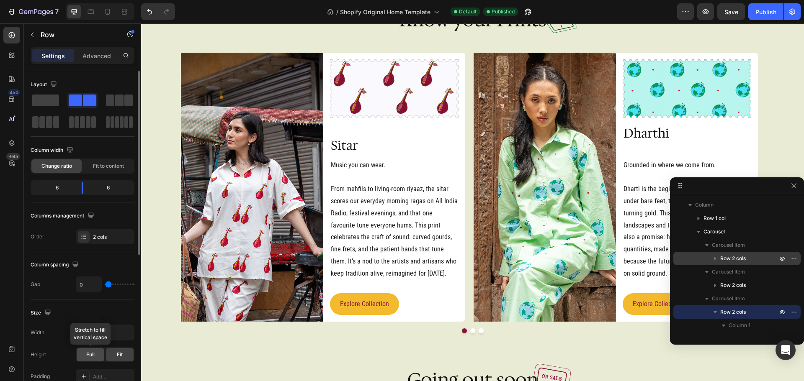
click at [93, 353] on span "Full" at bounding box center [90, 355] width 8 height 8
click at [716, 309] on icon "button" at bounding box center [715, 312] width 8 height 8
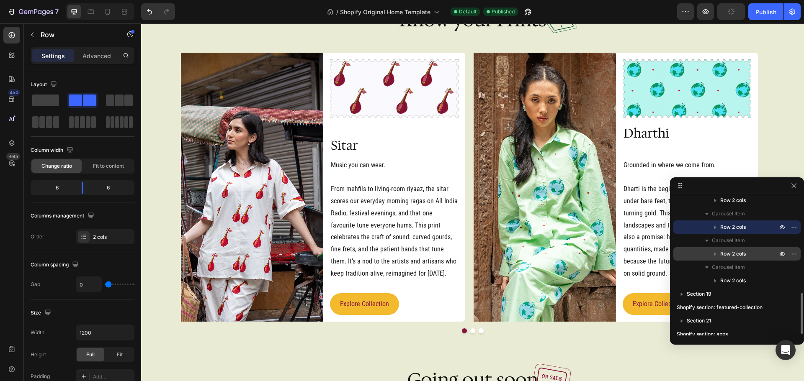
scroll to position [326, 0]
click at [728, 253] on span "Row 2 cols" at bounding box center [733, 254] width 26 height 8
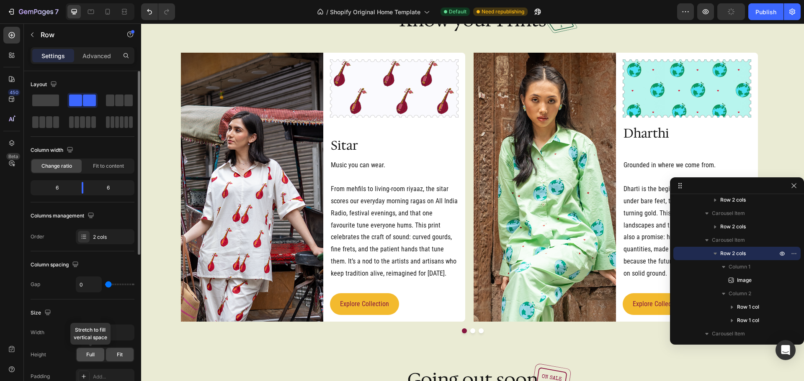
click at [99, 355] on div "Full" at bounding box center [91, 354] width 28 height 13
click at [713, 253] on icon "button" at bounding box center [715, 254] width 8 height 8
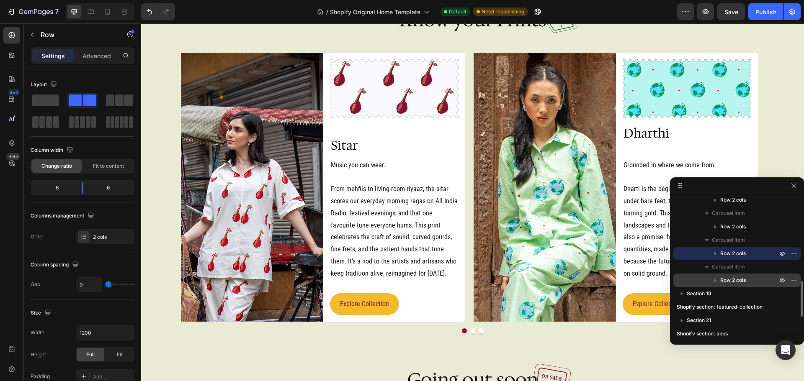
drag, startPoint x: 728, startPoint y: 280, endPoint x: 445, endPoint y: 287, distance: 283.2
click at [728, 280] on span "Row 2 cols" at bounding box center [733, 280] width 26 height 8
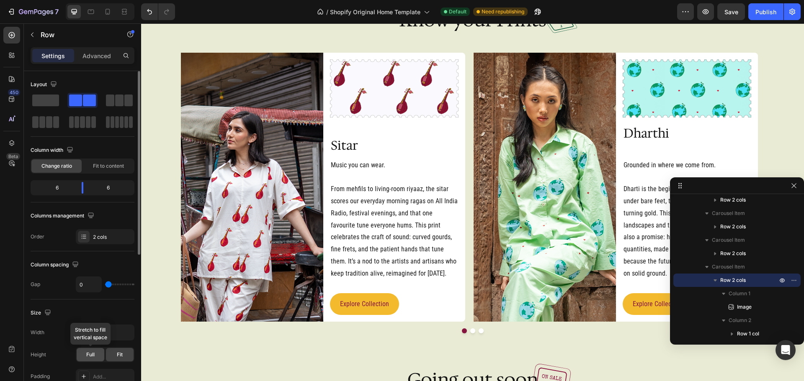
click at [96, 355] on div "Full" at bounding box center [91, 354] width 28 height 13
click at [758, 12] on div "Publish" at bounding box center [765, 12] width 21 height 9
